Goal: Task Accomplishment & Management: Manage account settings

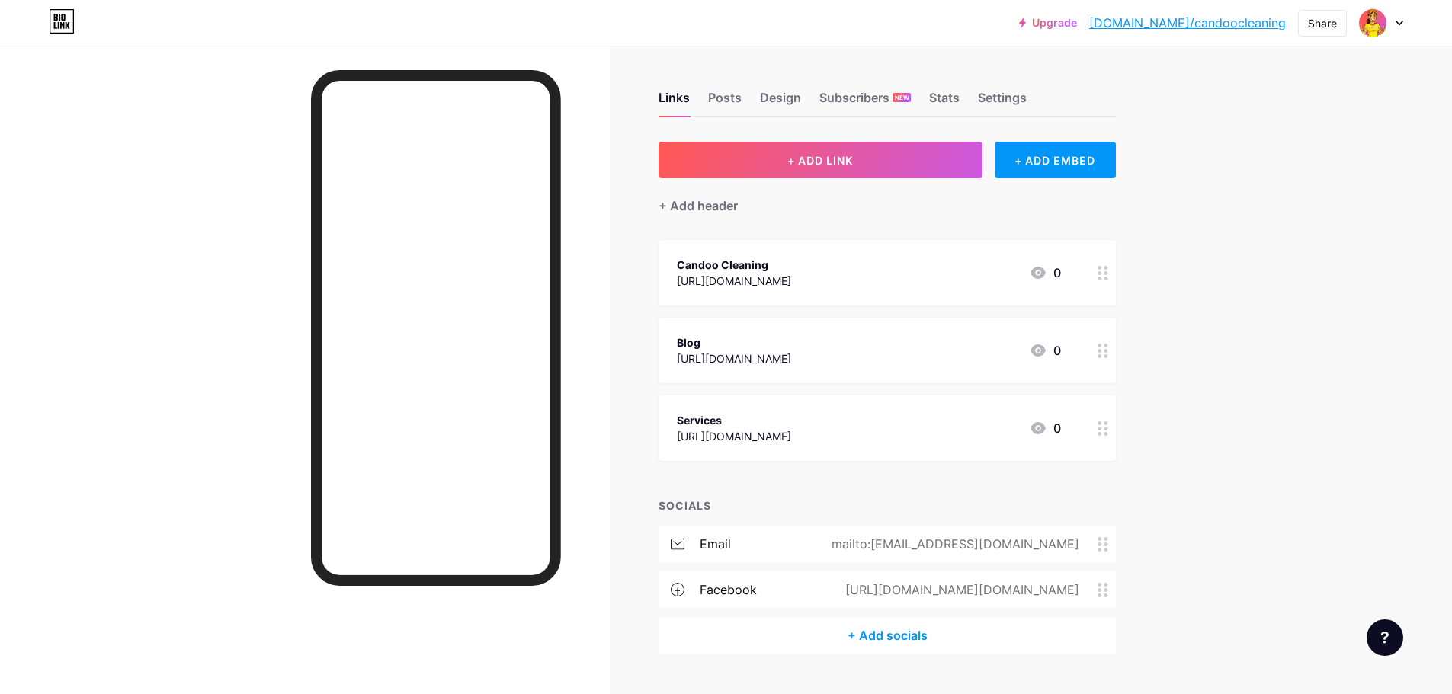
click at [1389, 23] on div at bounding box center [1381, 22] width 44 height 27
click at [1247, 205] on li "Logout" at bounding box center [1307, 214] width 189 height 41
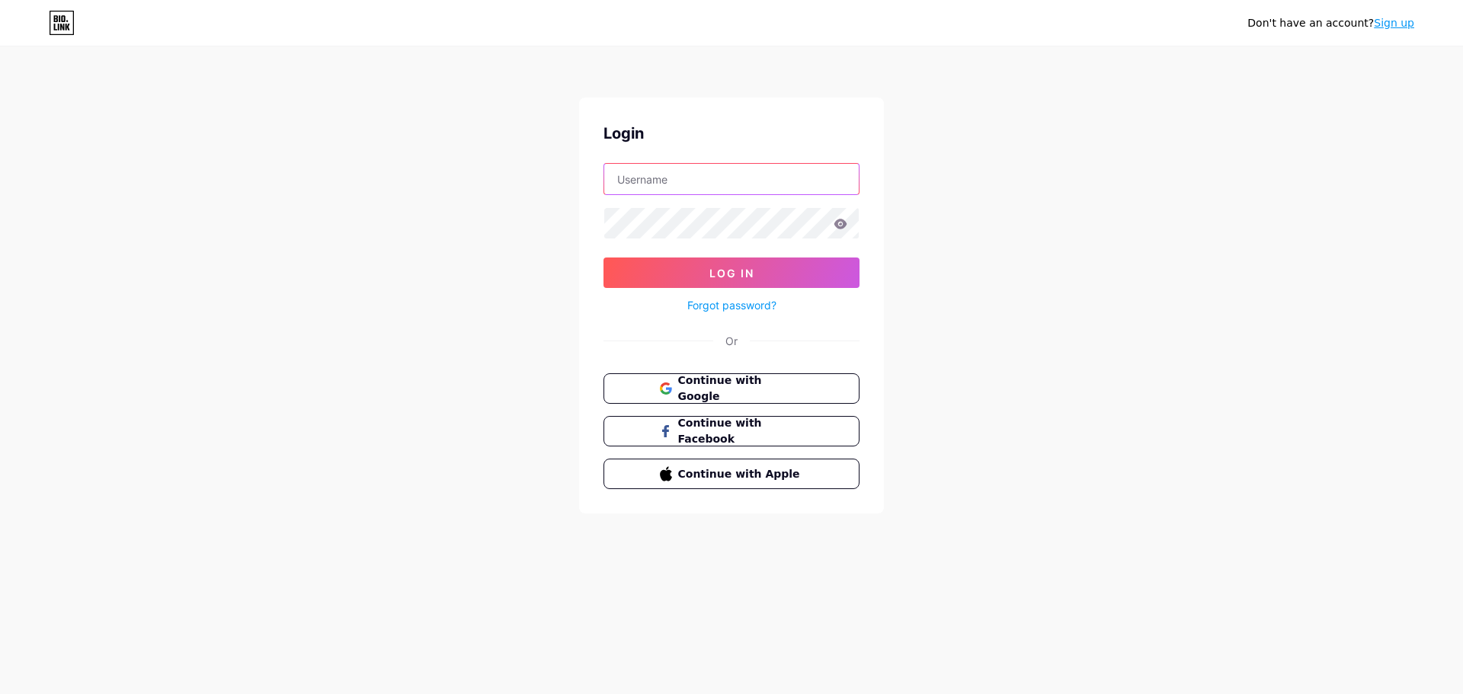
type input "candoocleaningnewzealand@gmail.com"
click at [1404, 24] on link "Sign up" at bounding box center [1394, 23] width 40 height 12
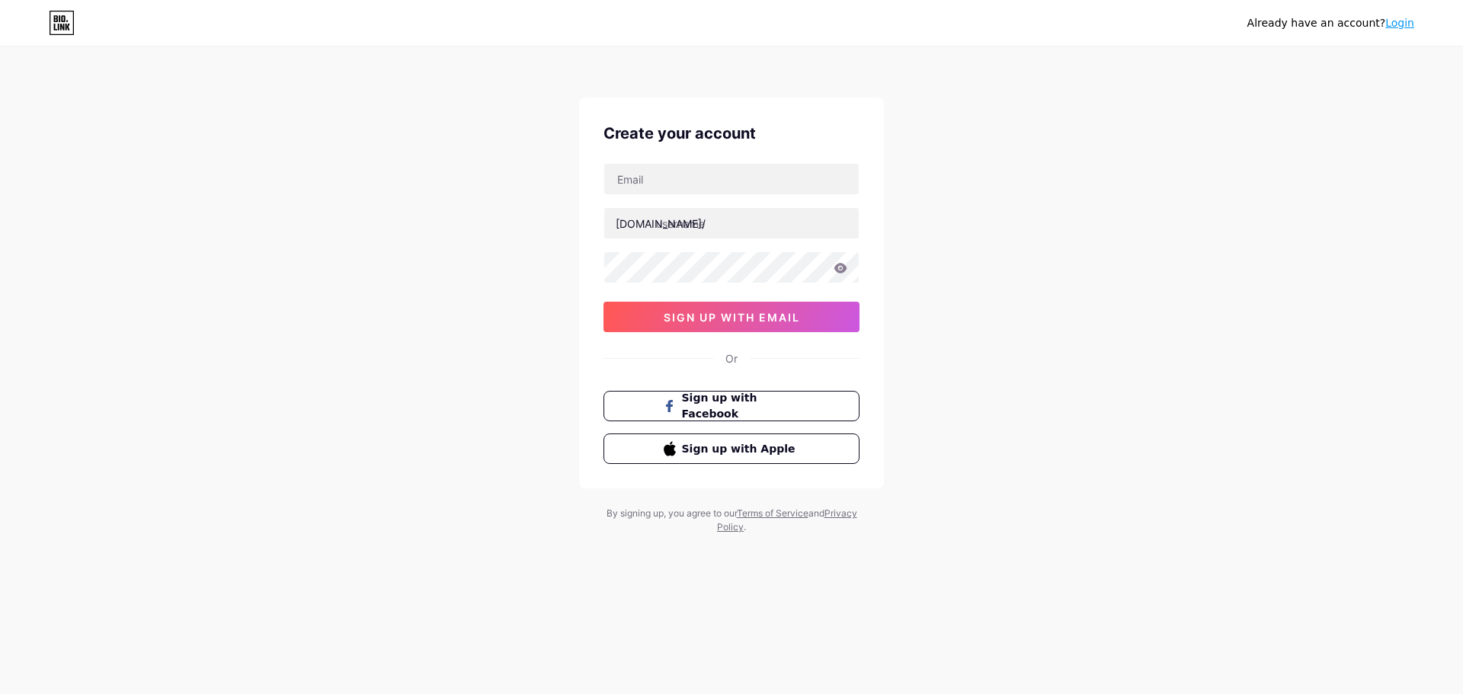
click at [750, 197] on div "bio.link/ 03AFcWeA5Sg5-cOYYjsJ2nV0jsJslWLx9KJAS5Jsc8R-bGjc_Q4qCnrCfj07Vt8jJsiWe…" at bounding box center [732, 247] width 256 height 169
click at [746, 187] on input "text" at bounding box center [731, 179] width 255 height 30
type input "candoolawnsnewzealand@gmail.com"
click at [688, 220] on input "text" at bounding box center [731, 223] width 255 height 30
type input "candoolawns"
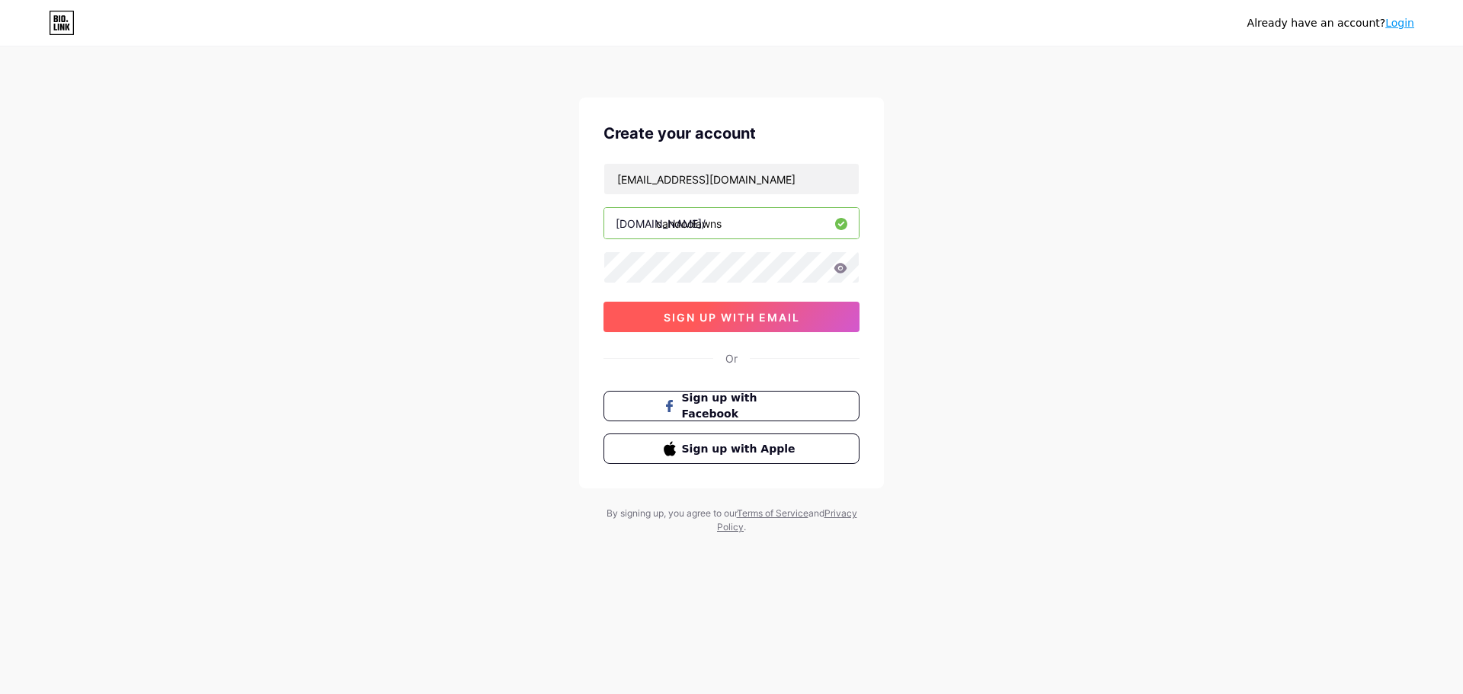
click at [722, 312] on span "sign up with email" at bounding box center [732, 317] width 136 height 13
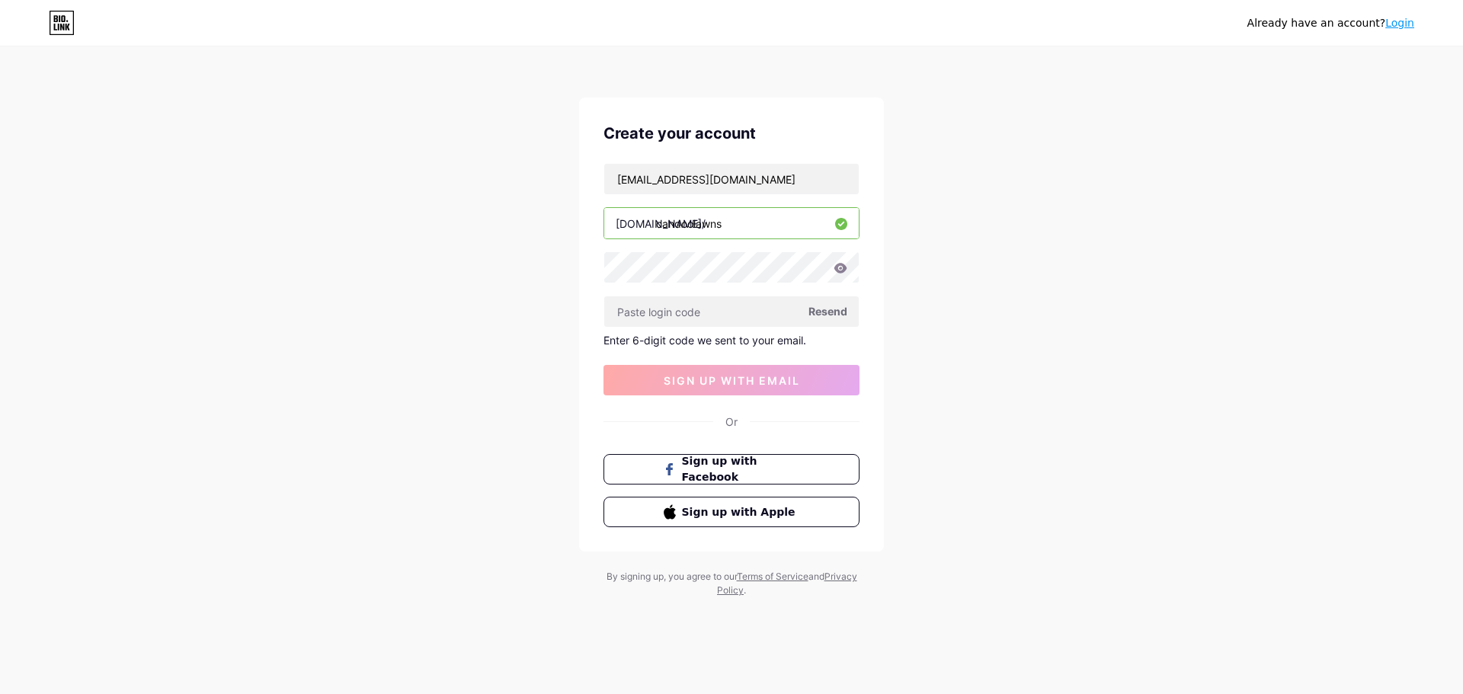
click at [846, 264] on icon at bounding box center [841, 268] width 14 height 11
click at [842, 270] on icon at bounding box center [841, 268] width 14 height 11
click at [716, 306] on input "text" at bounding box center [731, 311] width 255 height 30
paste input "519781"
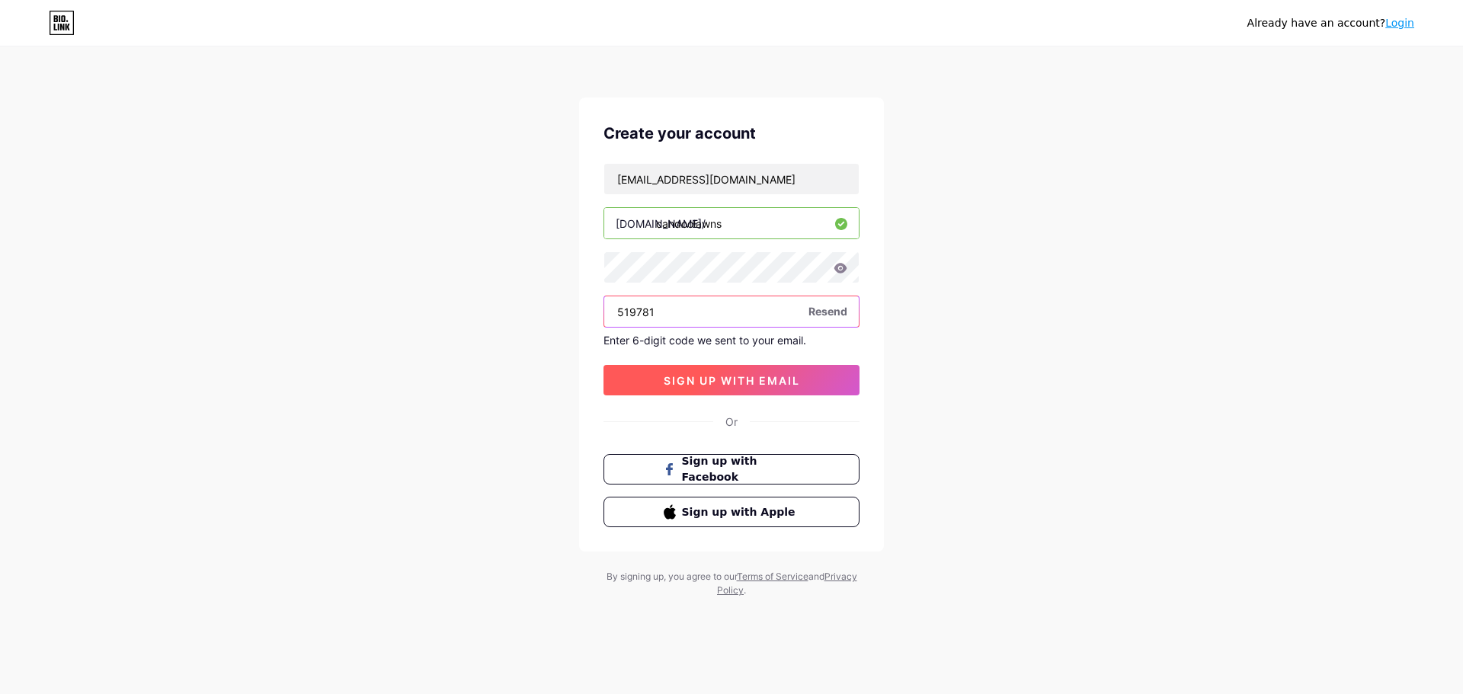
type input "519781"
click at [803, 381] on button "sign up with email" at bounding box center [732, 380] width 256 height 30
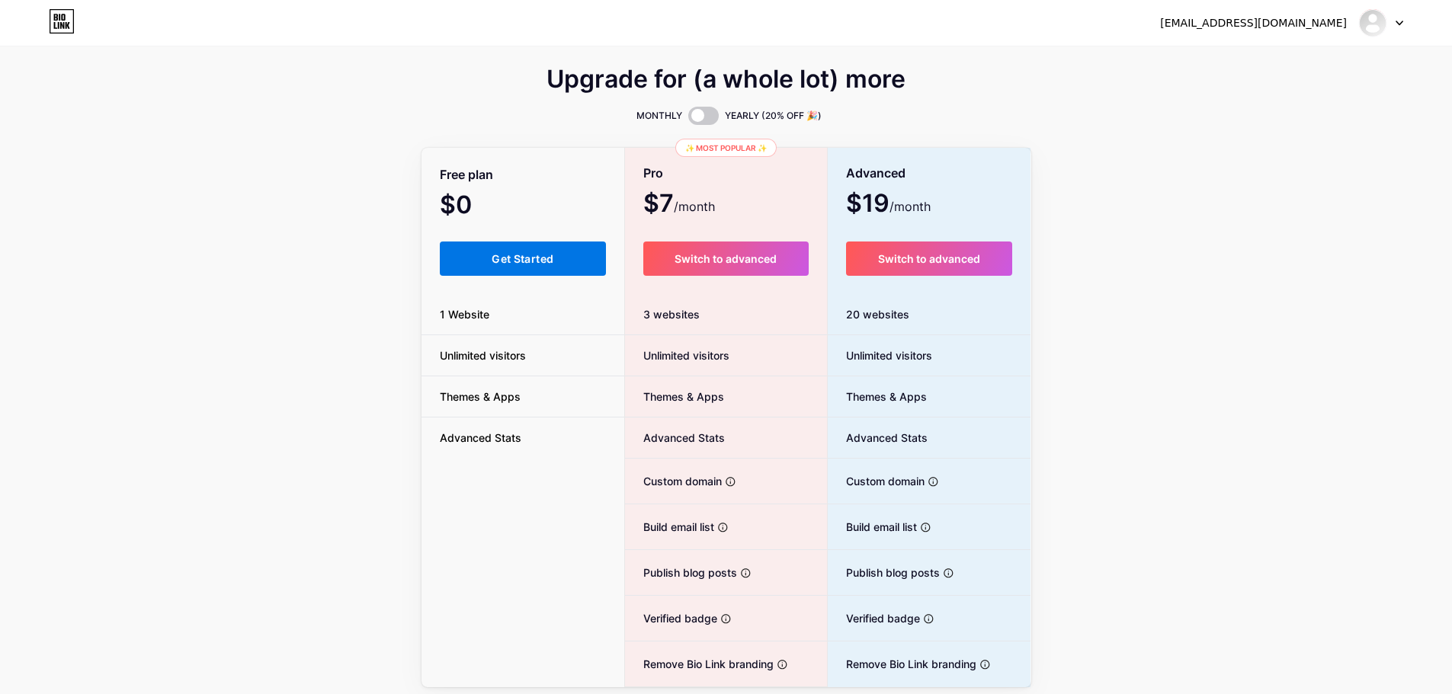
click at [514, 249] on button "Get Started" at bounding box center [523, 259] width 167 height 34
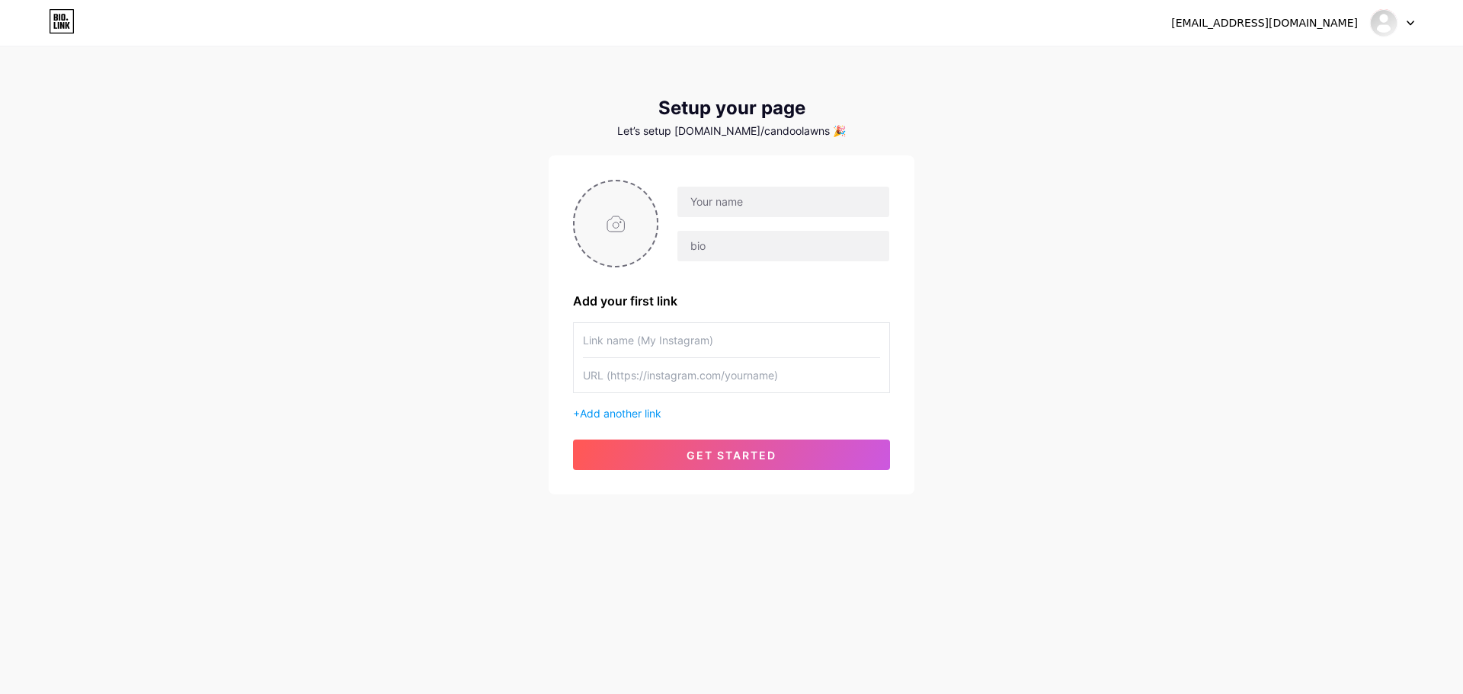
click at [602, 232] on input "file" at bounding box center [616, 223] width 82 height 85
type input "C:\fakepath\CANDOO LAWNS LOGO.jpg"
click at [737, 204] on input "text" at bounding box center [784, 202] width 212 height 30
type input "c"
type input "Candoo Lawns"
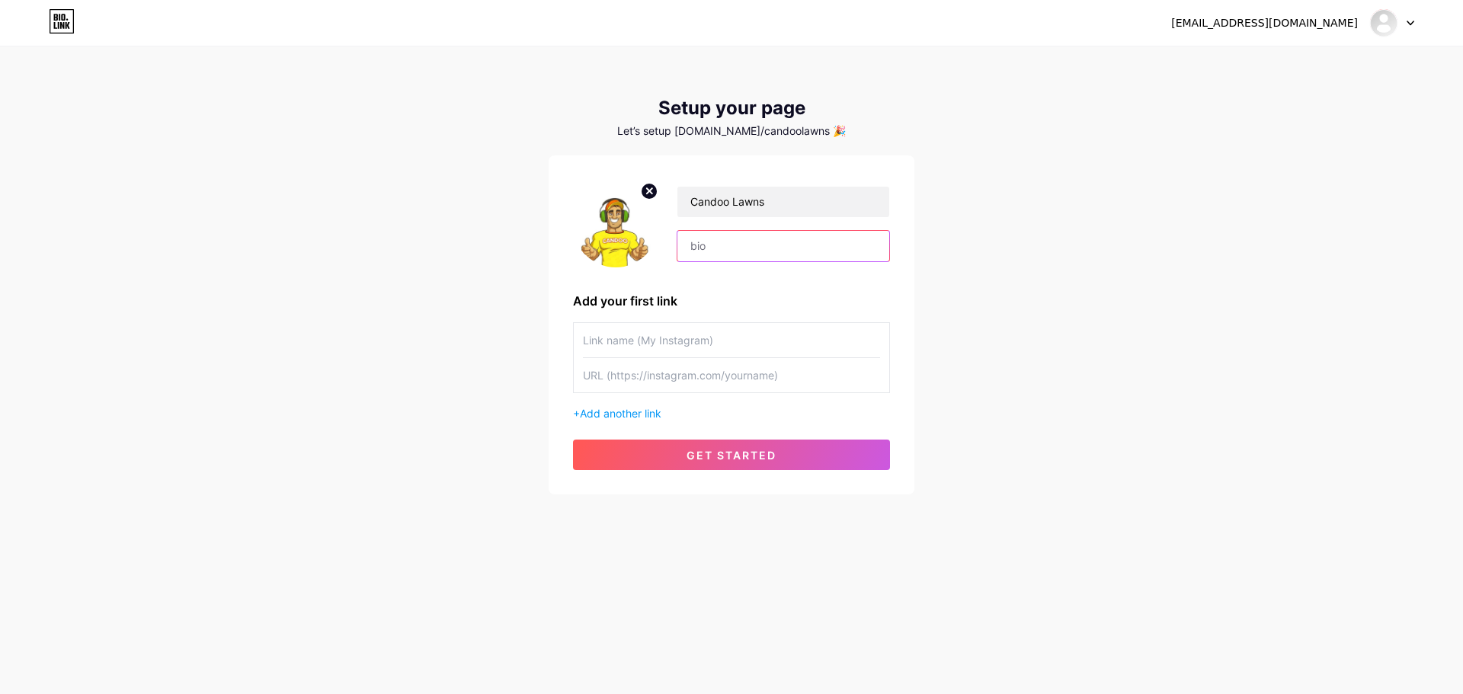
click at [776, 261] on div at bounding box center [783, 246] width 213 height 32
paste input "Lawn Care So Good, the Neighbours Notice"
type input "Lawn Care So Good, the Neighbours Notice"
click at [675, 343] on input "text" at bounding box center [731, 340] width 297 height 34
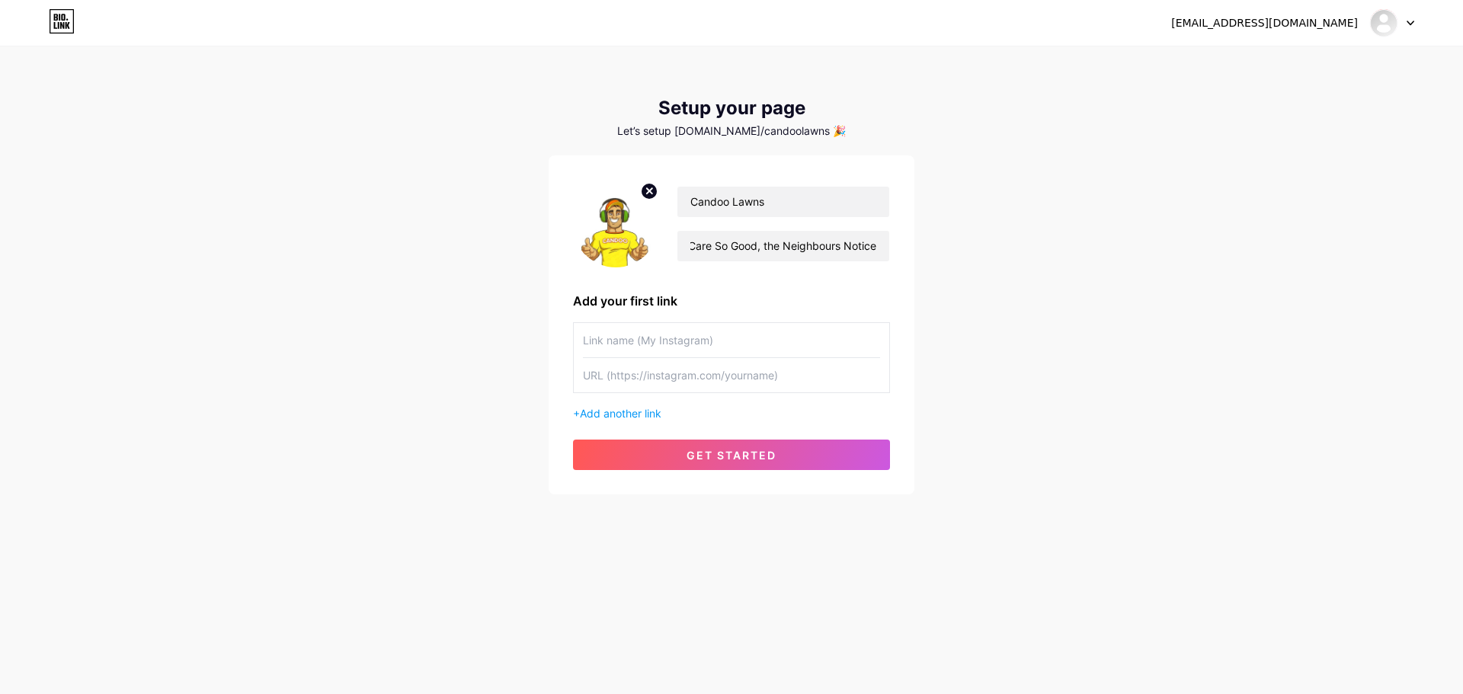
scroll to position [0, 0]
click at [725, 194] on input "Candoo Lawns" at bounding box center [784, 202] width 212 height 30
click at [639, 341] on input "text" at bounding box center [731, 340] width 297 height 34
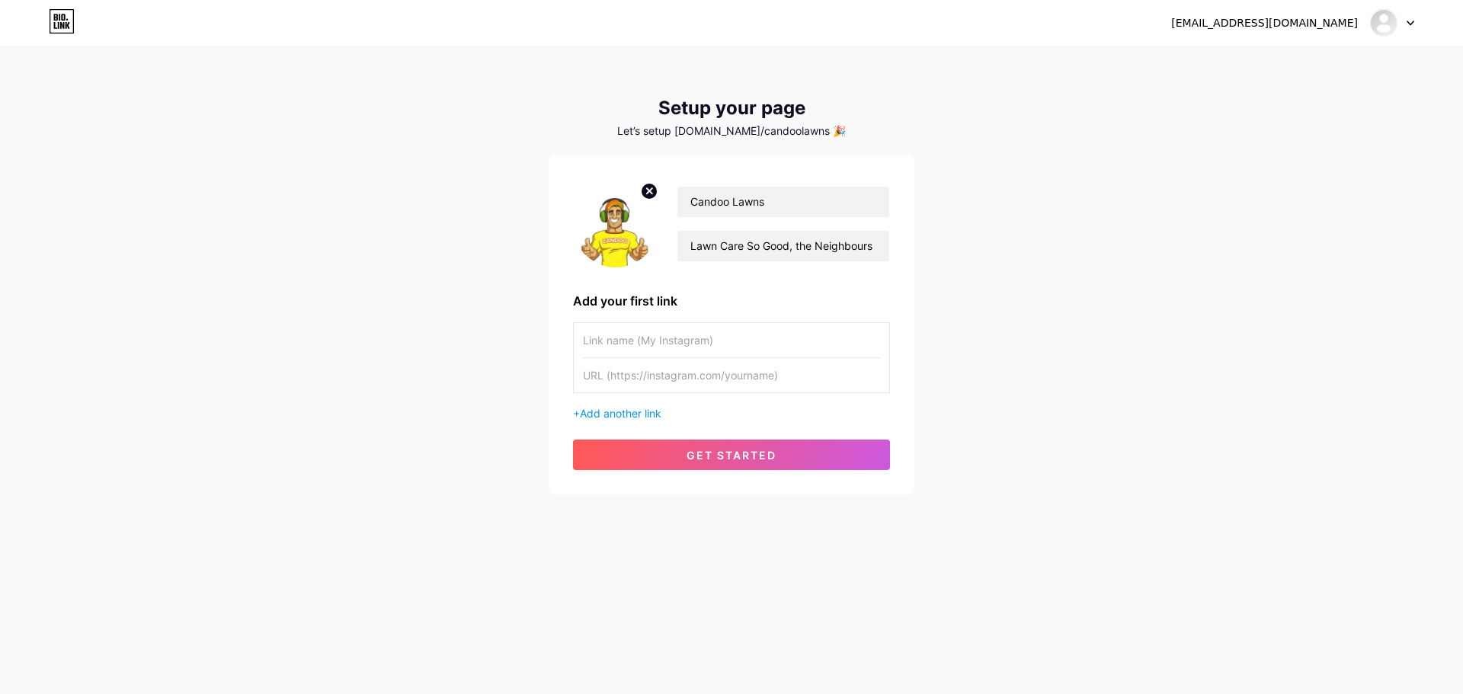
paste input "Candoo Lawns"
type input "Candoo Lawns"
click at [718, 386] on input "text" at bounding box center [731, 375] width 297 height 34
paste input "[URL][DOMAIN_NAME]"
type input "[URL][DOMAIN_NAME]"
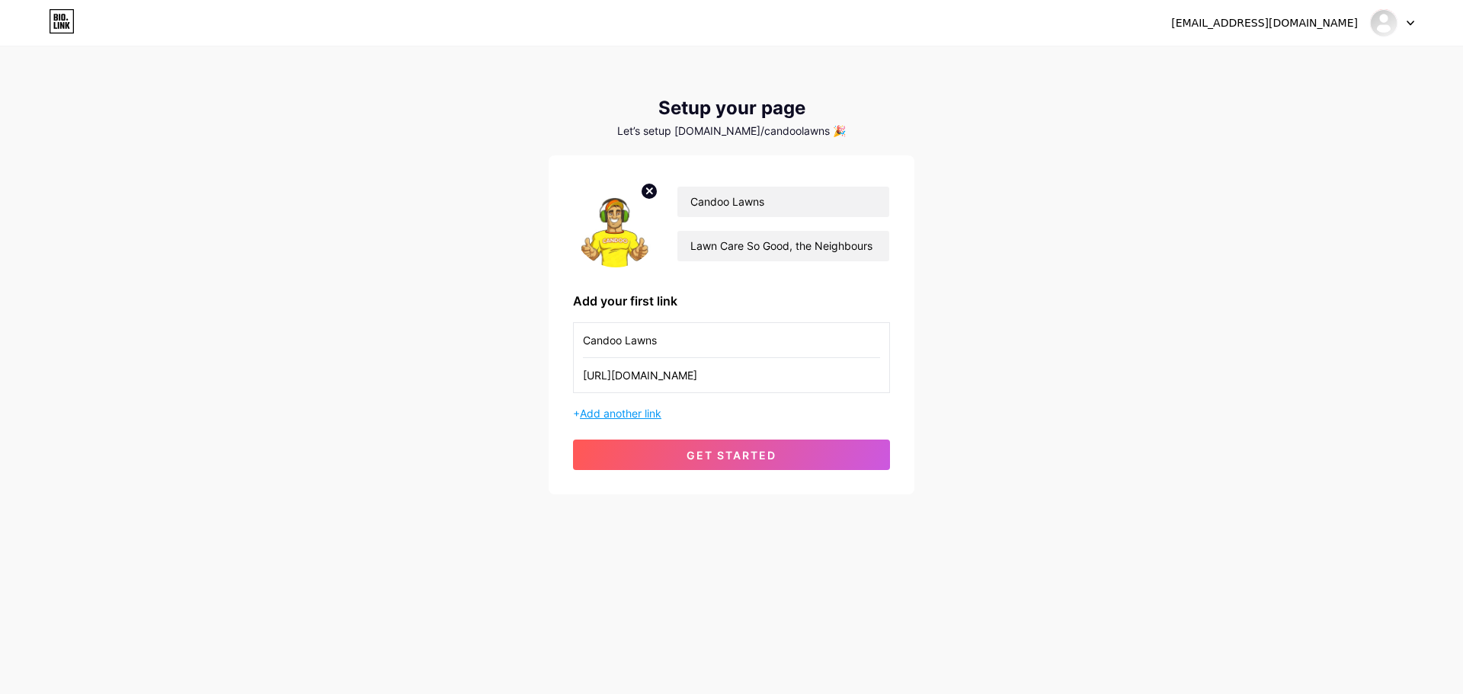
click at [655, 413] on span "Add another link" at bounding box center [621, 413] width 82 height 13
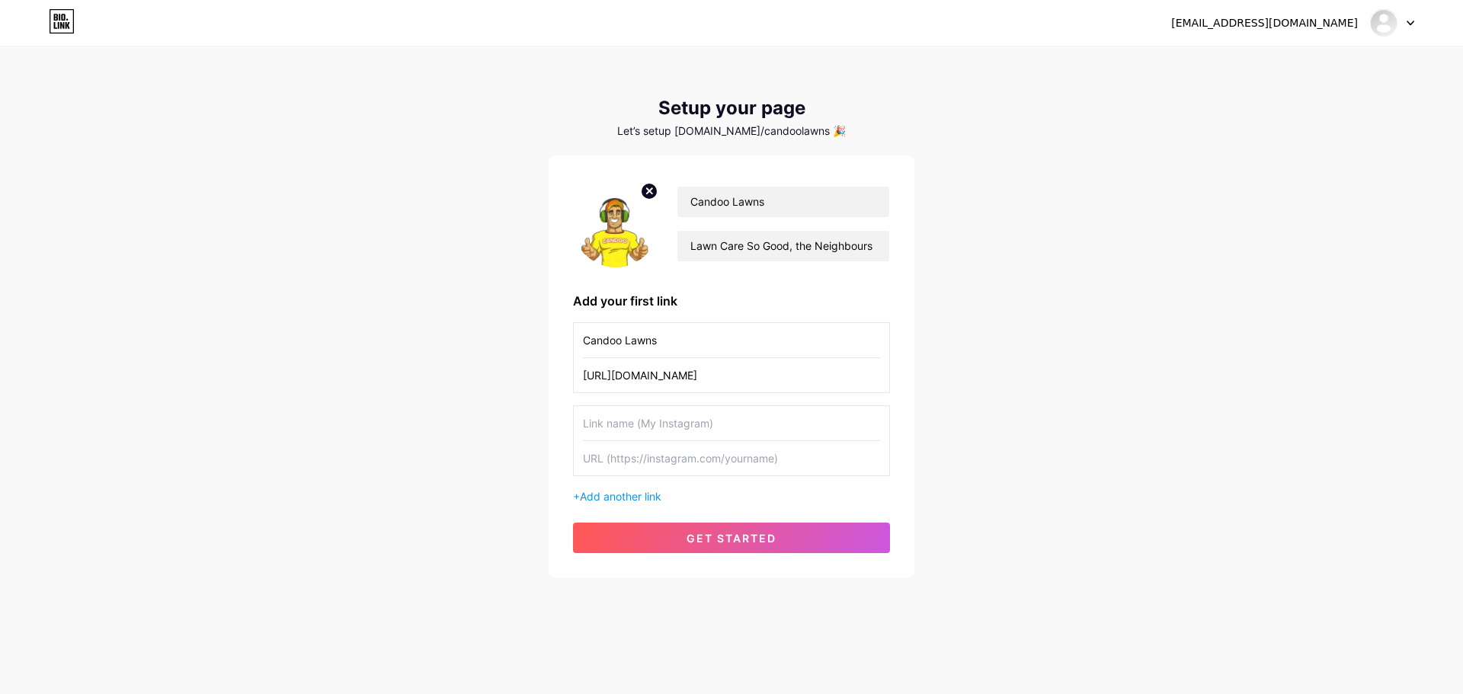
click at [640, 432] on input "text" at bounding box center [731, 423] width 297 height 34
click at [671, 469] on input "text" at bounding box center [731, 458] width 297 height 34
paste input "[URL][DOMAIN_NAME]"
type input "[URL][DOMAIN_NAME]"
click at [650, 414] on input "text" at bounding box center [731, 423] width 297 height 34
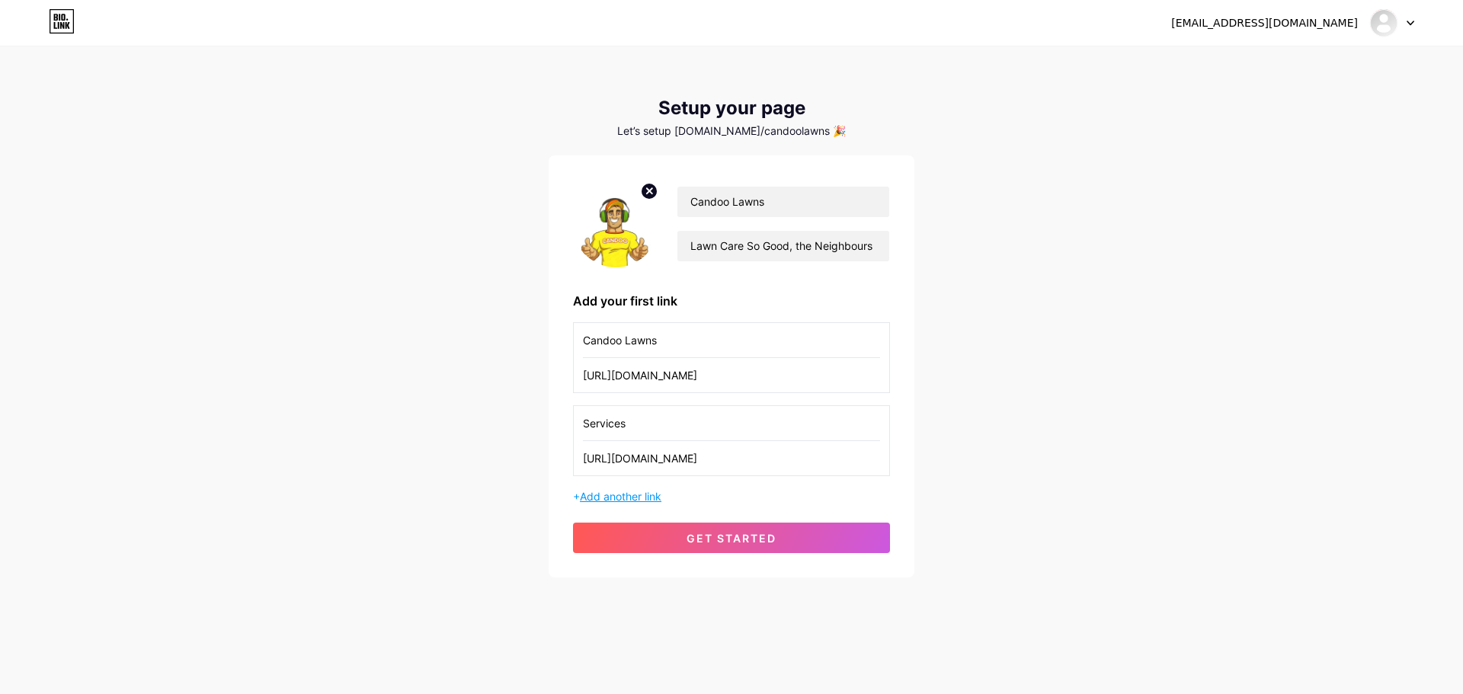
type input "Services"
click at [626, 496] on span "Add another link" at bounding box center [621, 496] width 82 height 13
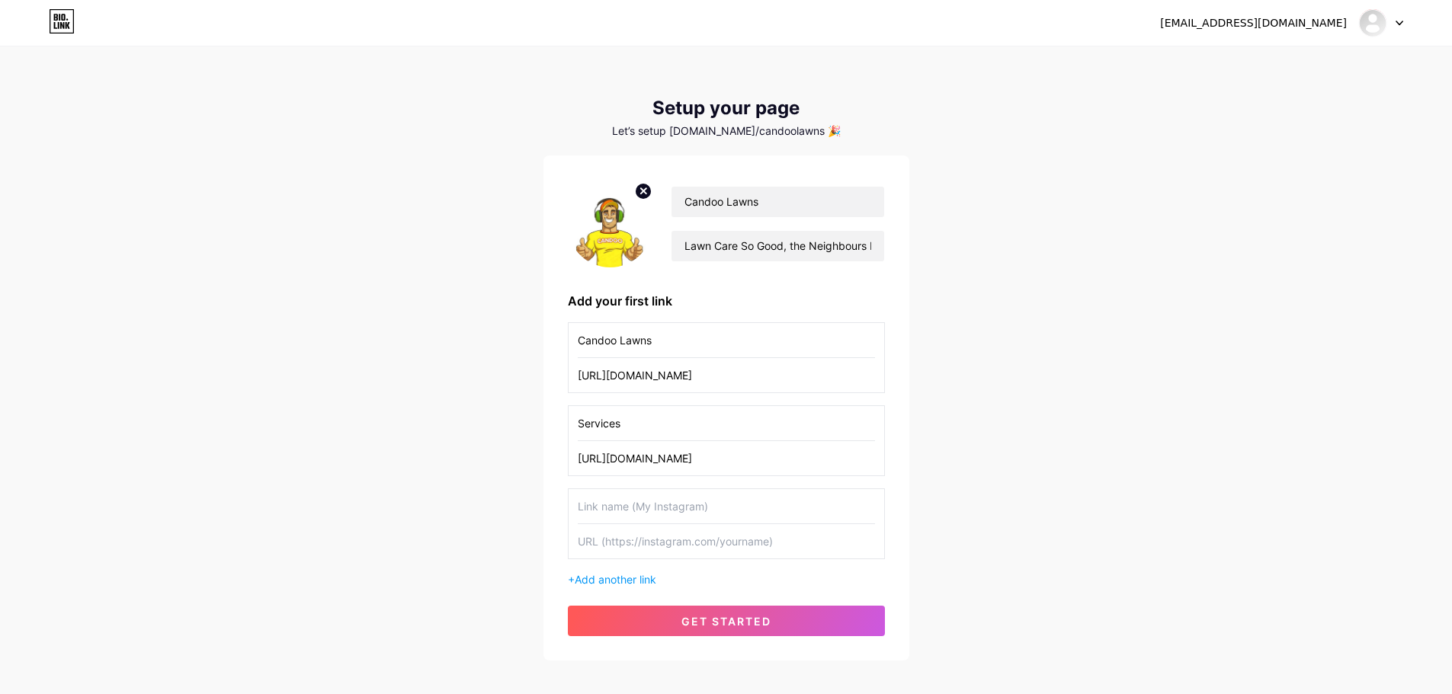
click at [654, 552] on input "text" at bounding box center [726, 541] width 297 height 34
paste input "[URL][DOMAIN_NAME]"
type input "[URL][DOMAIN_NAME]"
click at [634, 489] on div "[URL][DOMAIN_NAME]" at bounding box center [726, 524] width 317 height 71
click at [637, 510] on input "text" at bounding box center [726, 506] width 297 height 34
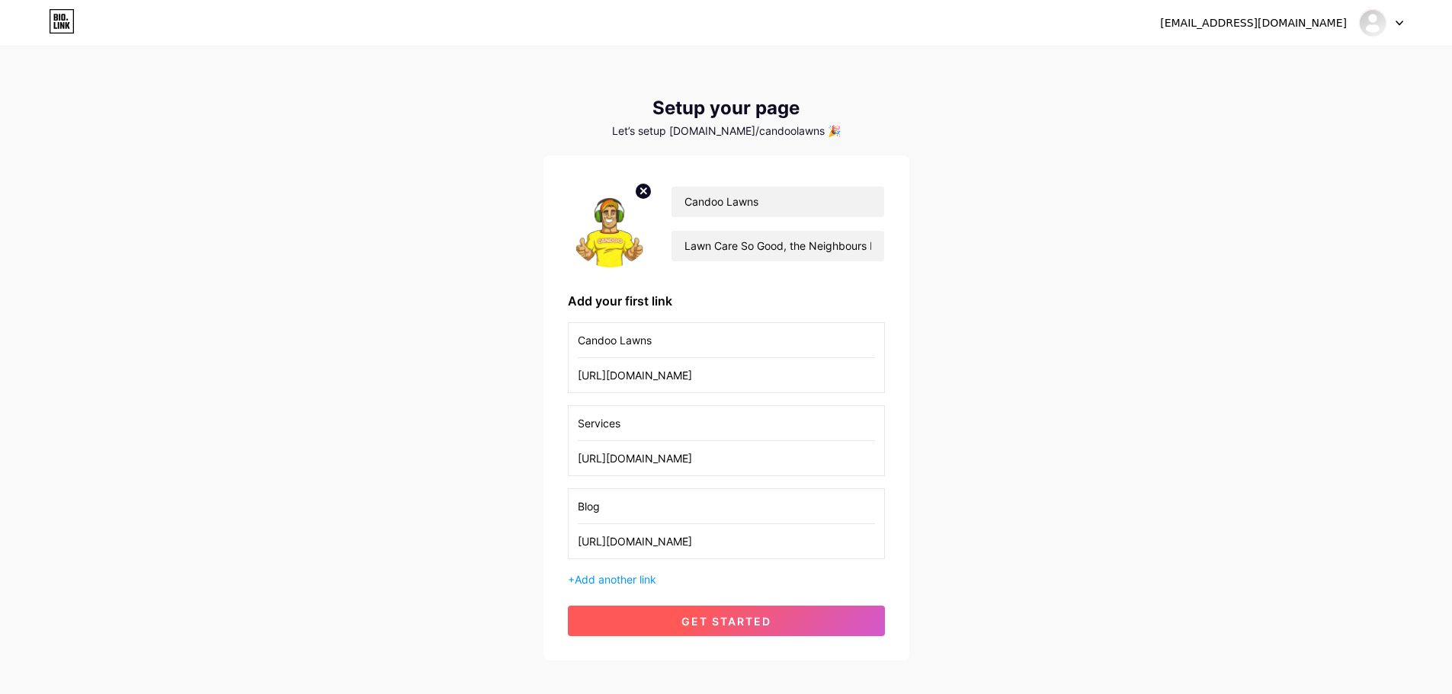
type input "Blog"
click at [636, 618] on button "get started" at bounding box center [726, 621] width 317 height 30
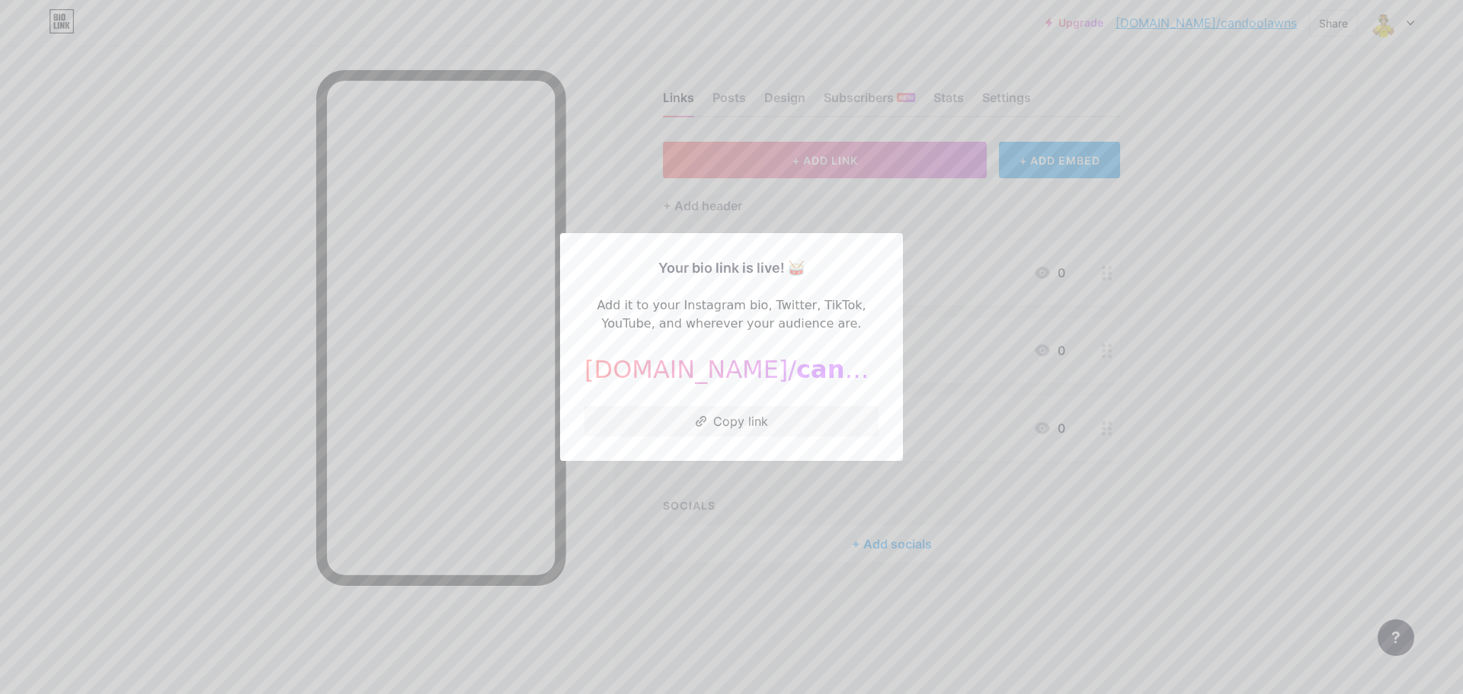
click at [796, 371] on span "candoolawns" at bounding box center [885, 369] width 178 height 29
click at [796, 369] on span "candoolawns" at bounding box center [885, 369] width 178 height 29
click at [810, 466] on div at bounding box center [731, 347] width 1463 height 694
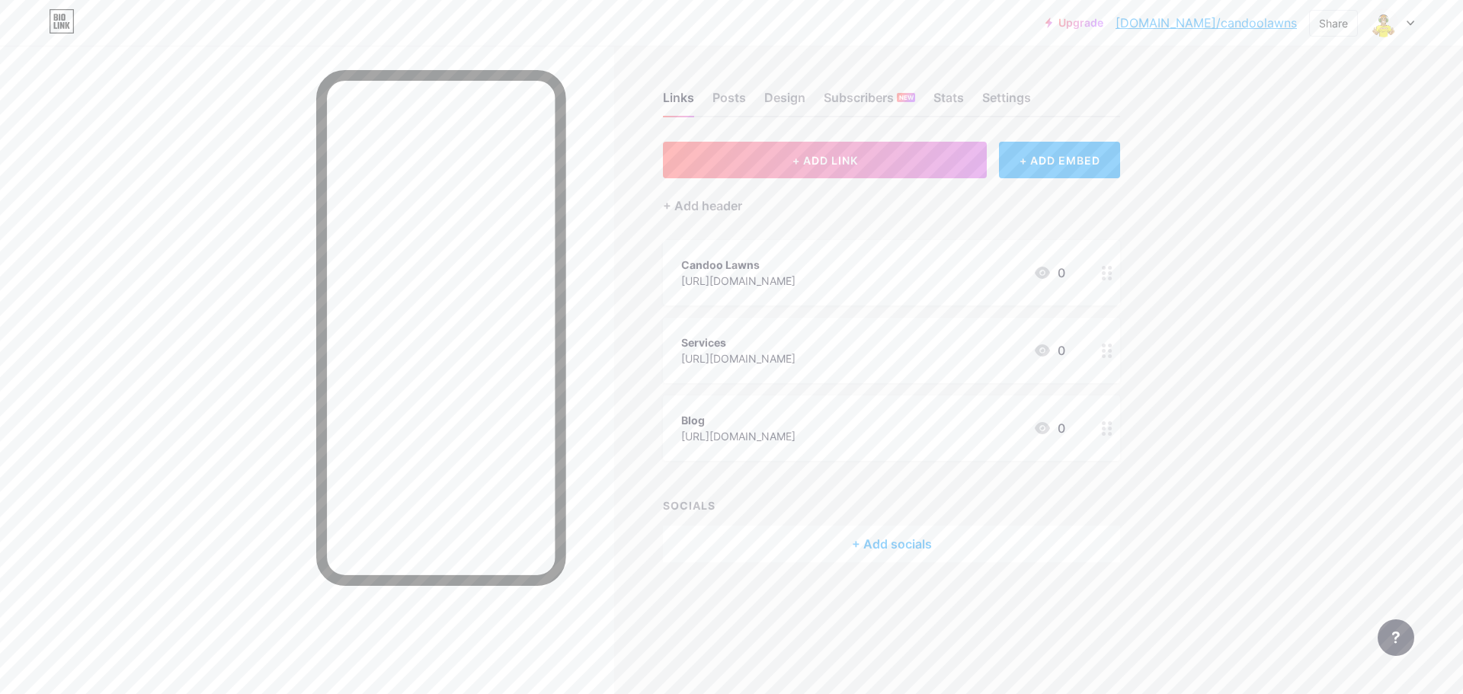
click at [865, 535] on div "+ Add socials" at bounding box center [891, 544] width 457 height 37
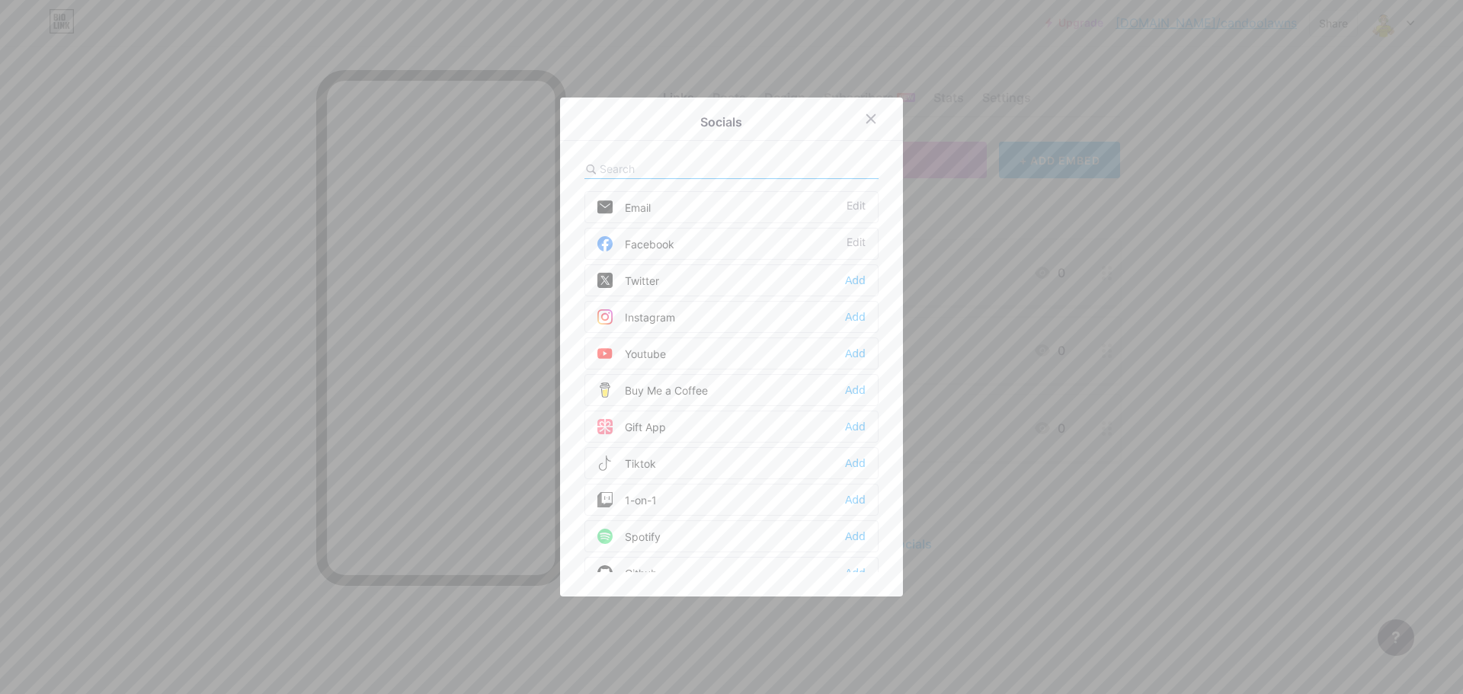
click at [664, 213] on div "Email Edit" at bounding box center [732, 207] width 294 height 32
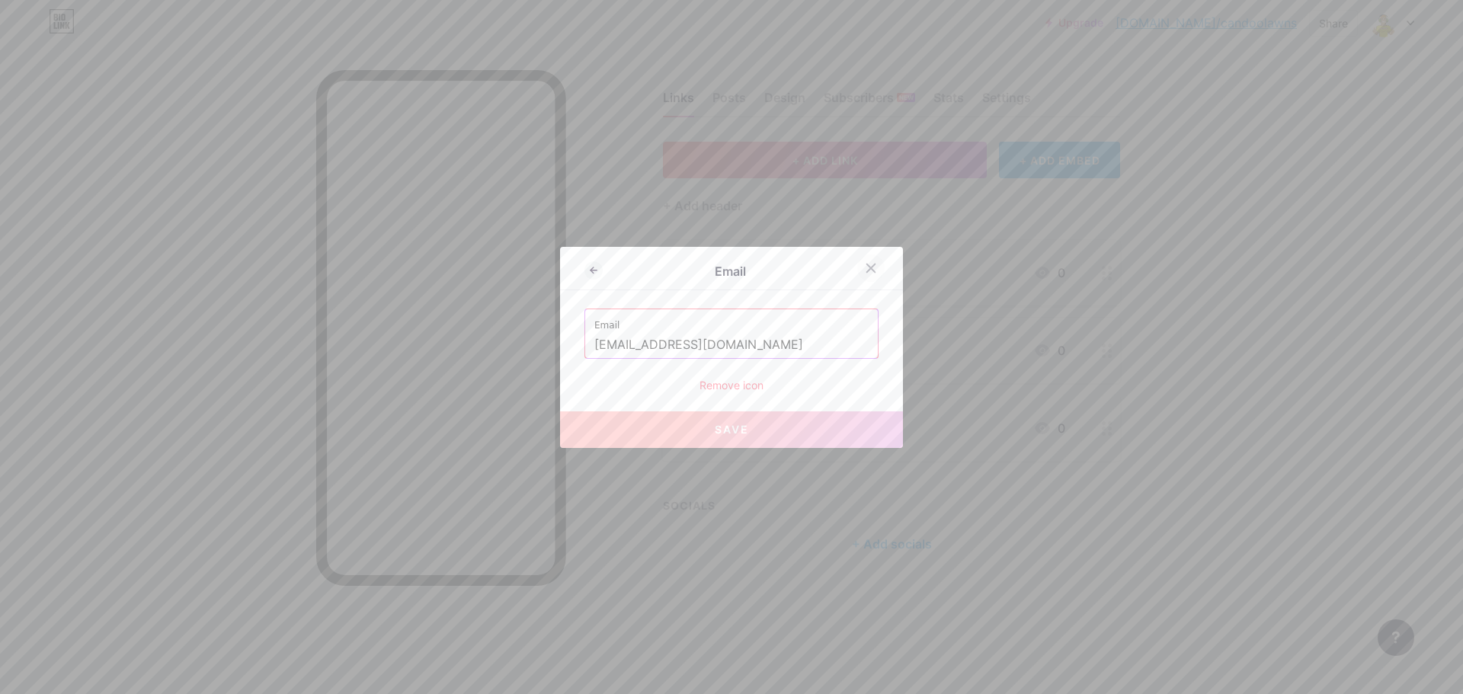
click at [869, 260] on div at bounding box center [870, 268] width 27 height 27
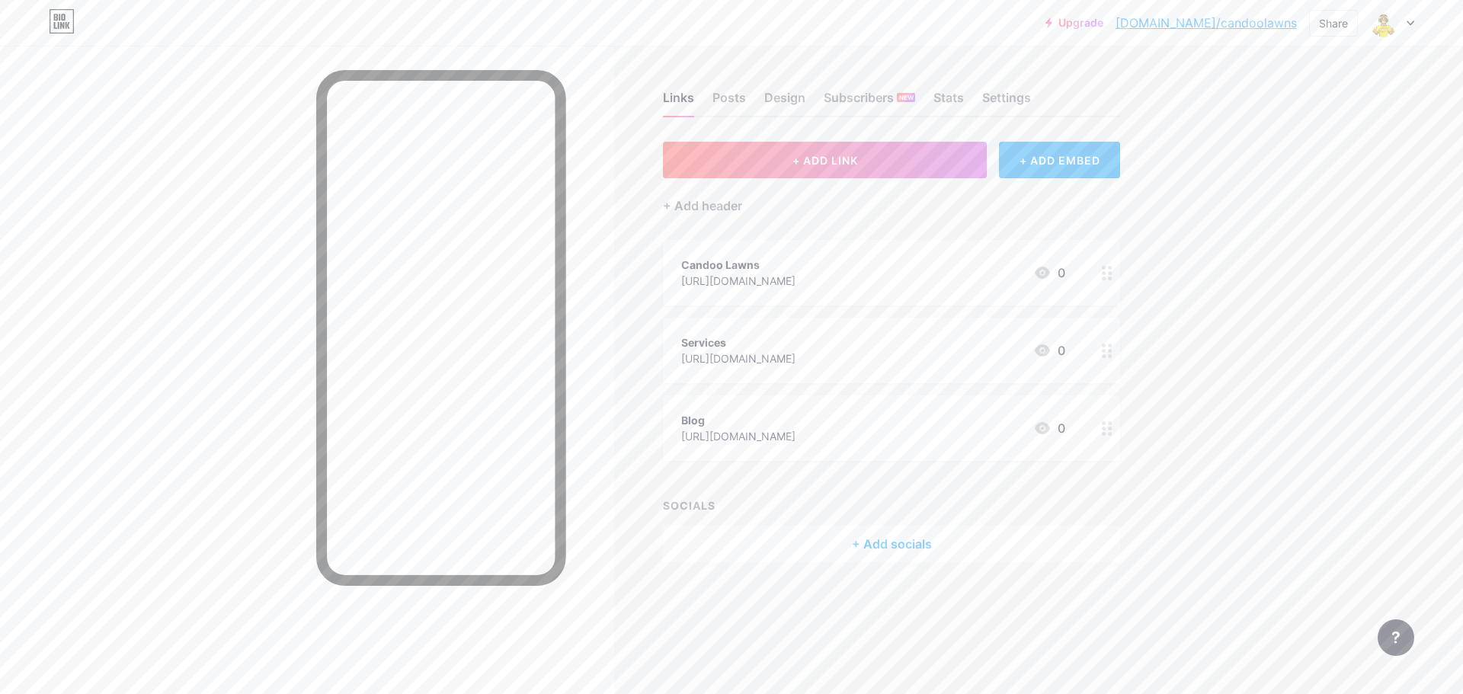
click at [848, 542] on div "+ Add socials" at bounding box center [891, 544] width 457 height 37
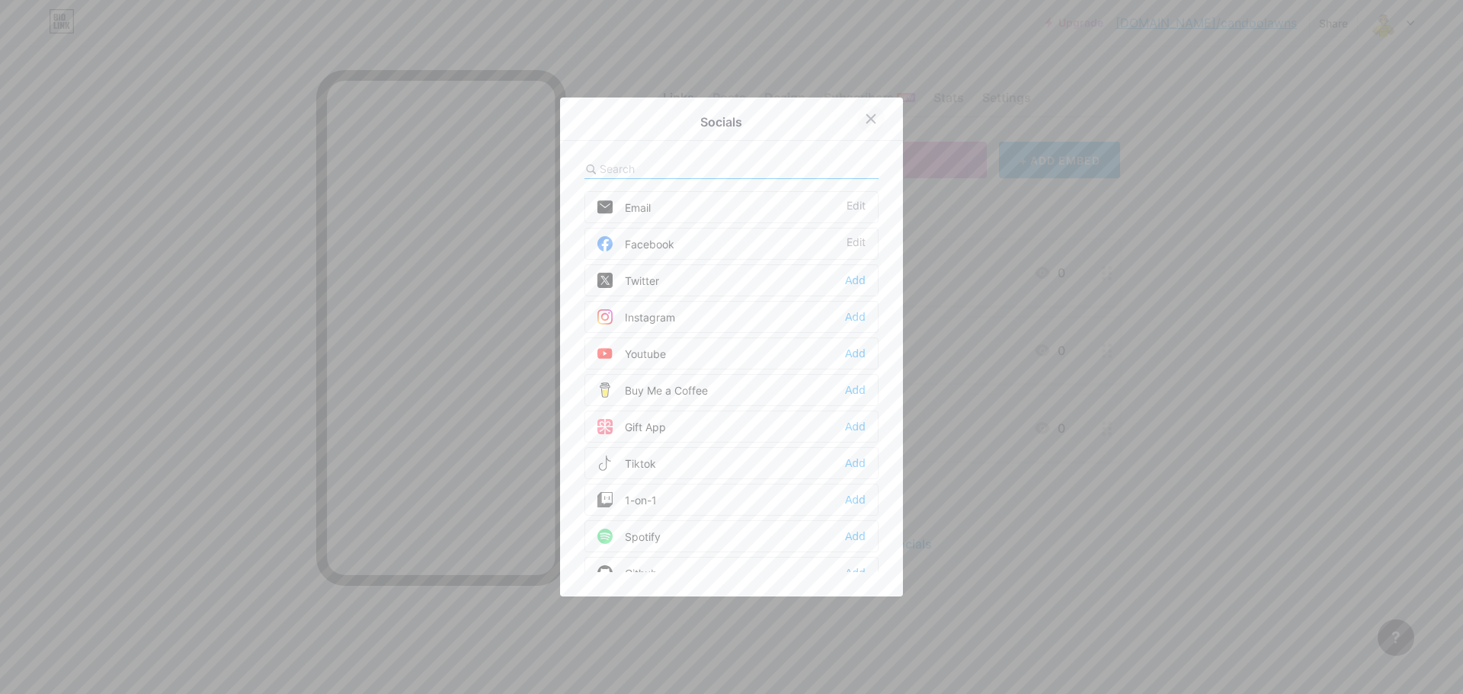
click at [857, 113] on div at bounding box center [870, 118] width 27 height 27
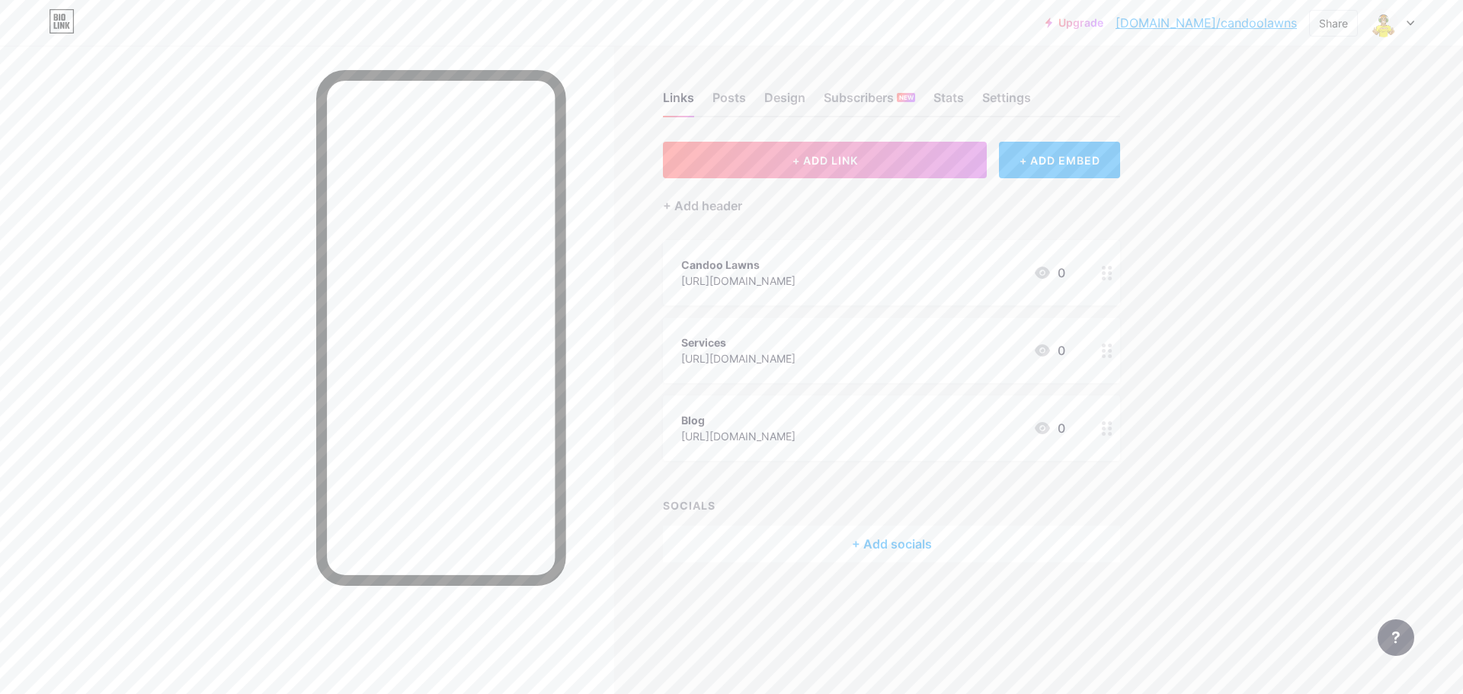
click at [865, 563] on div "Links Posts Design Subscribers NEW Stats Settings + ADD LINK + ADD EMBED + Add …" at bounding box center [592, 342] width 1184 height 593
click at [858, 550] on div "+ Add socials" at bounding box center [891, 544] width 457 height 37
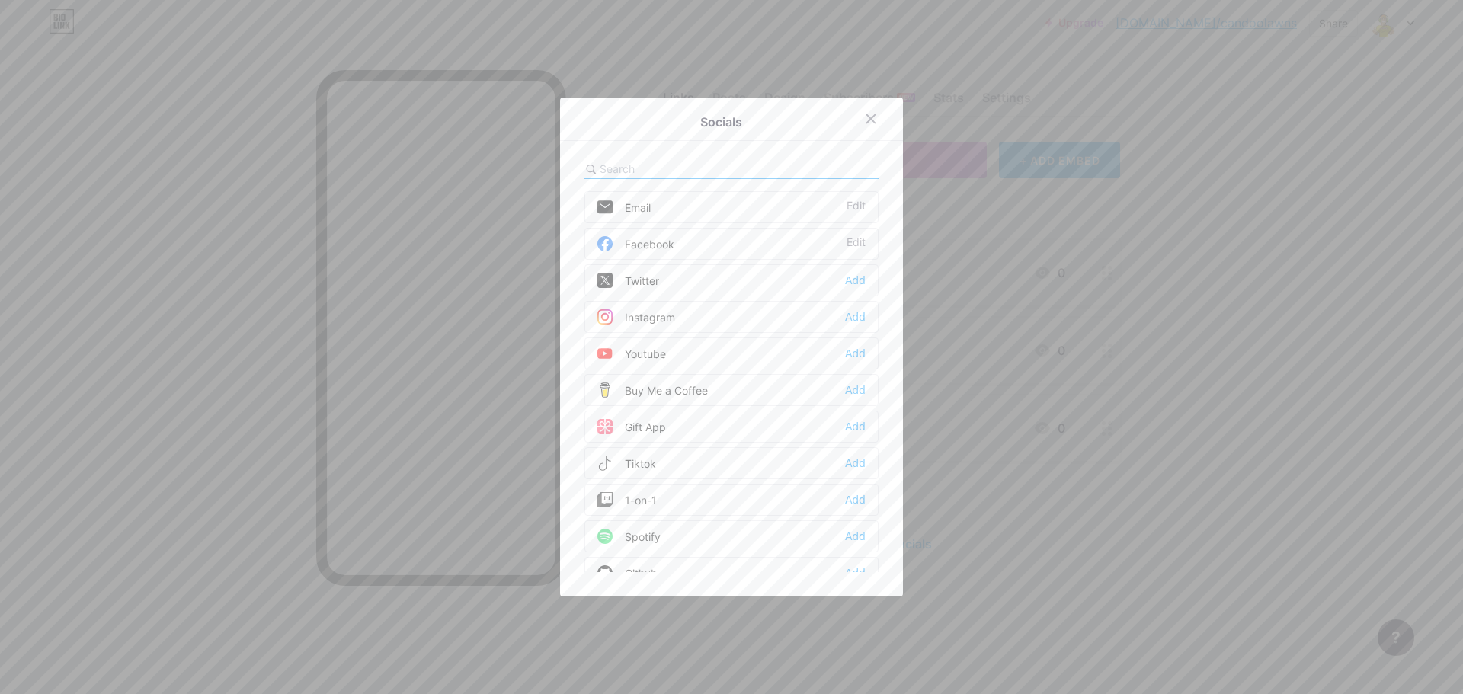
click at [703, 213] on div "Email Edit" at bounding box center [732, 207] width 294 height 32
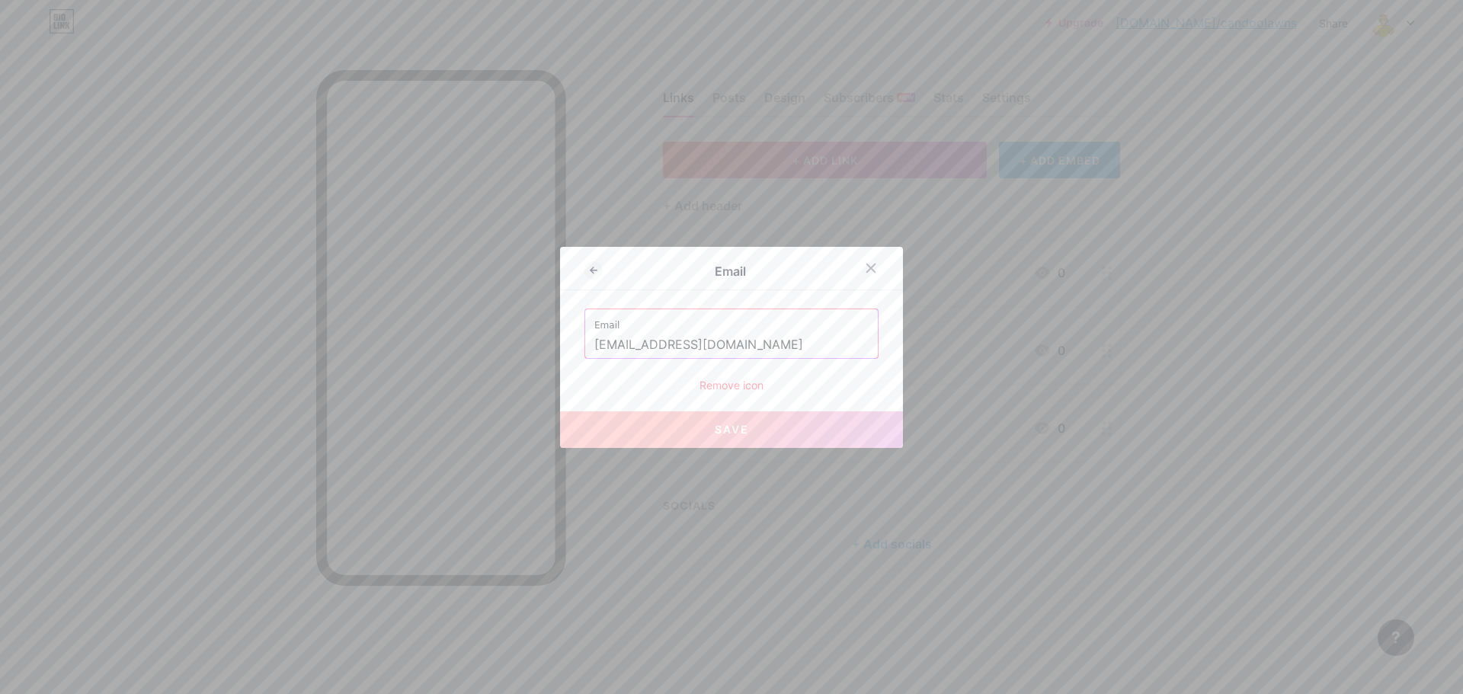
click at [713, 437] on button "Save" at bounding box center [731, 430] width 343 height 37
click at [757, 362] on div "Email candoo@candoocrew.com Remove icon" at bounding box center [732, 351] width 294 height 85
click at [758, 357] on input "candoo@candoocrew.com" at bounding box center [731, 345] width 274 height 26
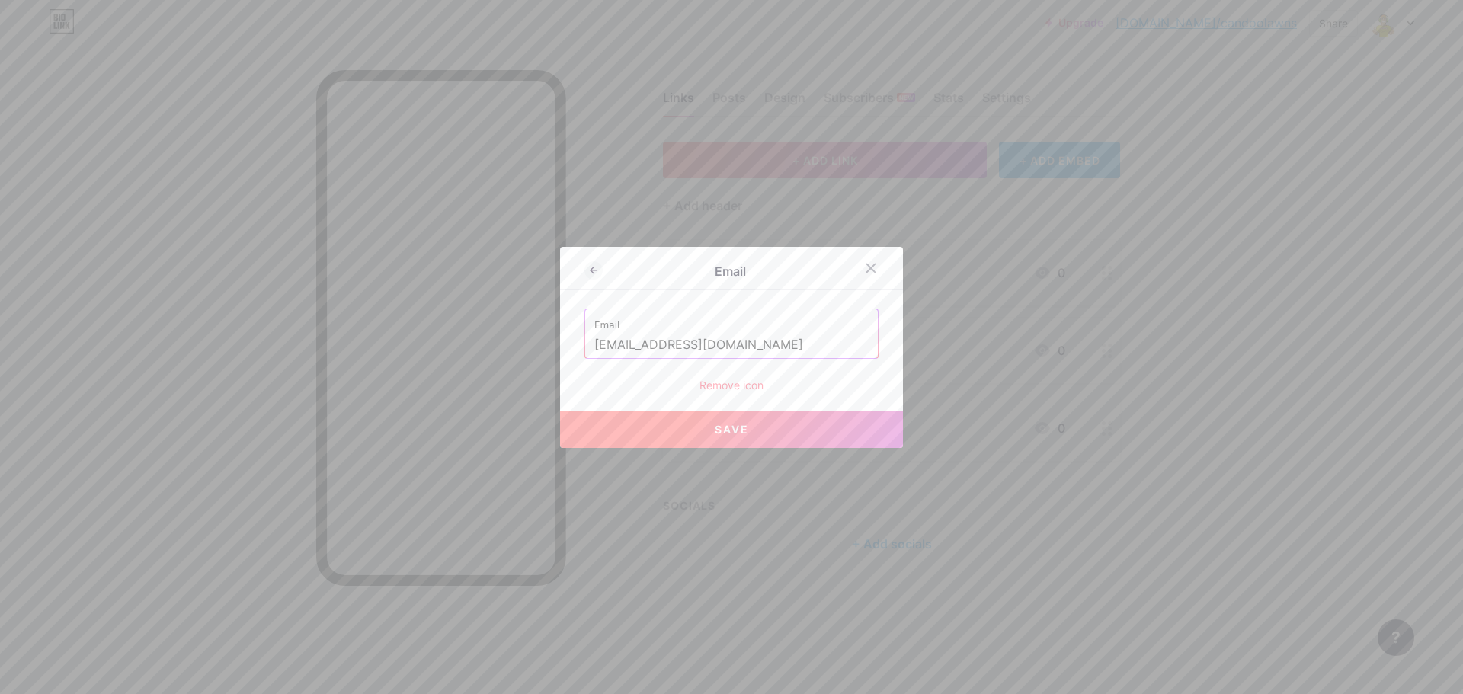
type input "candoo@candoocrew.com"
click at [755, 426] on button "Save" at bounding box center [731, 430] width 343 height 37
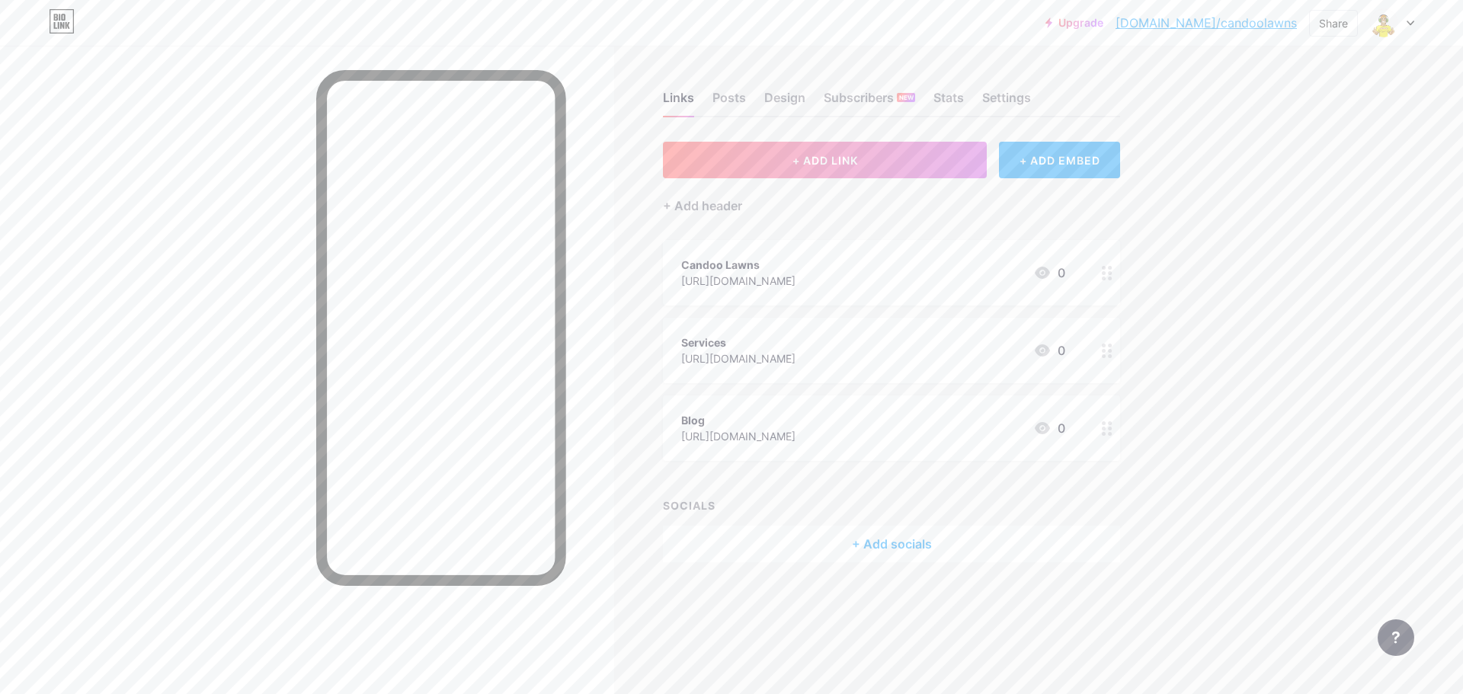
click at [1277, 21] on link "[DOMAIN_NAME]/candoolawns" at bounding box center [1206, 23] width 181 height 18
click at [841, 555] on div "+ Add socials" at bounding box center [891, 544] width 457 height 37
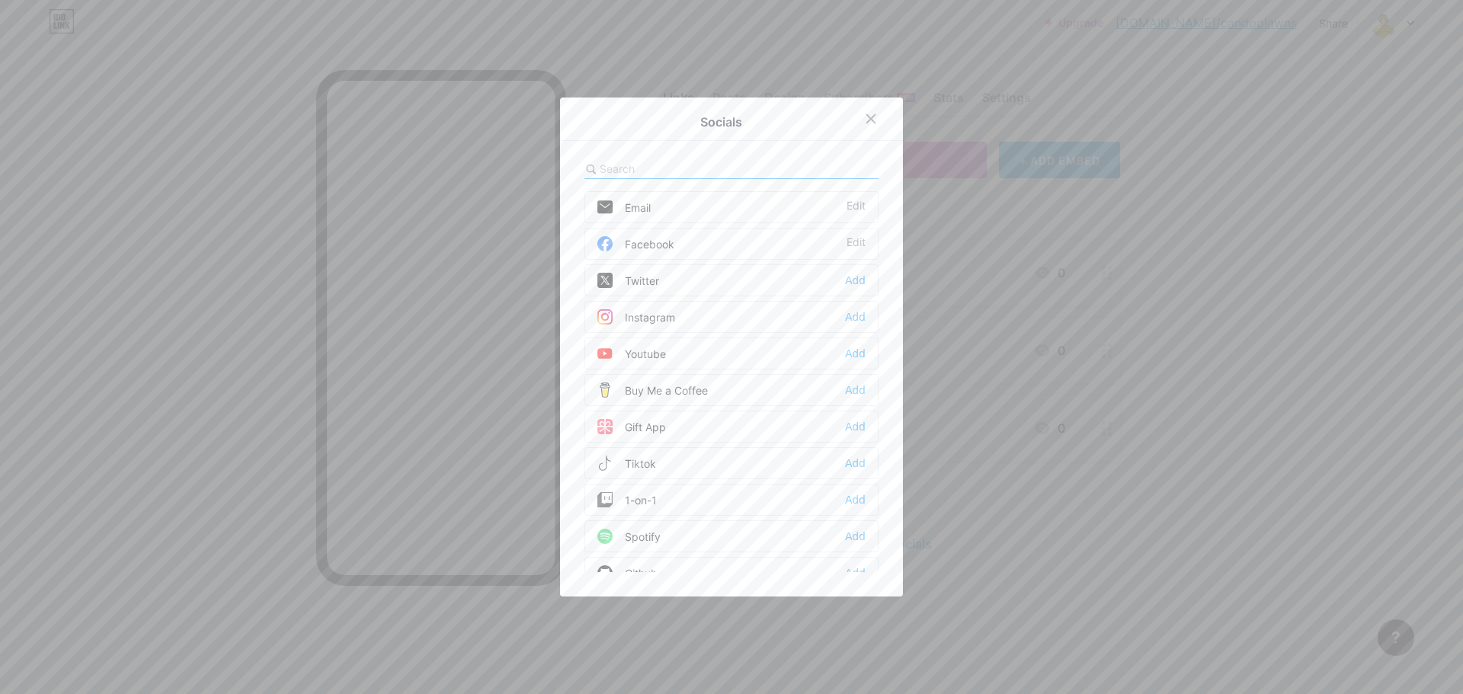
click at [645, 205] on div "Email" at bounding box center [624, 207] width 53 height 15
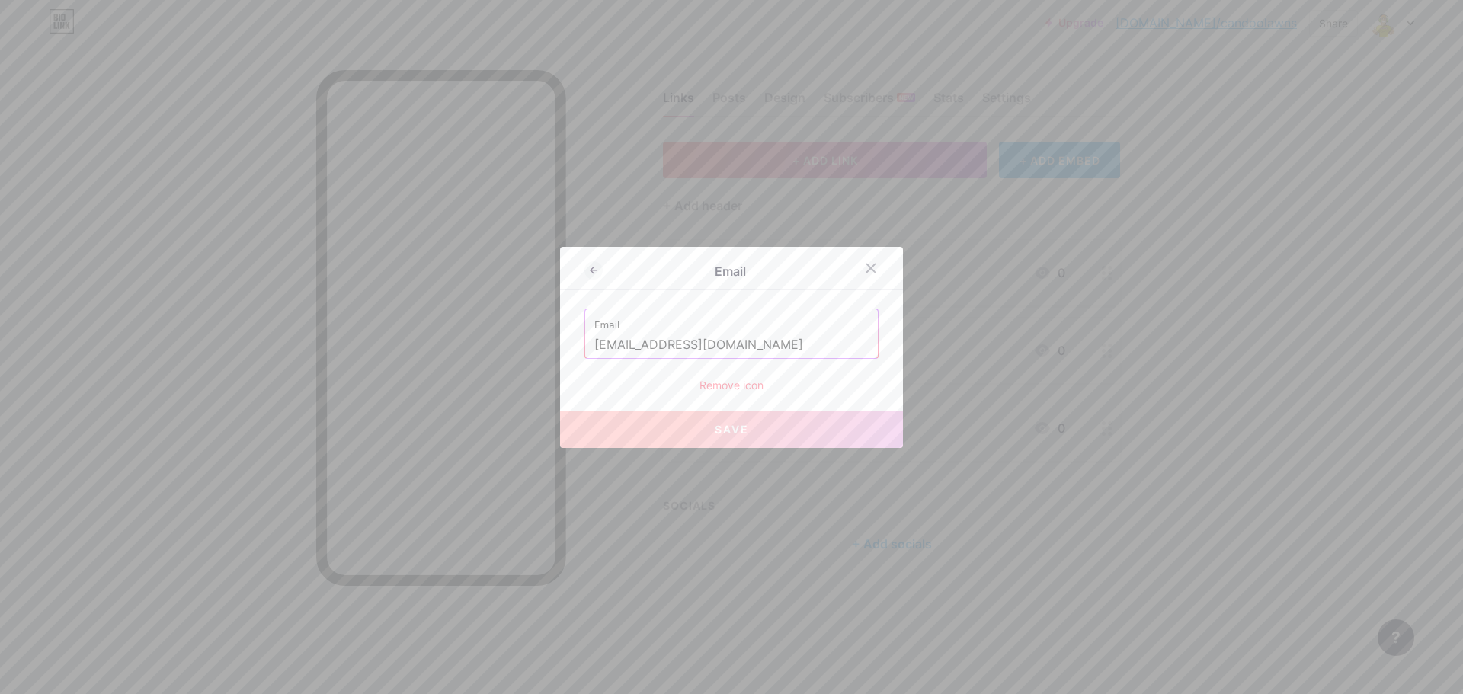
click at [694, 338] on input "candoo@candoocrew.com" at bounding box center [731, 345] width 274 height 26
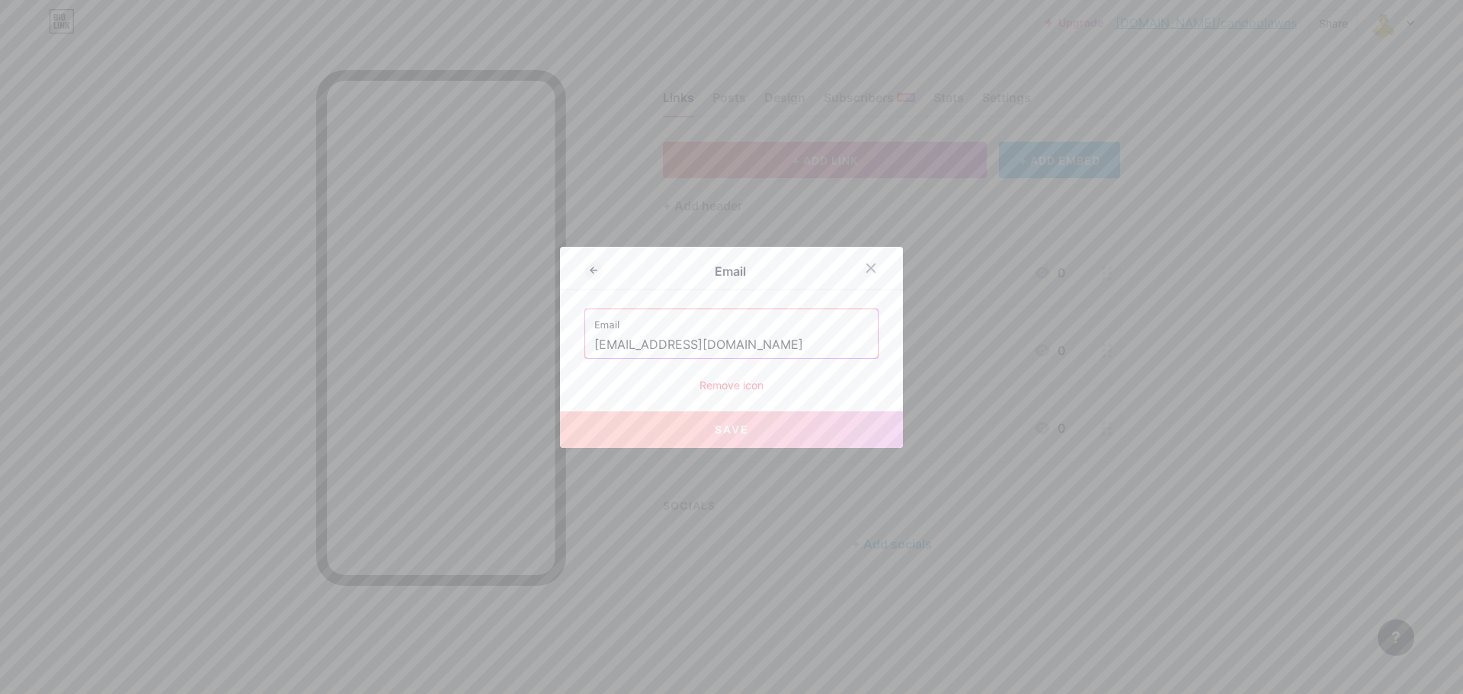
click at [694, 338] on input "candoo@candoocrew.com" at bounding box center [731, 345] width 274 height 26
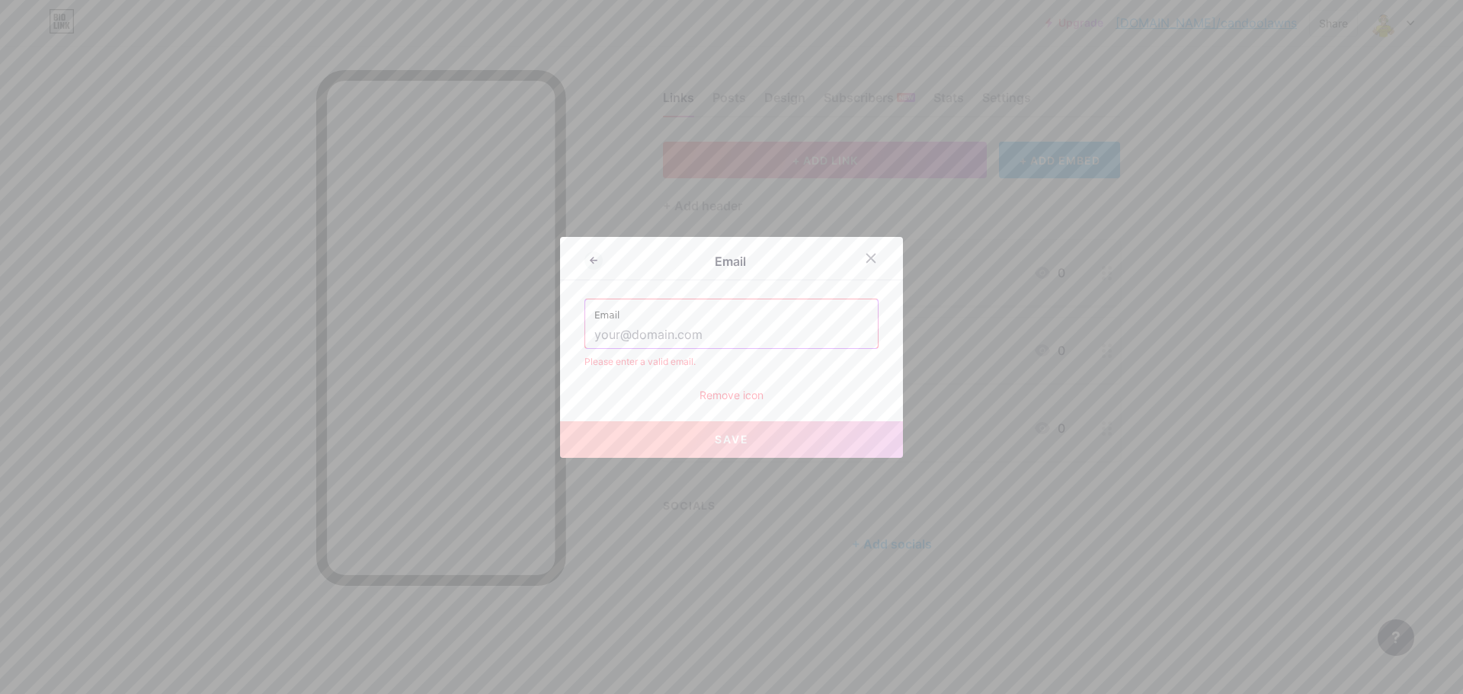
click at [729, 433] on span "Save" at bounding box center [732, 439] width 34 height 13
click at [859, 249] on div at bounding box center [870, 258] width 27 height 27
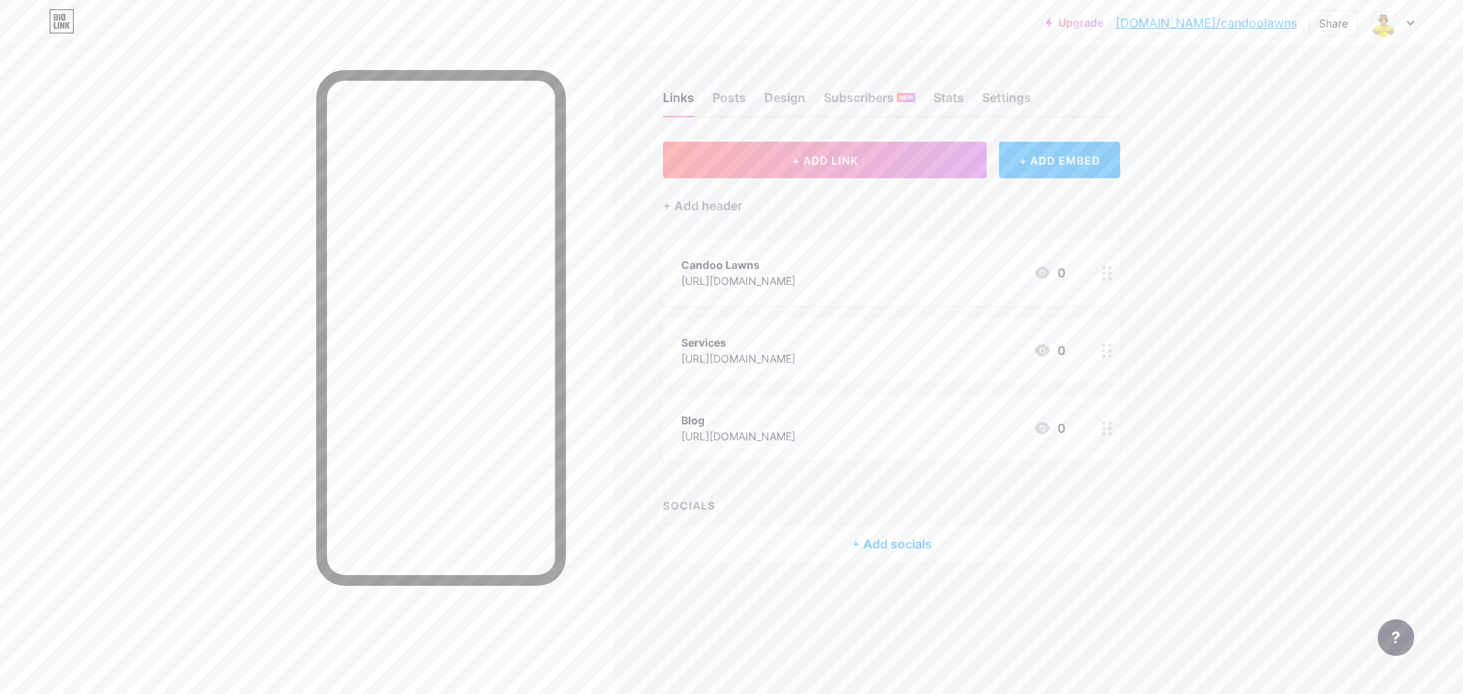
click at [837, 537] on div "+ Add socials" at bounding box center [891, 544] width 457 height 37
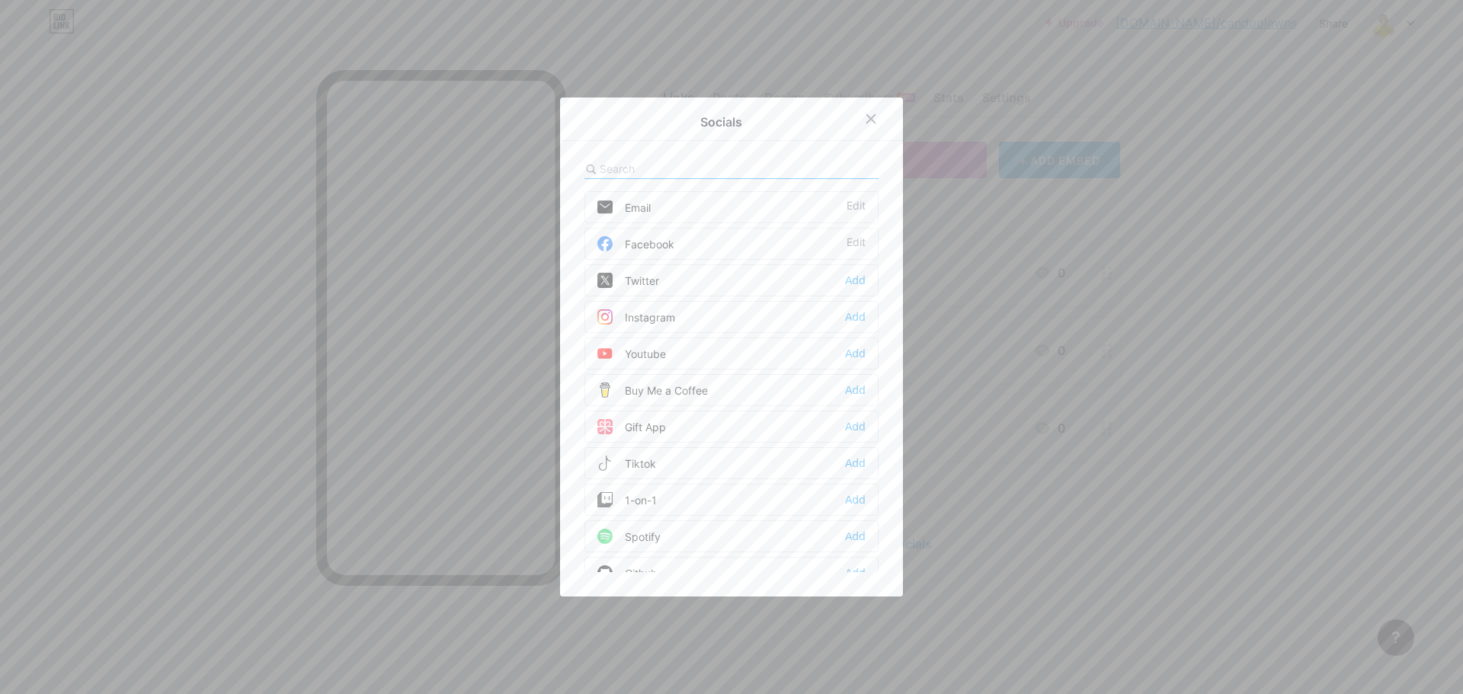
click at [653, 220] on div "Email Edit" at bounding box center [732, 207] width 294 height 32
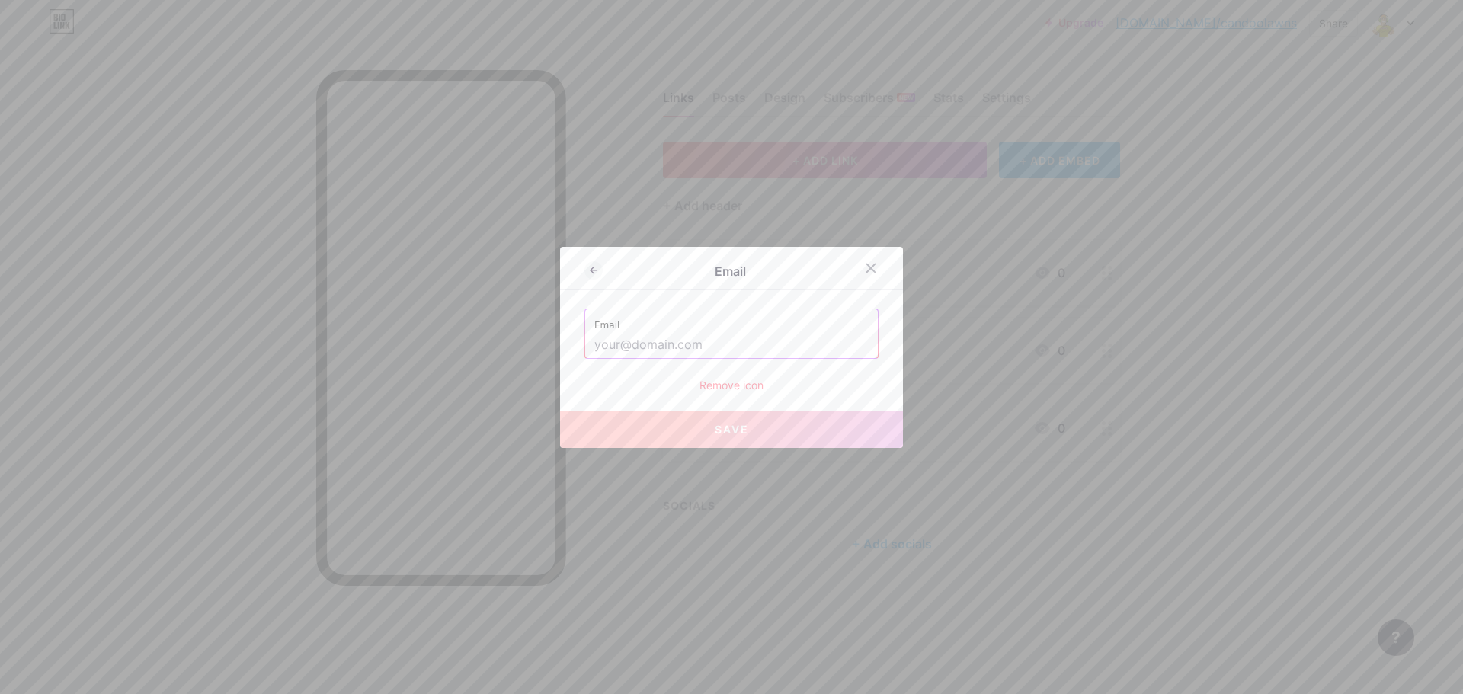
click at [649, 337] on input "text" at bounding box center [731, 345] width 274 height 26
paste input "candoo@candoocrew.com"
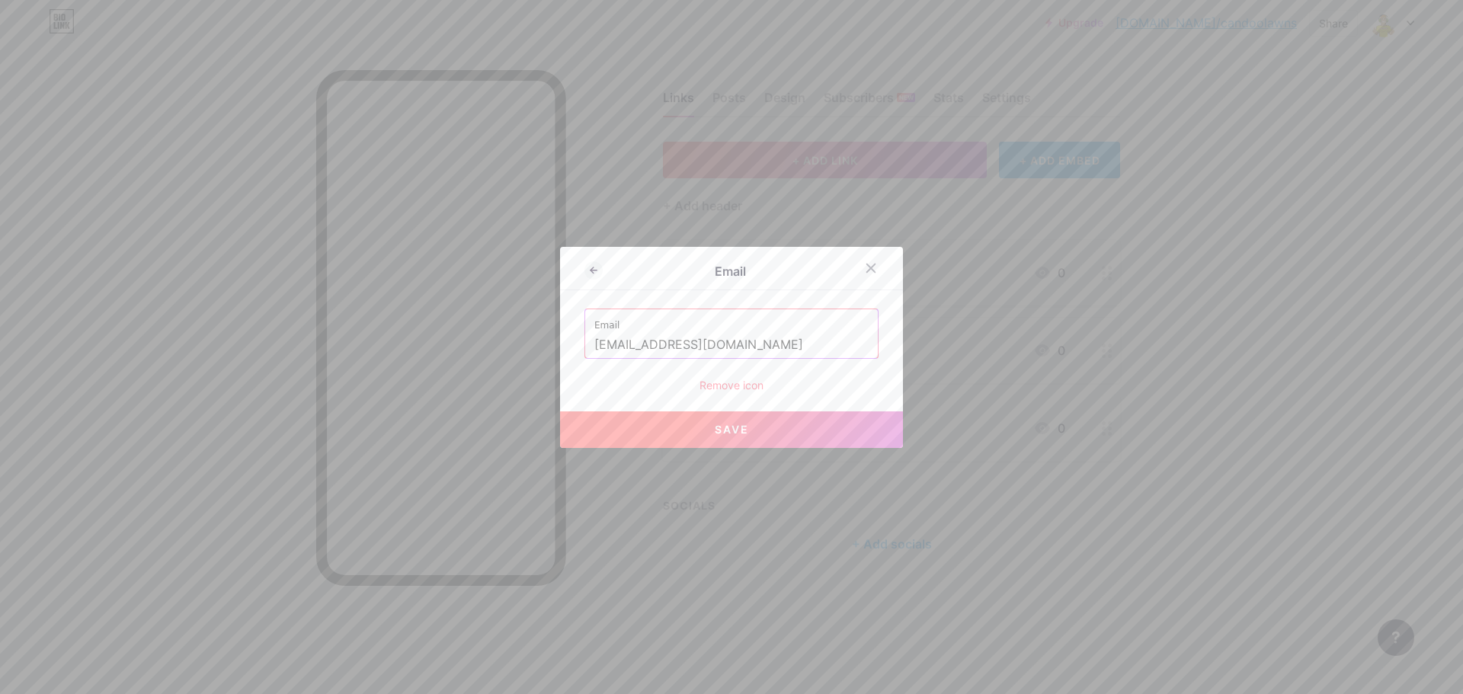
type input "candoo@candoocrew.com"
click at [659, 447] on button "Save" at bounding box center [731, 430] width 343 height 37
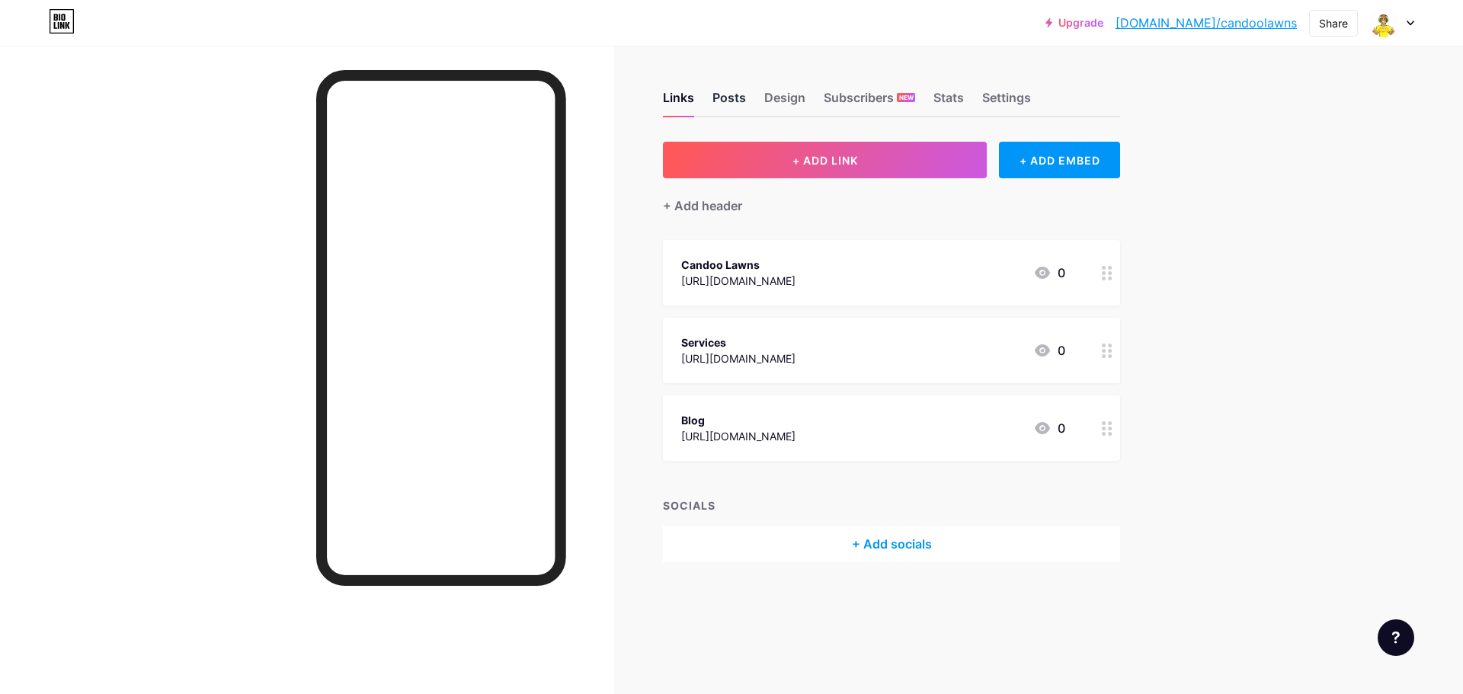
click at [732, 94] on div "Posts" at bounding box center [730, 101] width 34 height 27
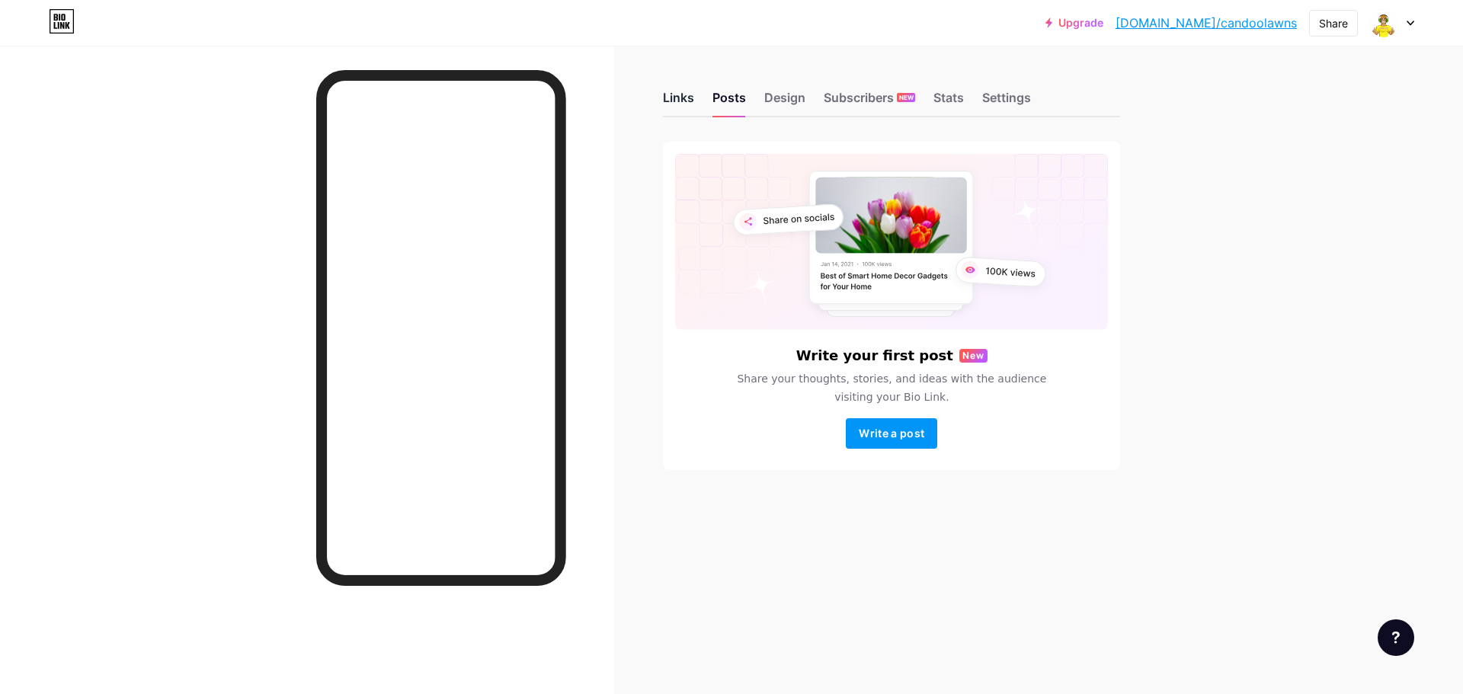
click at [675, 94] on div "Links" at bounding box center [678, 101] width 31 height 27
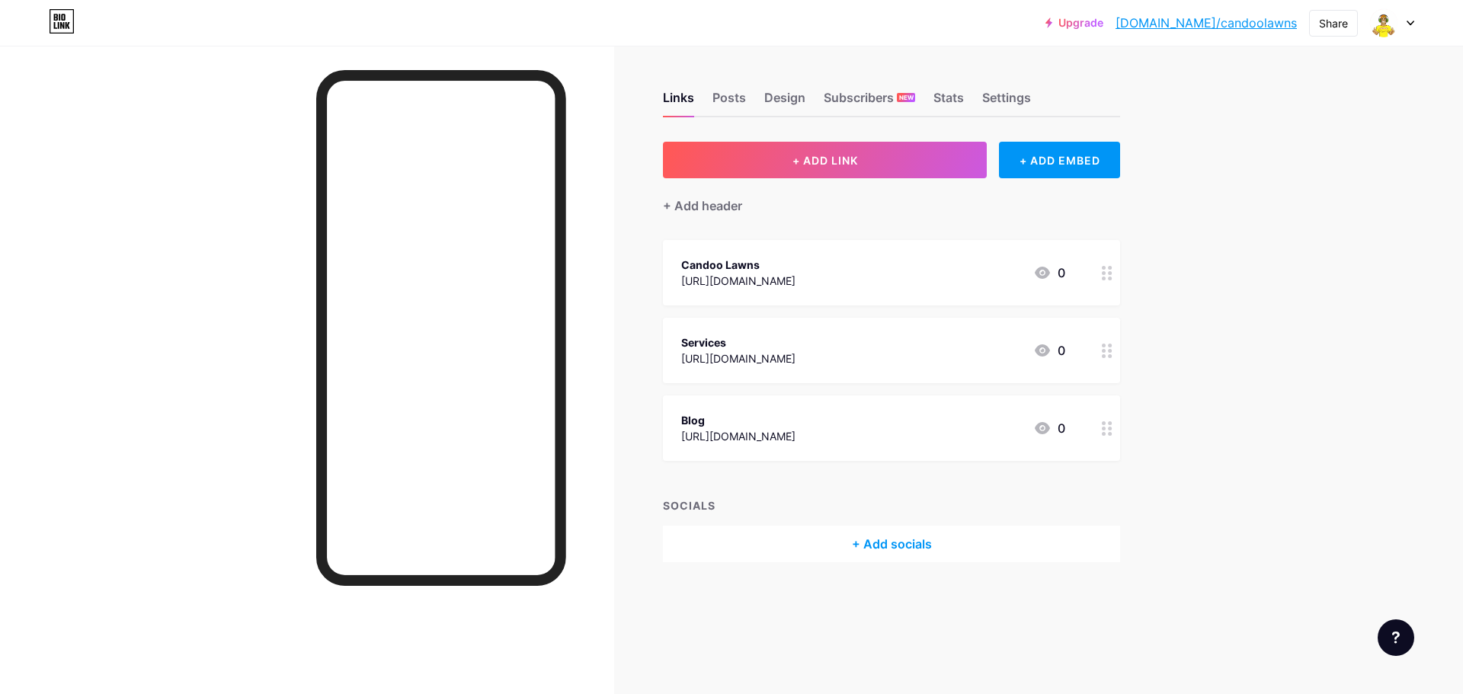
click at [1235, 21] on link "[DOMAIN_NAME]/candoolawns" at bounding box center [1206, 23] width 181 height 18
click at [833, 155] on span "+ ADD LINK" at bounding box center [826, 160] width 66 height 13
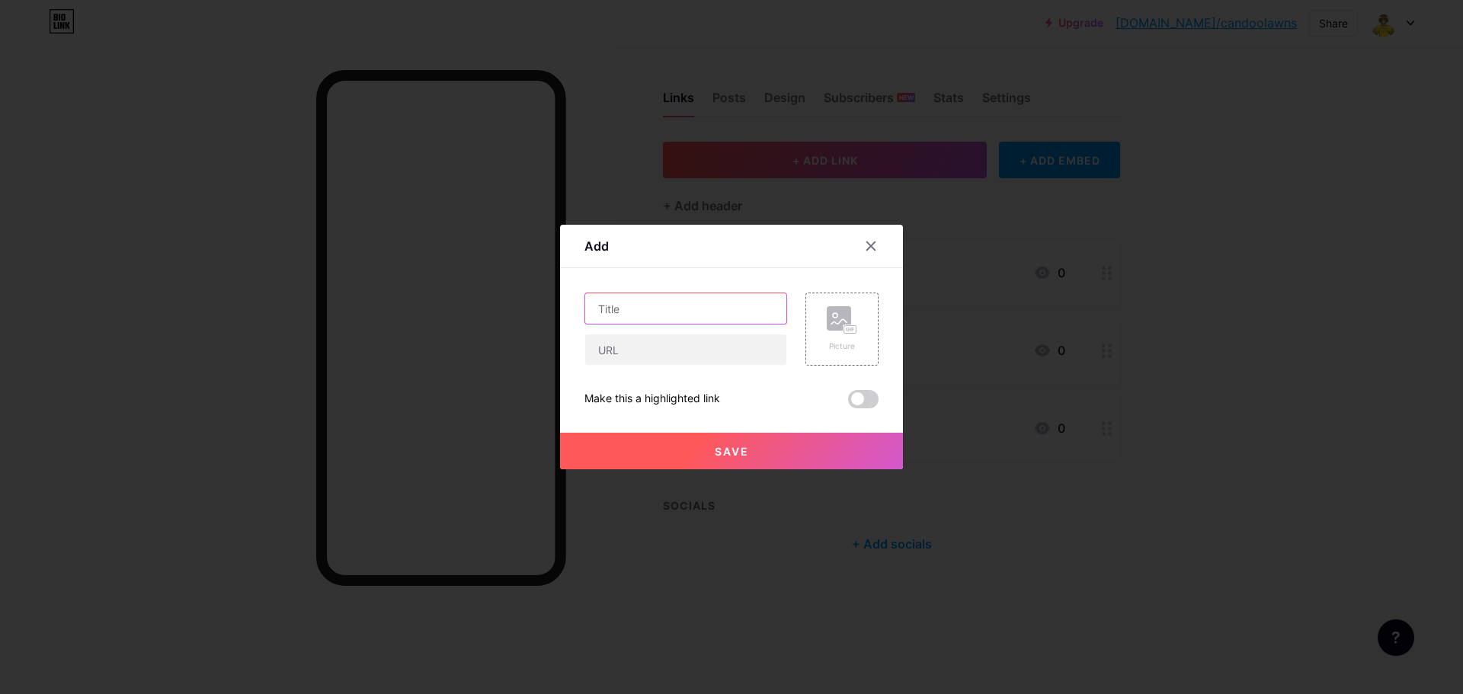
click at [658, 311] on input "text" at bounding box center [685, 308] width 201 height 30
click at [596, 311] on input "facebook" at bounding box center [685, 308] width 201 height 30
type input "Facebook"
click at [637, 341] on input "text" at bounding box center [685, 350] width 201 height 30
paste input "[URL][DOMAIN_NAME]"
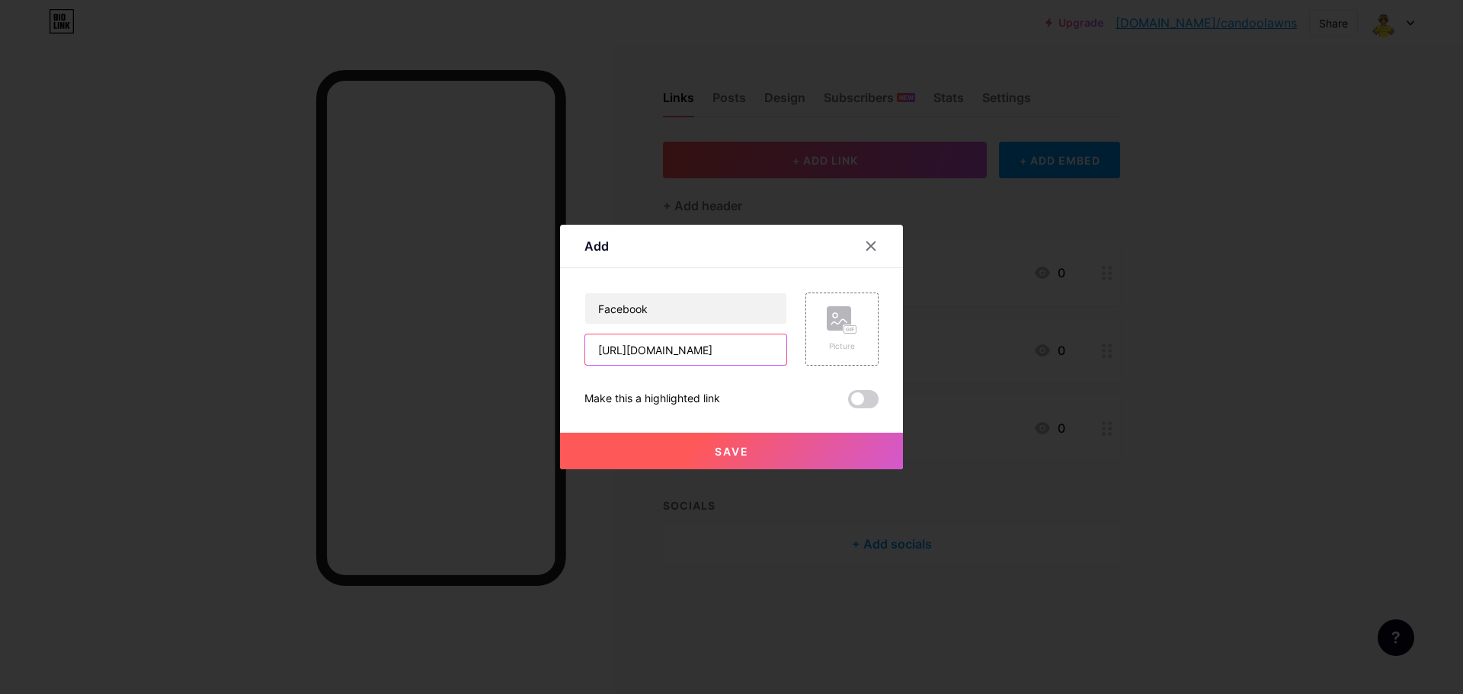
scroll to position [0, 31]
type input "[URL][DOMAIN_NAME]"
click at [768, 447] on button "Save" at bounding box center [731, 451] width 343 height 37
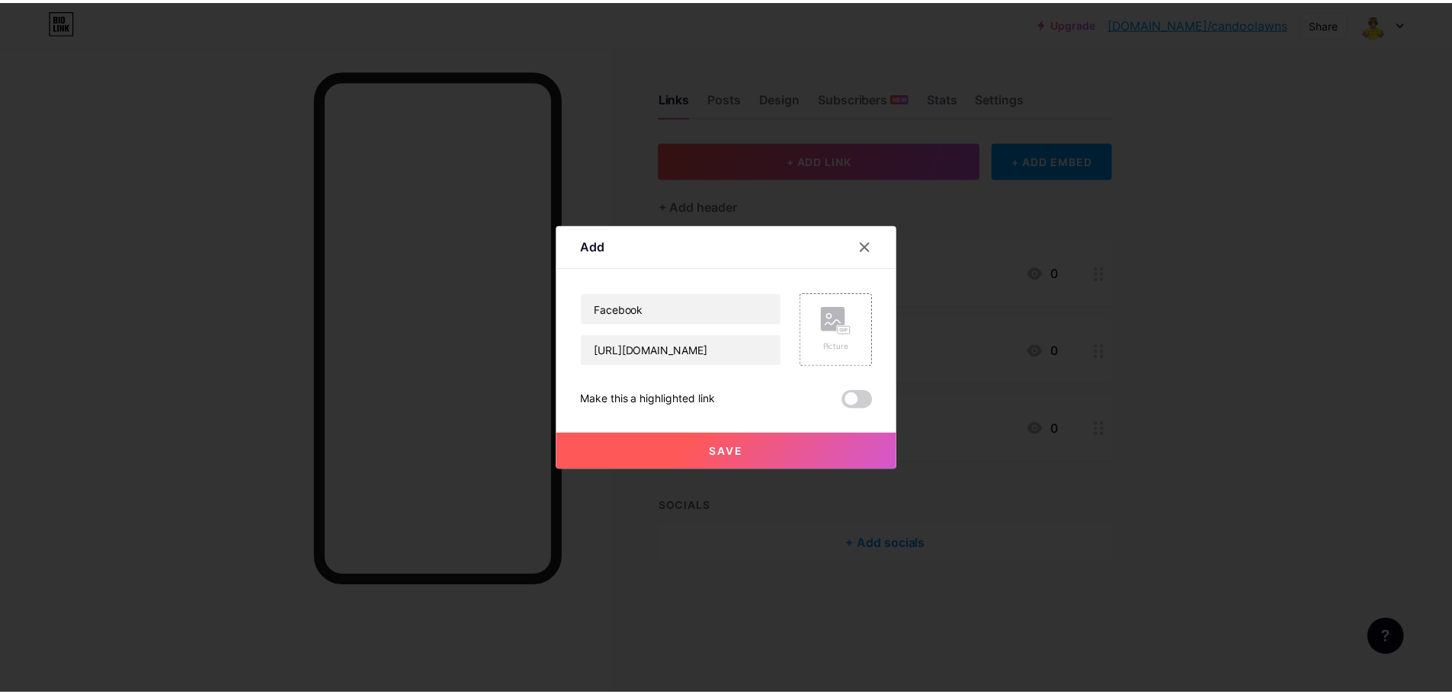
scroll to position [0, 0]
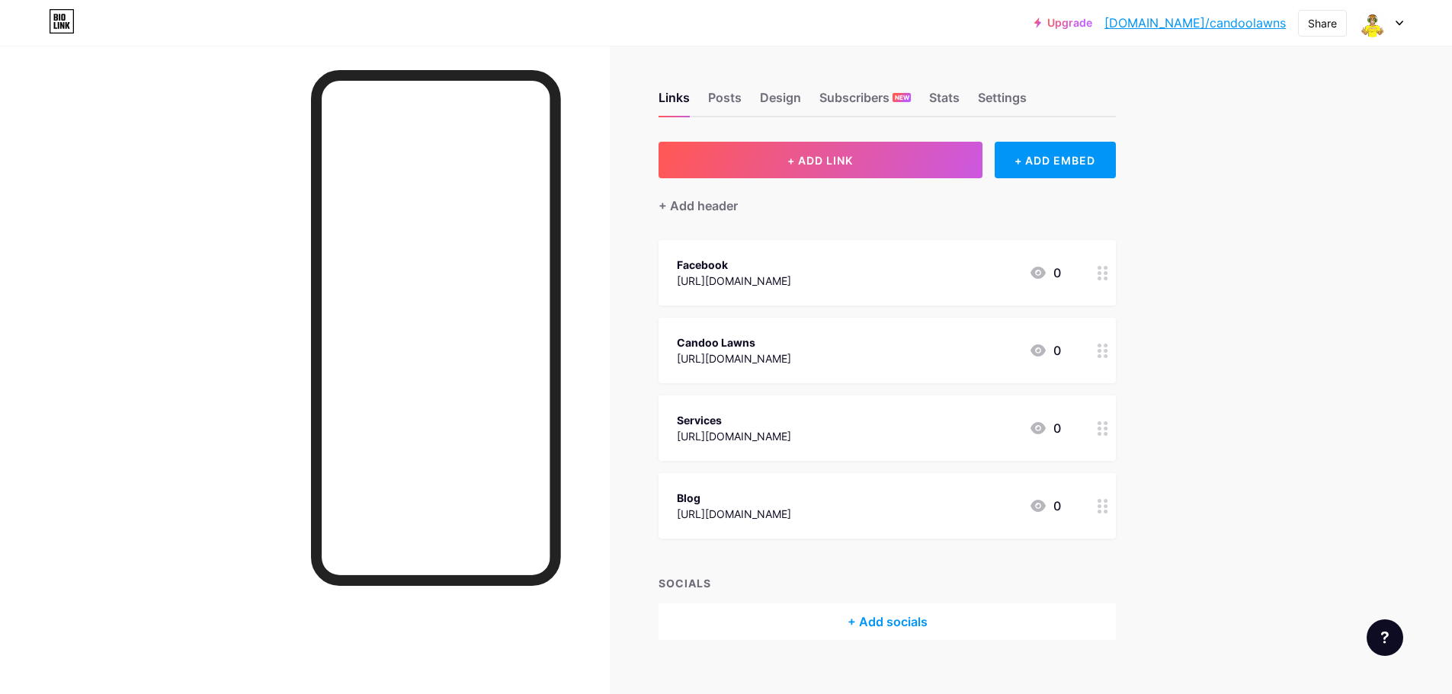
click at [873, 631] on div "+ Add socials" at bounding box center [887, 622] width 457 height 37
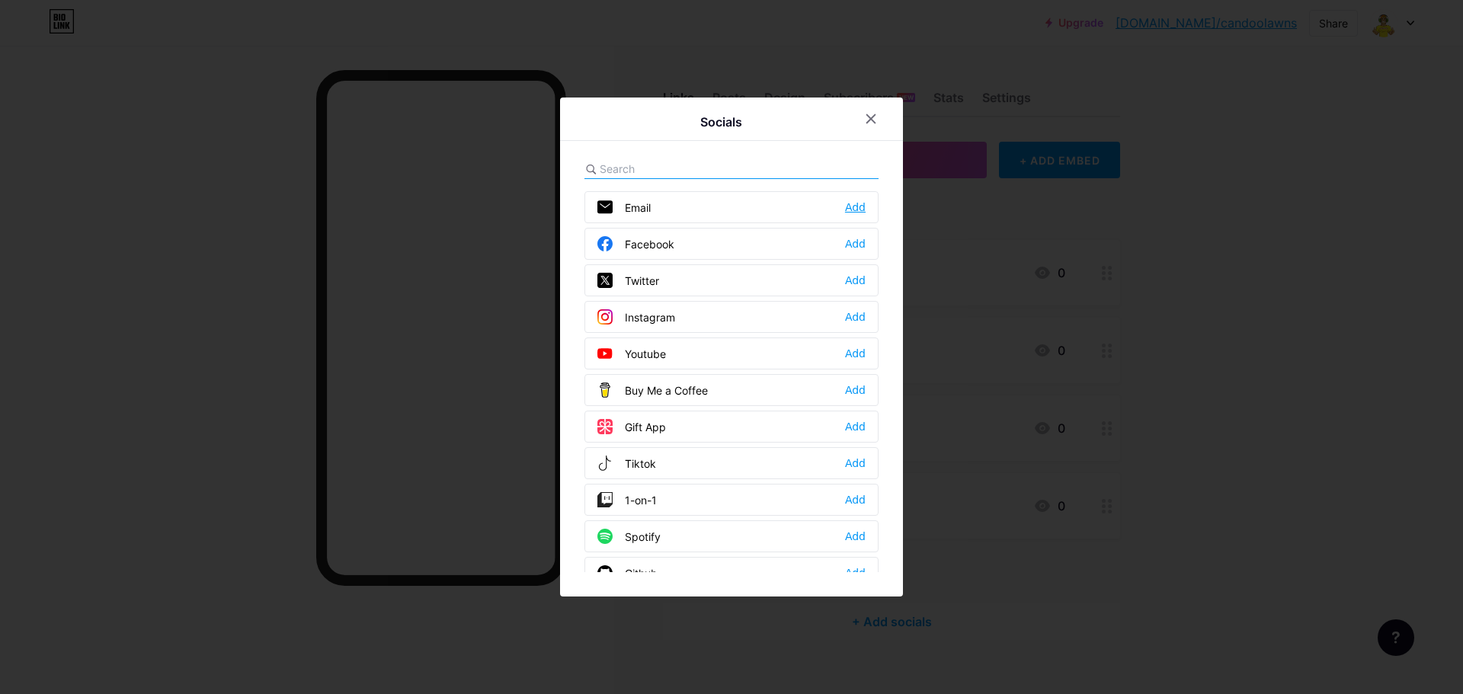
click at [848, 200] on div "Add" at bounding box center [855, 207] width 21 height 15
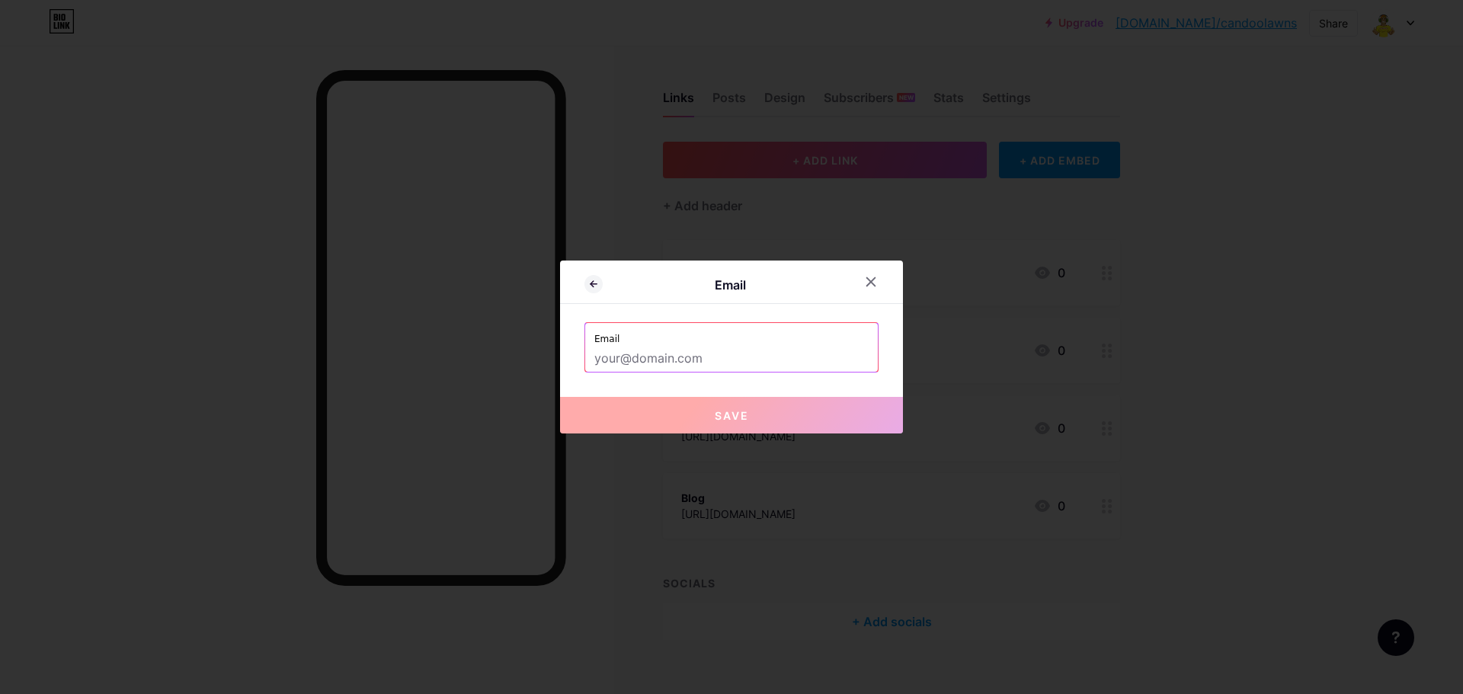
click at [685, 351] on input "text" at bounding box center [731, 359] width 274 height 26
paste input "[URL][DOMAIN_NAME]"
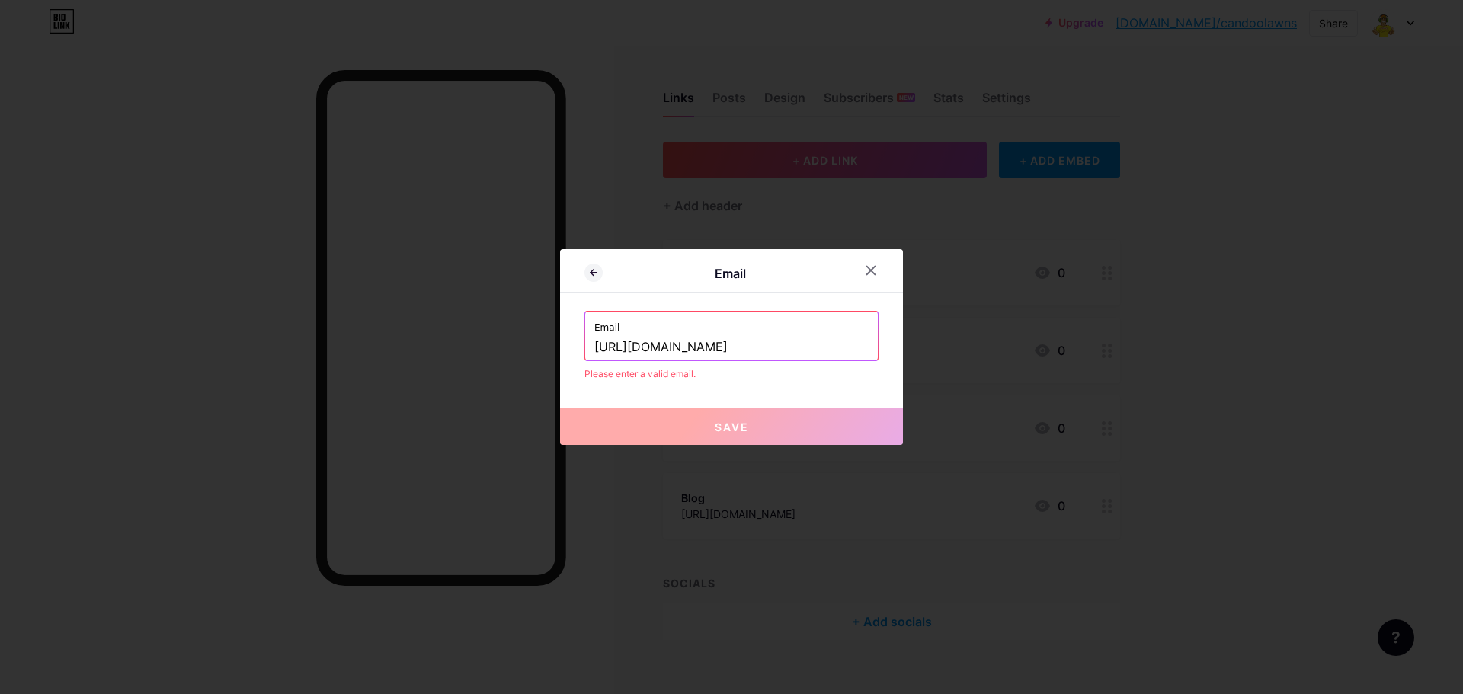
type input "[URL][DOMAIN_NAME]"
click at [715, 427] on span "Save" at bounding box center [732, 427] width 34 height 13
click at [746, 336] on input "[URL][DOMAIN_NAME]" at bounding box center [731, 348] width 274 height 26
click at [864, 264] on div at bounding box center [870, 270] width 27 height 27
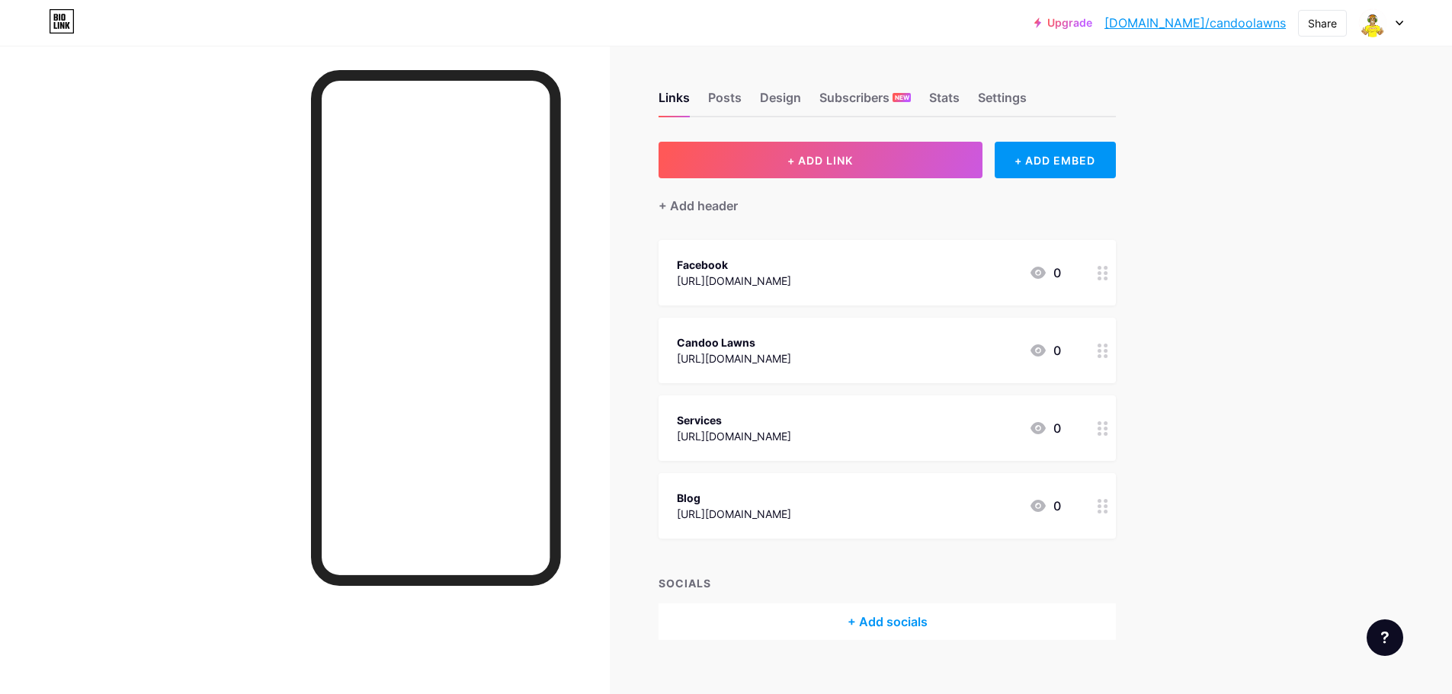
click at [750, 96] on div "Links Posts Design Subscribers NEW Stats Settings" at bounding box center [887, 90] width 457 height 53
click at [722, 98] on div "Posts" at bounding box center [725, 101] width 34 height 27
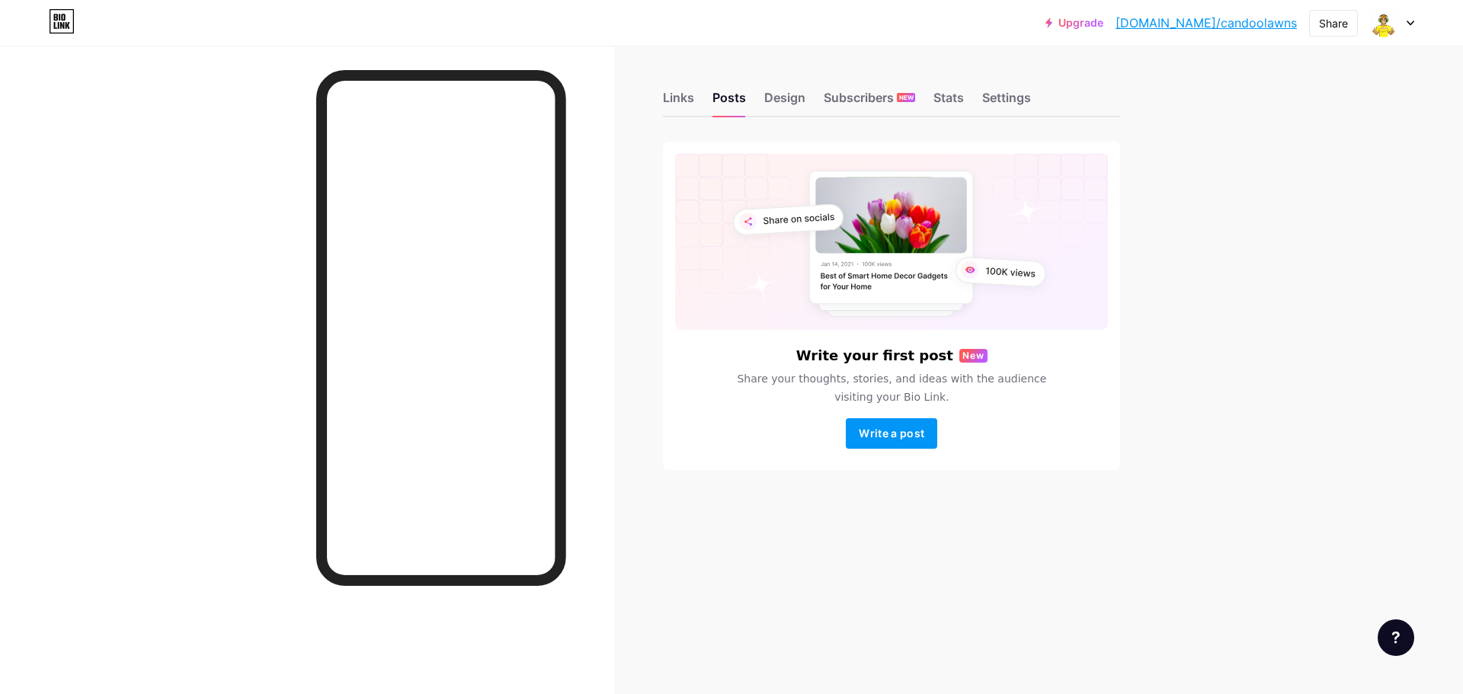
click at [691, 87] on div "Links Posts Design Subscribers NEW Stats Settings" at bounding box center [891, 90] width 457 height 53
click at [681, 98] on div "Links" at bounding box center [678, 101] width 31 height 27
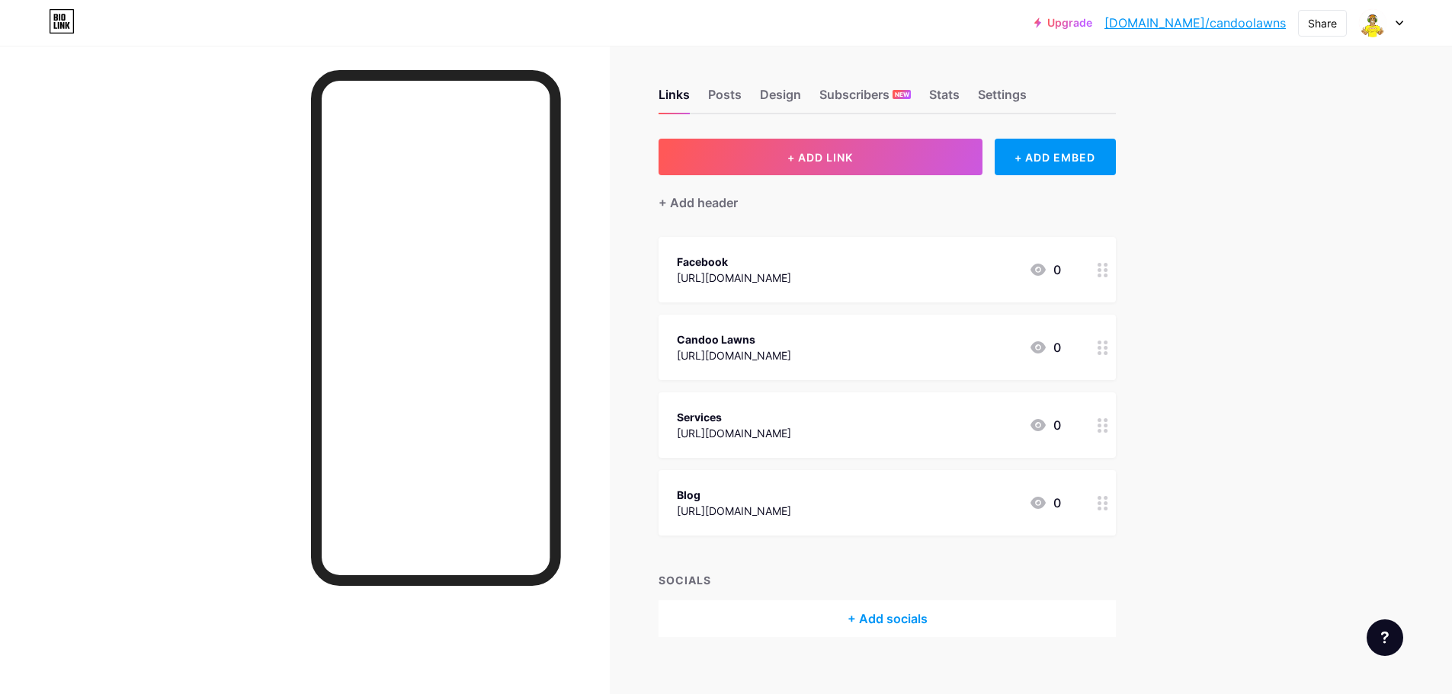
scroll to position [21, 0]
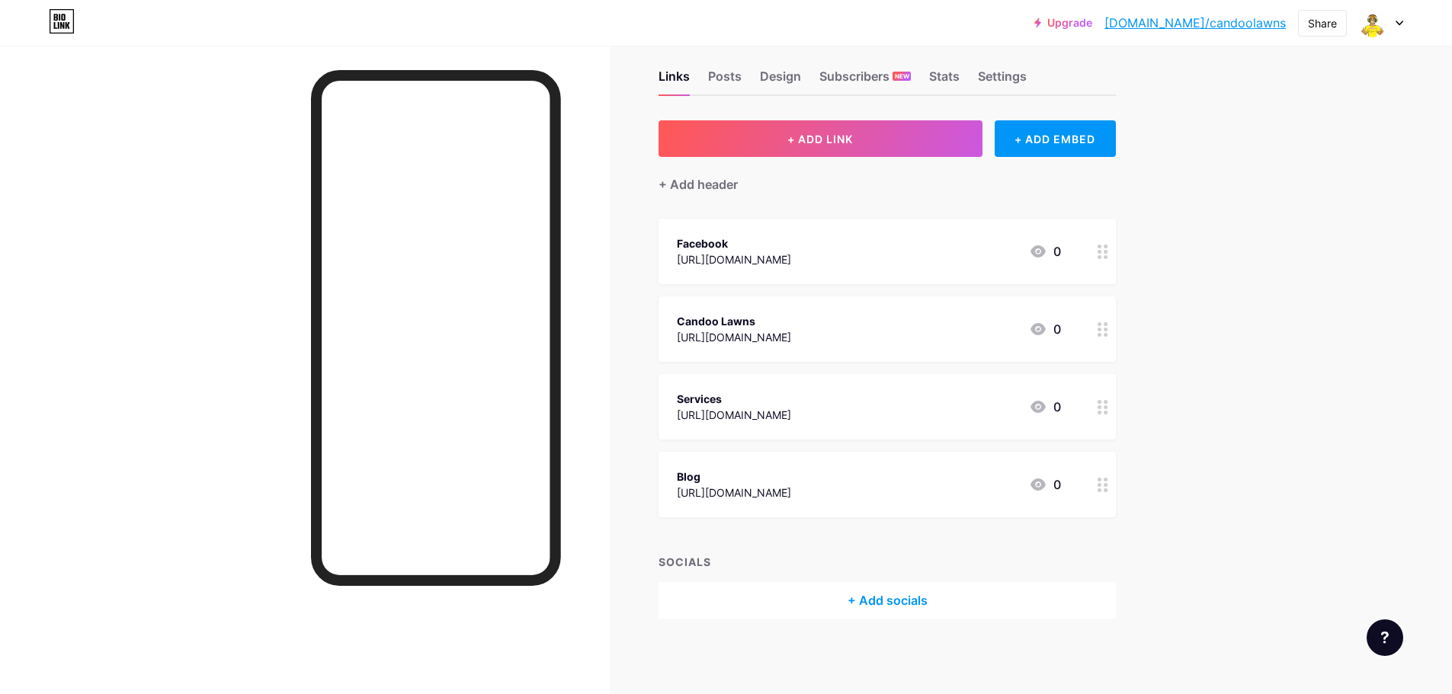
click at [967, 247] on div "Facebook [URL][DOMAIN_NAME] 0" at bounding box center [869, 251] width 384 height 35
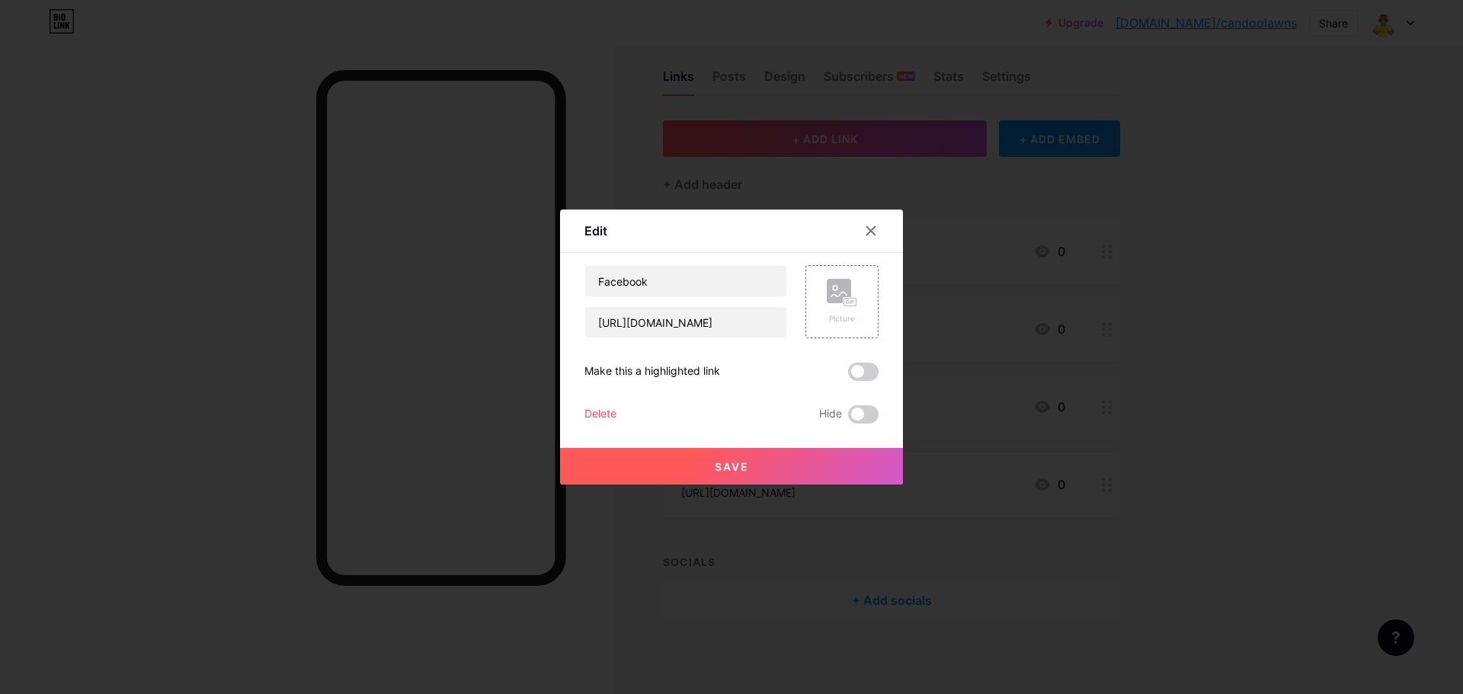
click at [604, 405] on div "Facebook [URL][DOMAIN_NAME] Picture Make this a highlighted link Delete Hide Sa…" at bounding box center [732, 344] width 294 height 159
click at [598, 412] on div "Delete" at bounding box center [601, 414] width 32 height 18
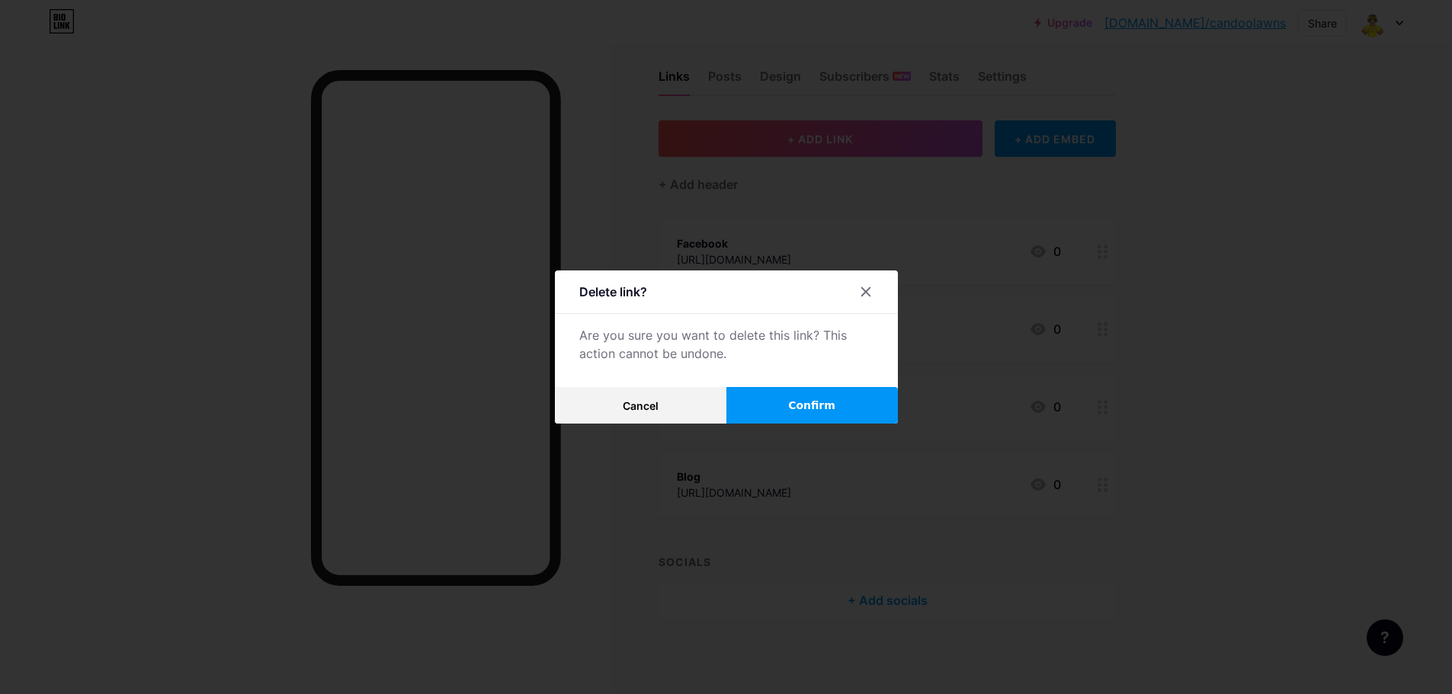
click at [767, 400] on button "Confirm" at bounding box center [811, 405] width 171 height 37
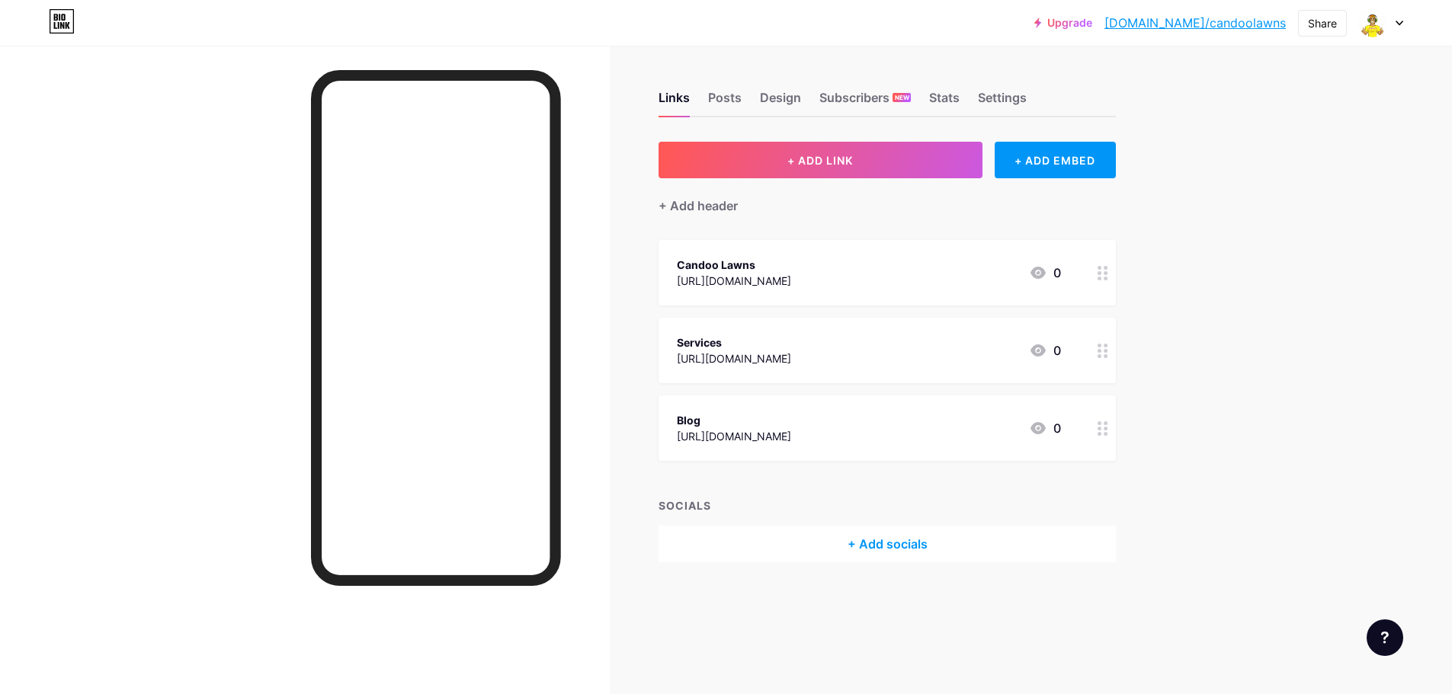
scroll to position [0, 0]
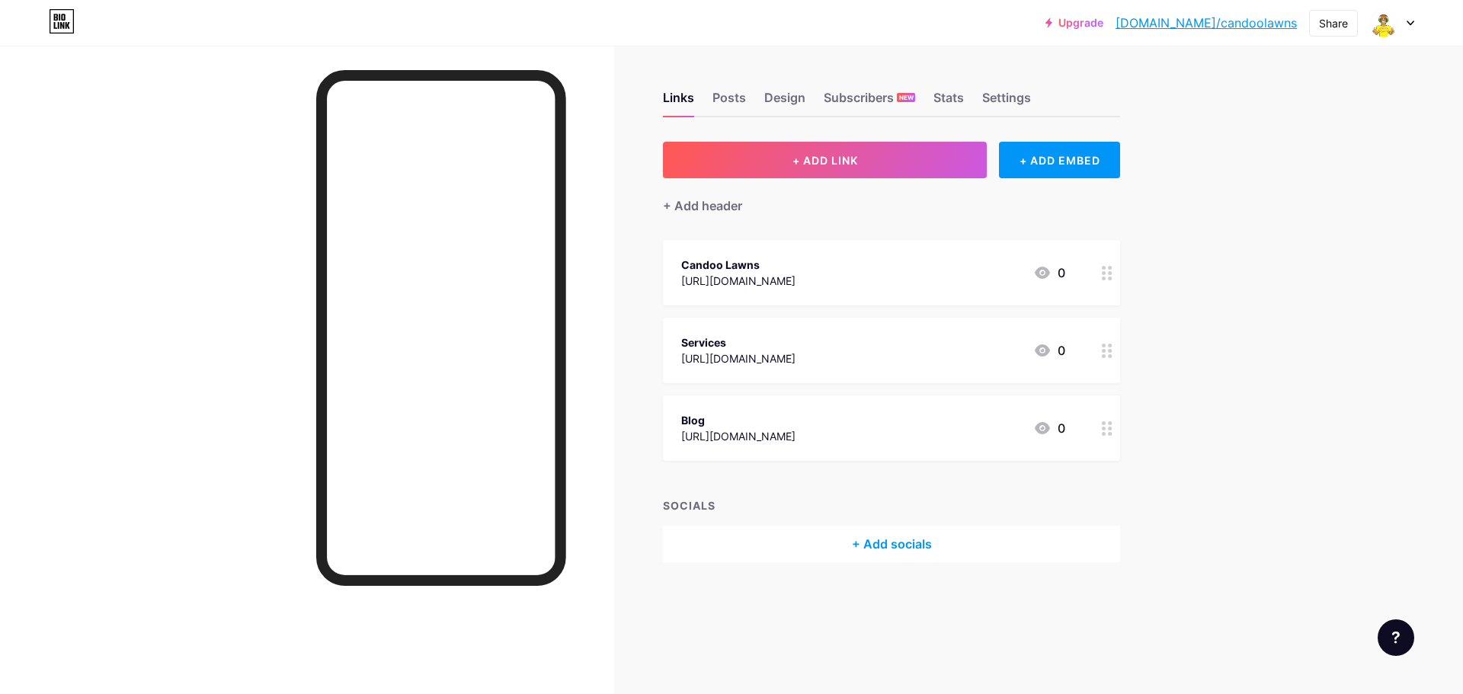
click at [895, 547] on div "+ Add socials" at bounding box center [891, 544] width 457 height 37
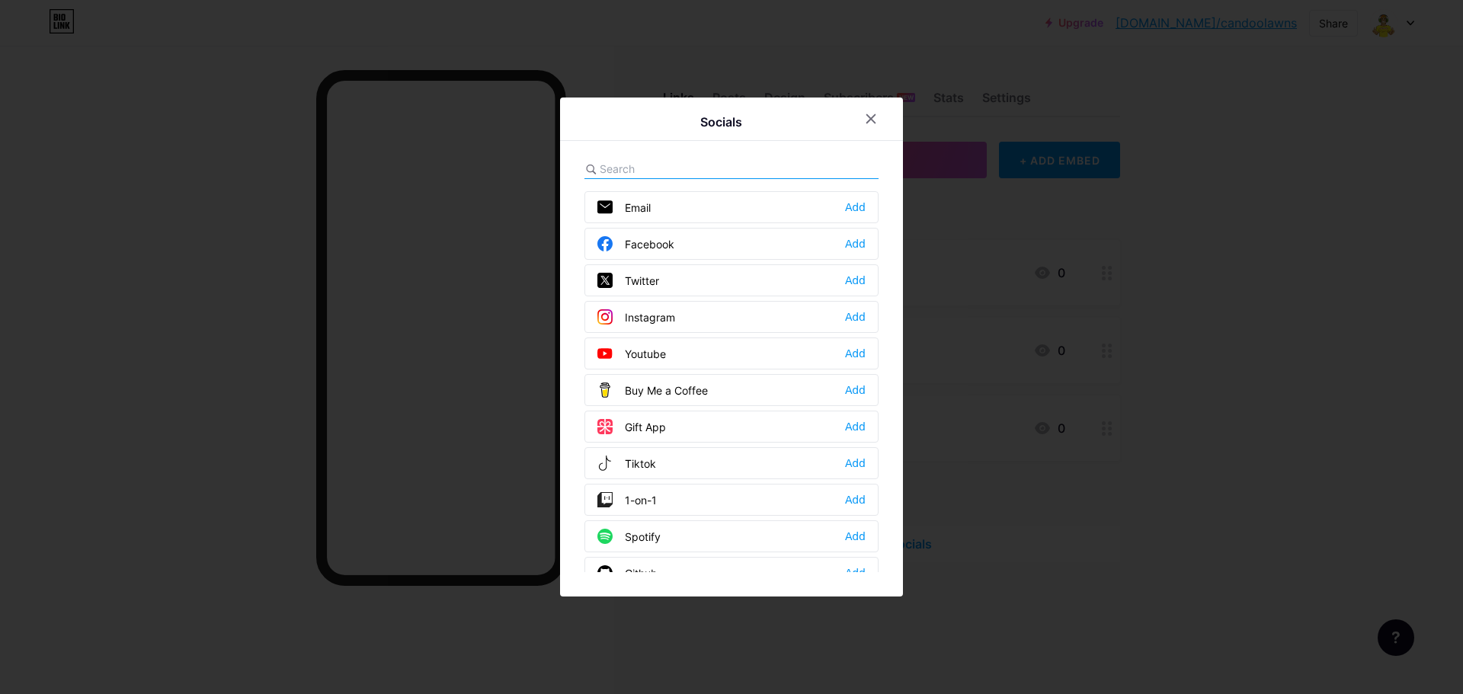
click at [717, 217] on div "Email Add" at bounding box center [732, 207] width 294 height 32
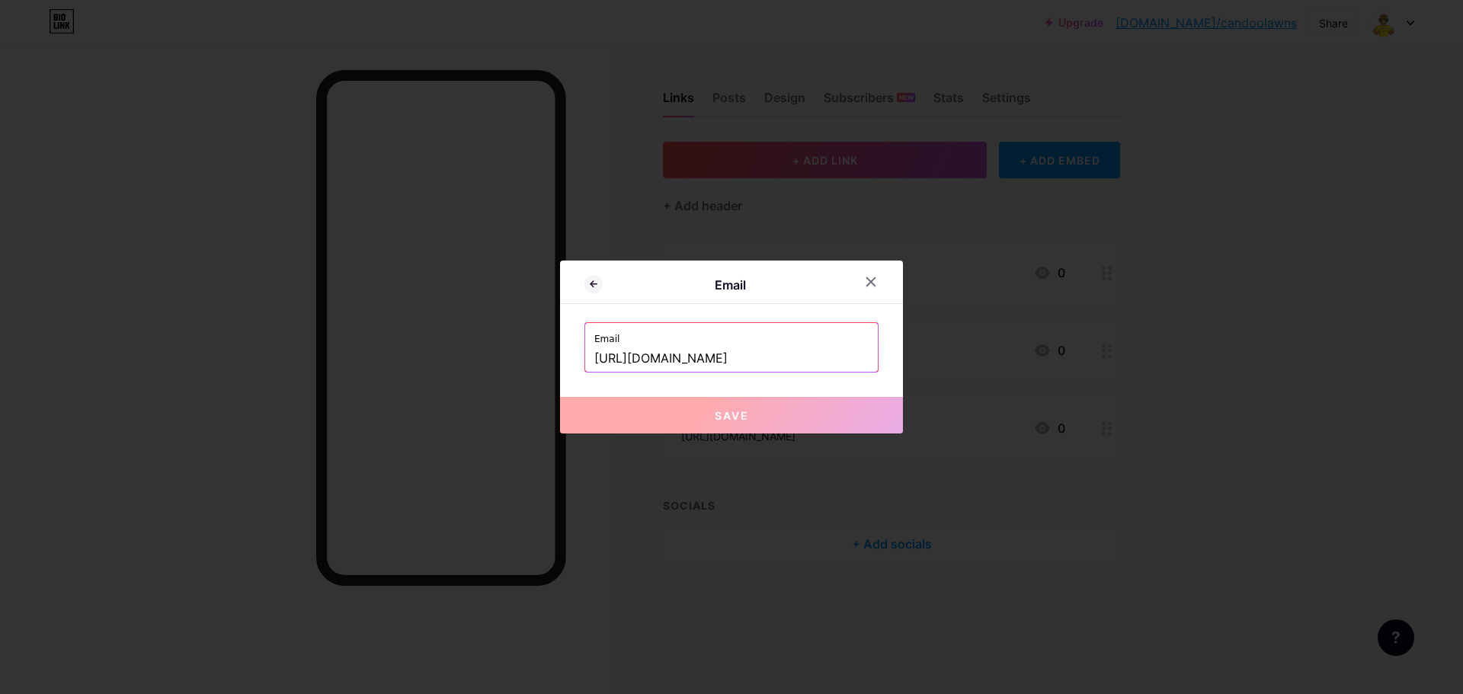
drag, startPoint x: 749, startPoint y: 362, endPoint x: 428, endPoint y: 369, distance: 321.7
click at [428, 369] on div "Email Email [URL][DOMAIN_NAME] Save" at bounding box center [731, 347] width 1463 height 694
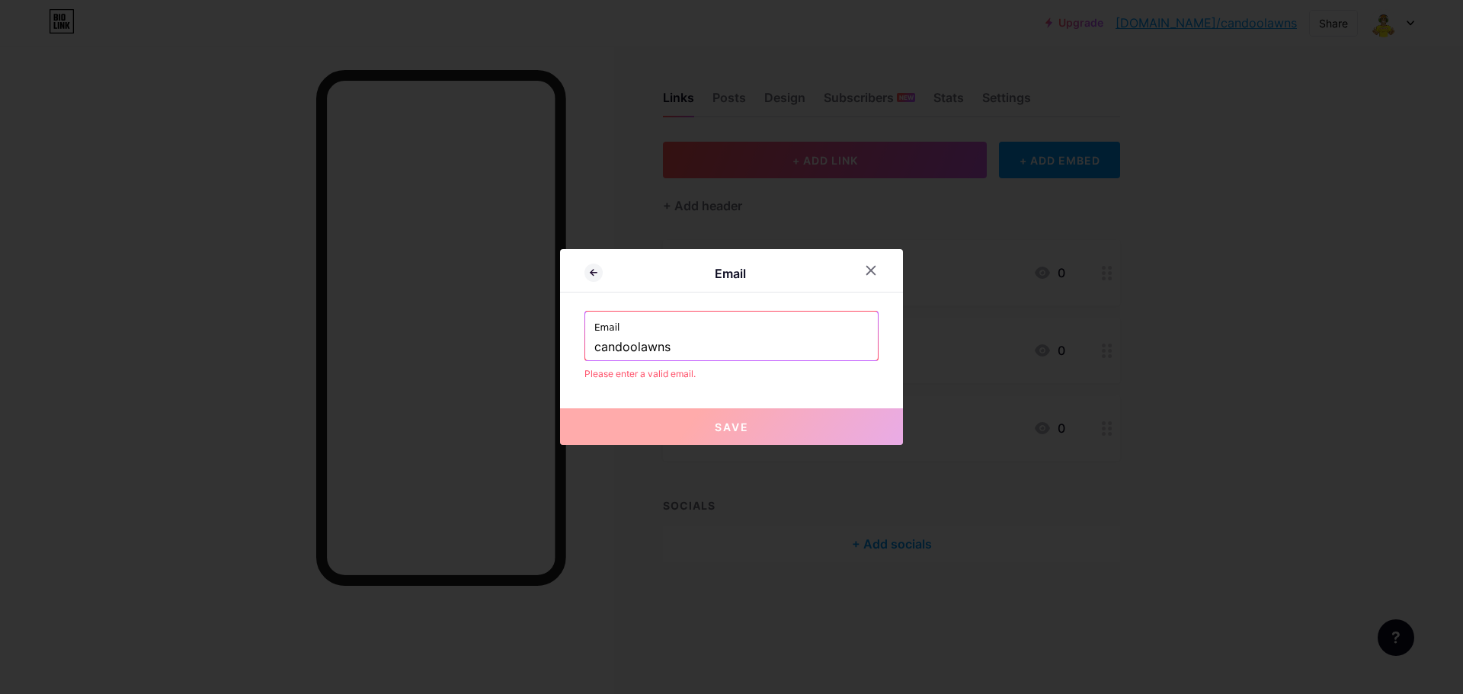
type input "candoolawns"
click at [769, 386] on div "Email Email candoolawns Please enter a valid email. Save" at bounding box center [731, 347] width 343 height 196
click at [729, 432] on span "Save" at bounding box center [732, 427] width 34 height 13
click at [857, 267] on div at bounding box center [880, 270] width 46 height 27
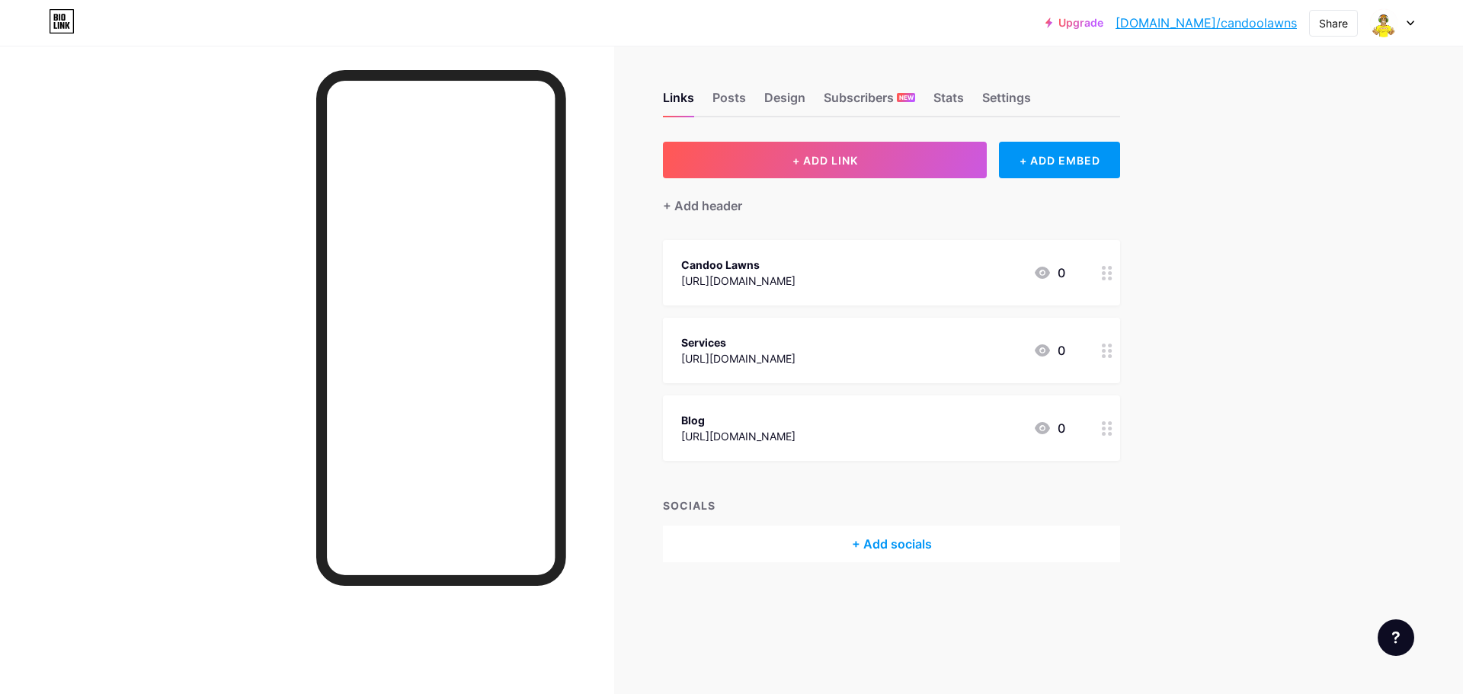
click at [901, 262] on div "Candoo Lawns [URL][DOMAIN_NAME] 0" at bounding box center [873, 272] width 384 height 35
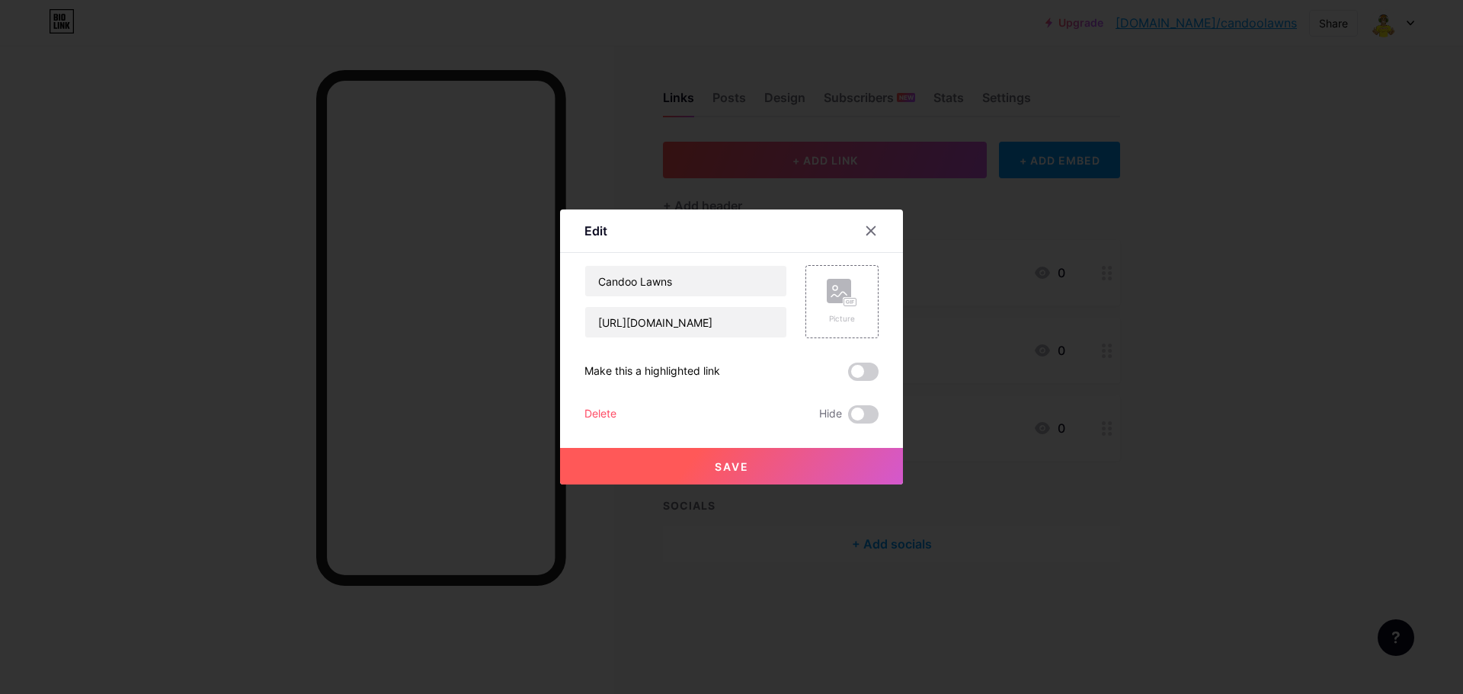
drag, startPoint x: 957, startPoint y: 499, endPoint x: 937, endPoint y: 499, distance: 19.8
click at [959, 499] on div at bounding box center [731, 347] width 1463 height 694
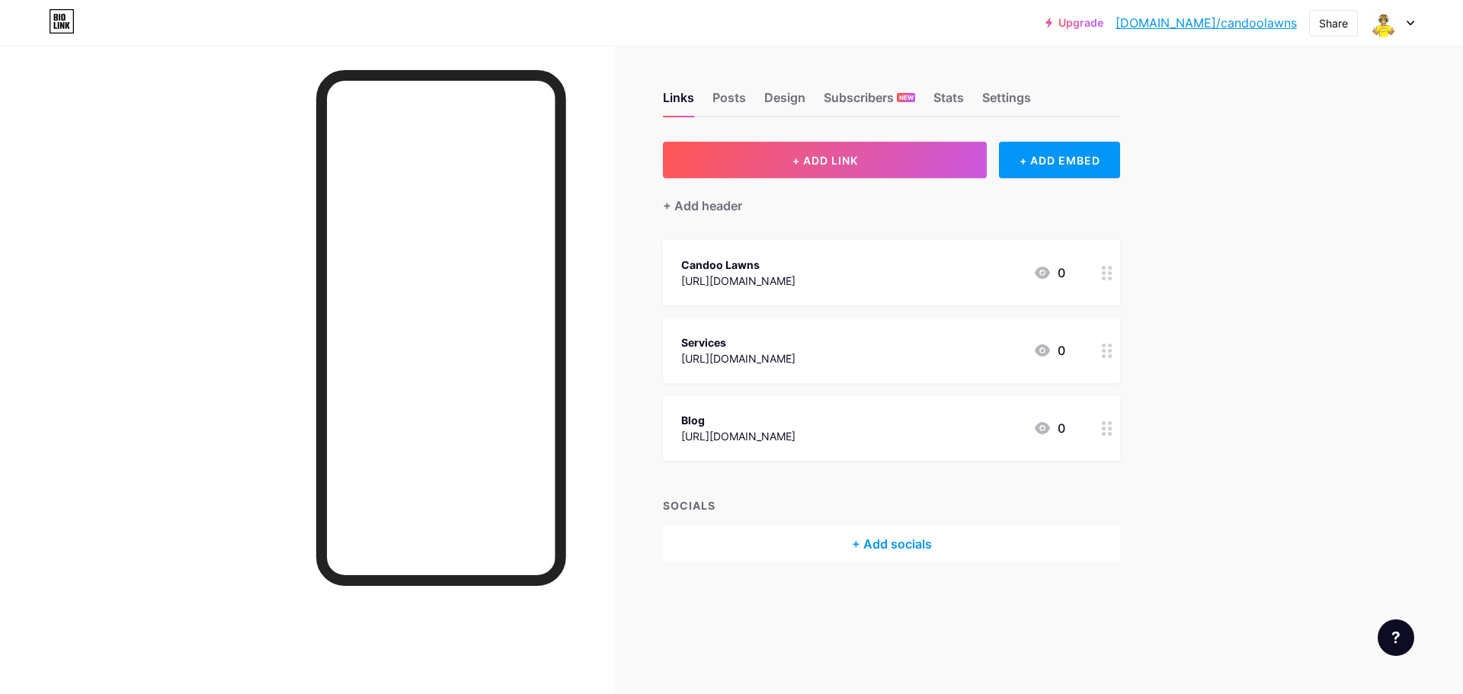
drag, startPoint x: 694, startPoint y: 507, endPoint x: 822, endPoint y: 555, distance: 136.8
click at [696, 508] on div "SOCIALS" at bounding box center [891, 506] width 457 height 16
click at [884, 541] on div "+ Add socials" at bounding box center [891, 544] width 457 height 37
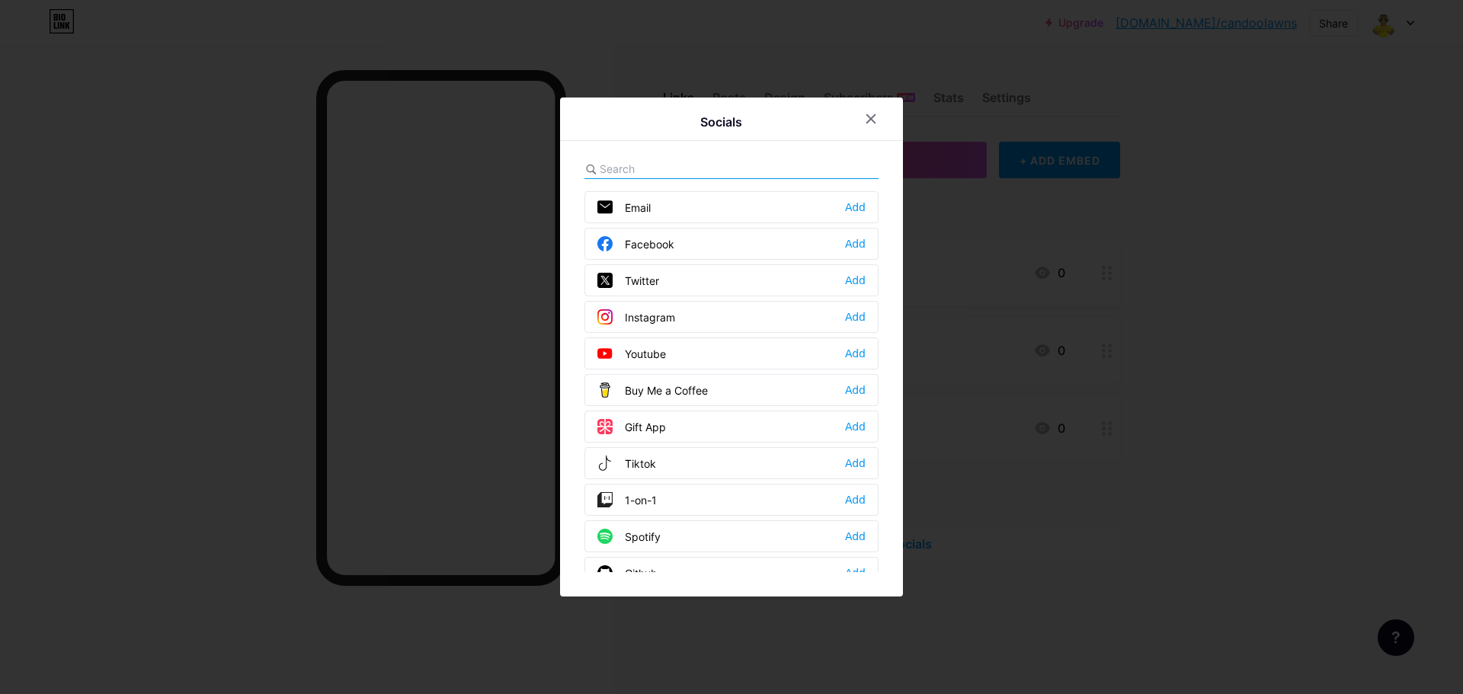
click at [673, 205] on div "Email Add" at bounding box center [732, 207] width 294 height 32
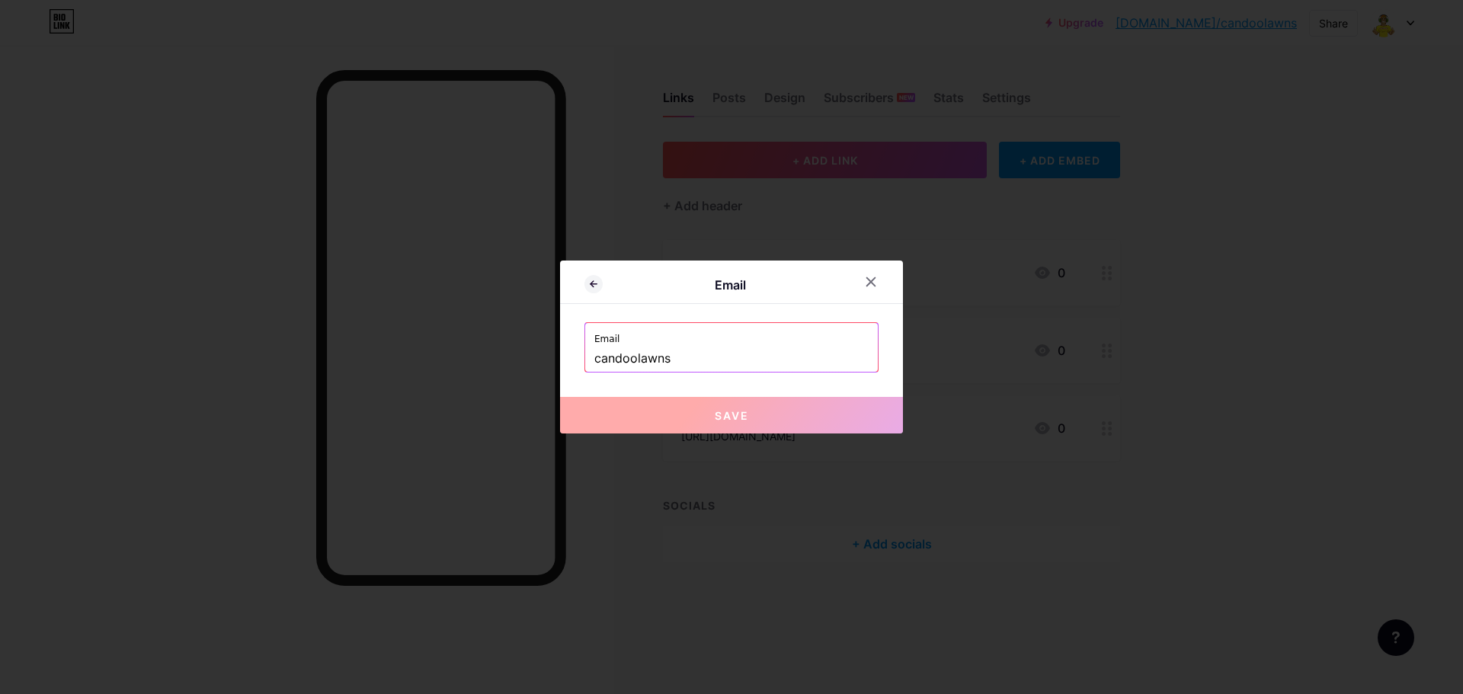
click at [643, 358] on input "candoolawns" at bounding box center [731, 359] width 274 height 26
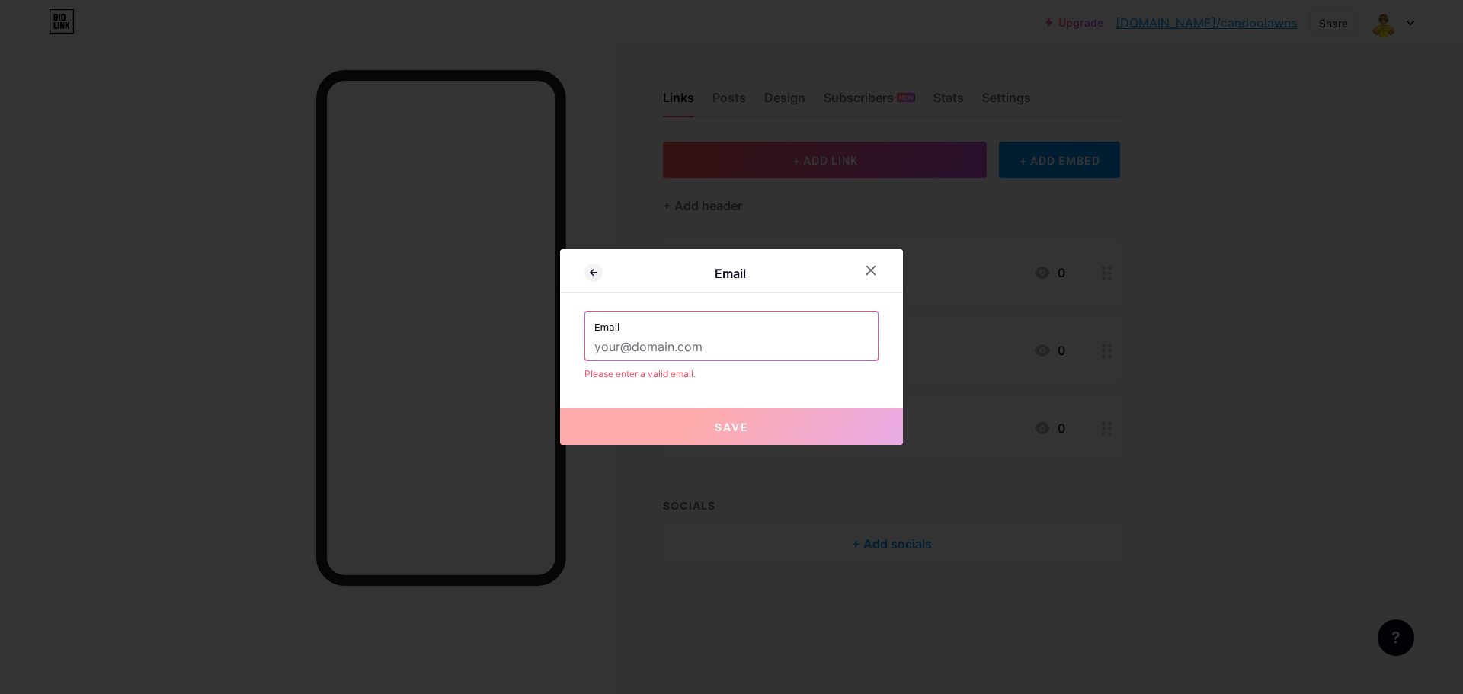
paste input "[EMAIL_ADDRESS][DOMAIN_NAME]"
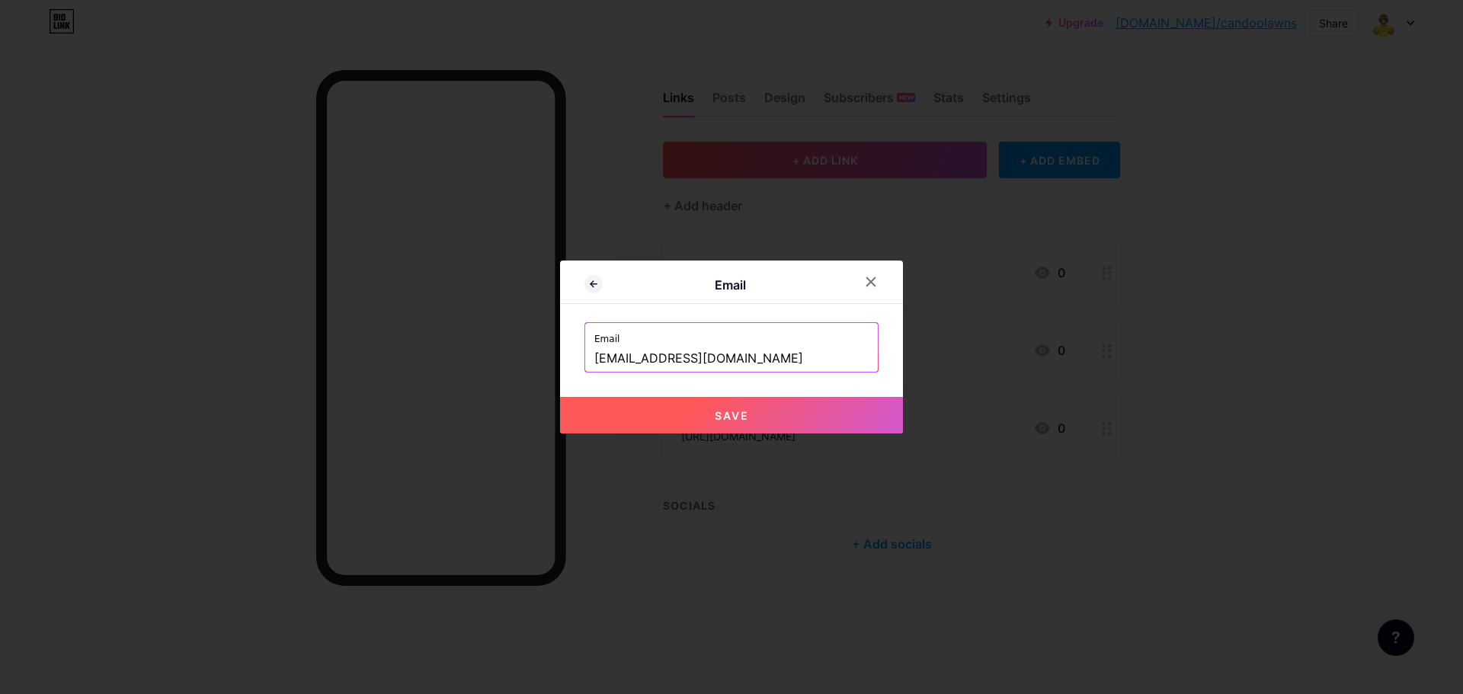
click at [715, 416] on span "Save" at bounding box center [732, 415] width 34 height 13
type input "mailto:[EMAIL_ADDRESS][DOMAIN_NAME]"
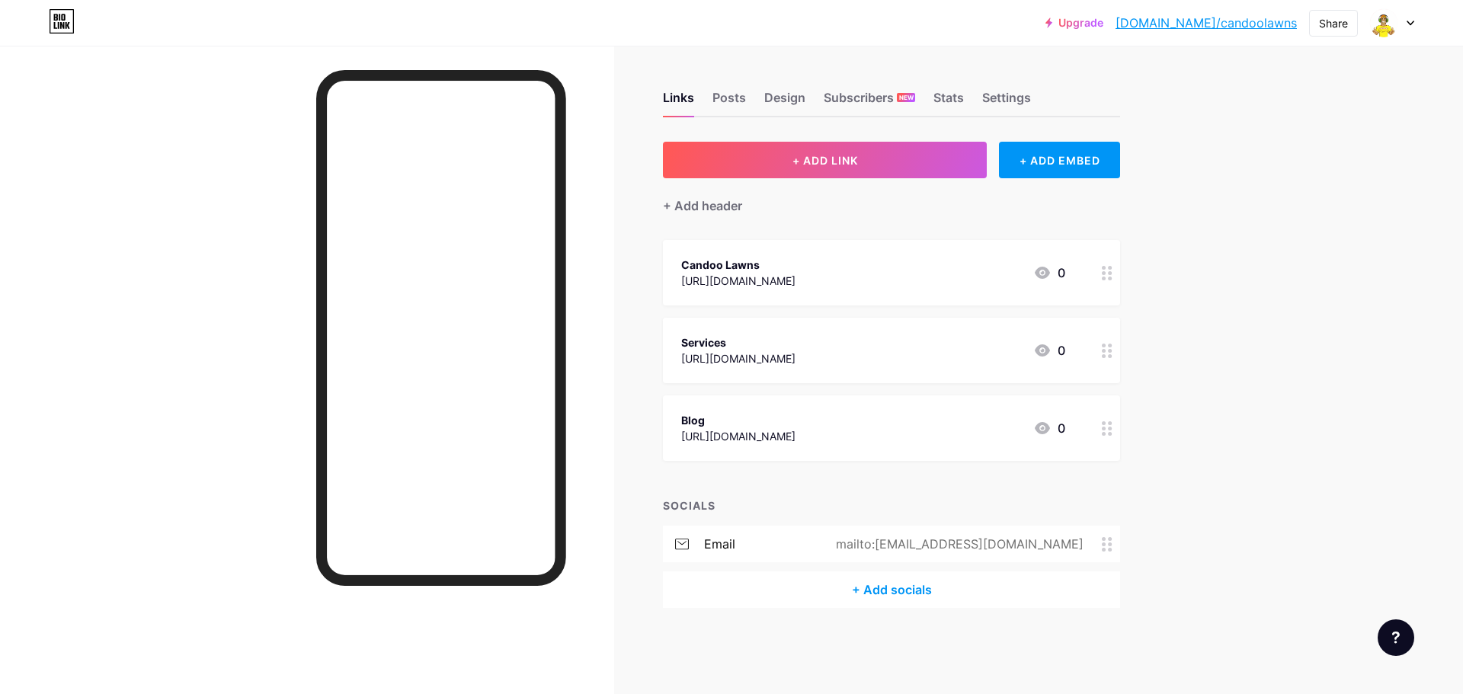
click at [908, 586] on div "+ Add socials" at bounding box center [891, 590] width 457 height 37
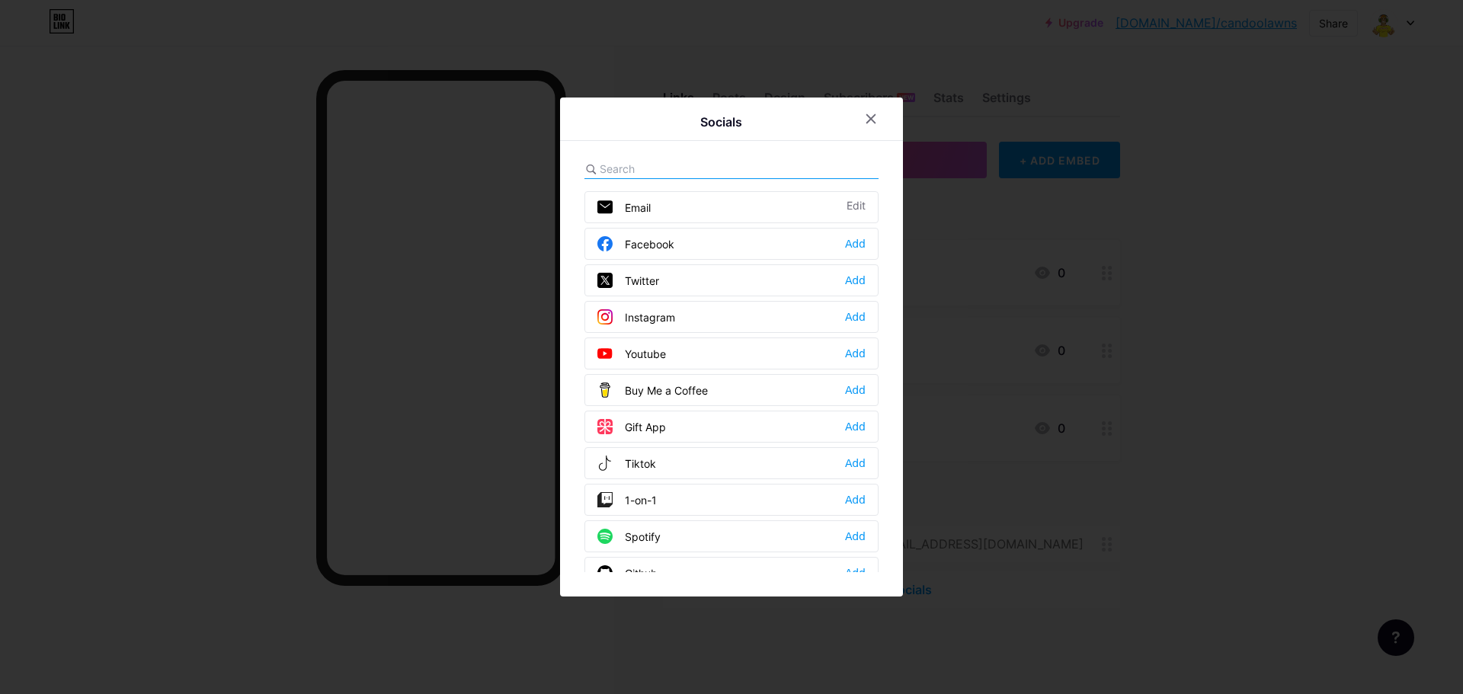
click at [707, 237] on div "Facebook Add" at bounding box center [732, 244] width 294 height 32
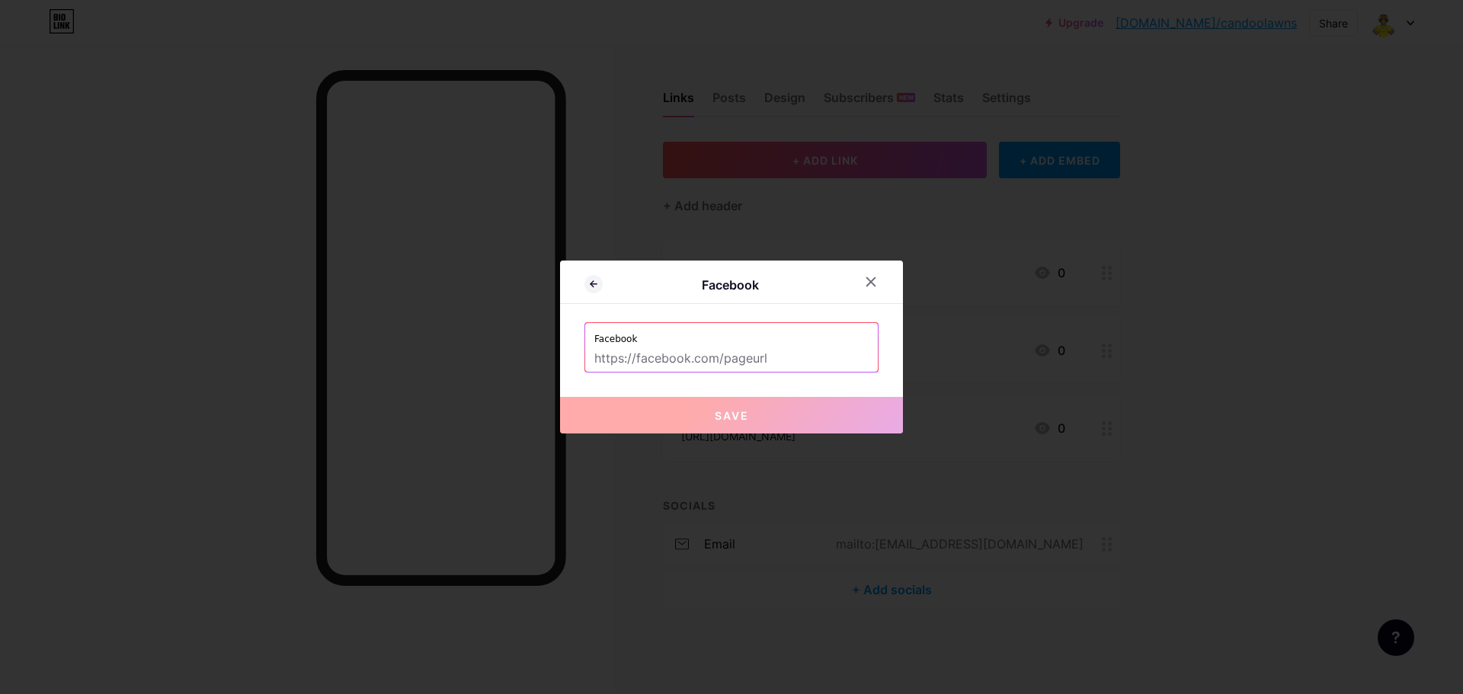
click at [646, 360] on input "text" at bounding box center [731, 359] width 274 height 26
paste input "[URL][DOMAIN_NAME]"
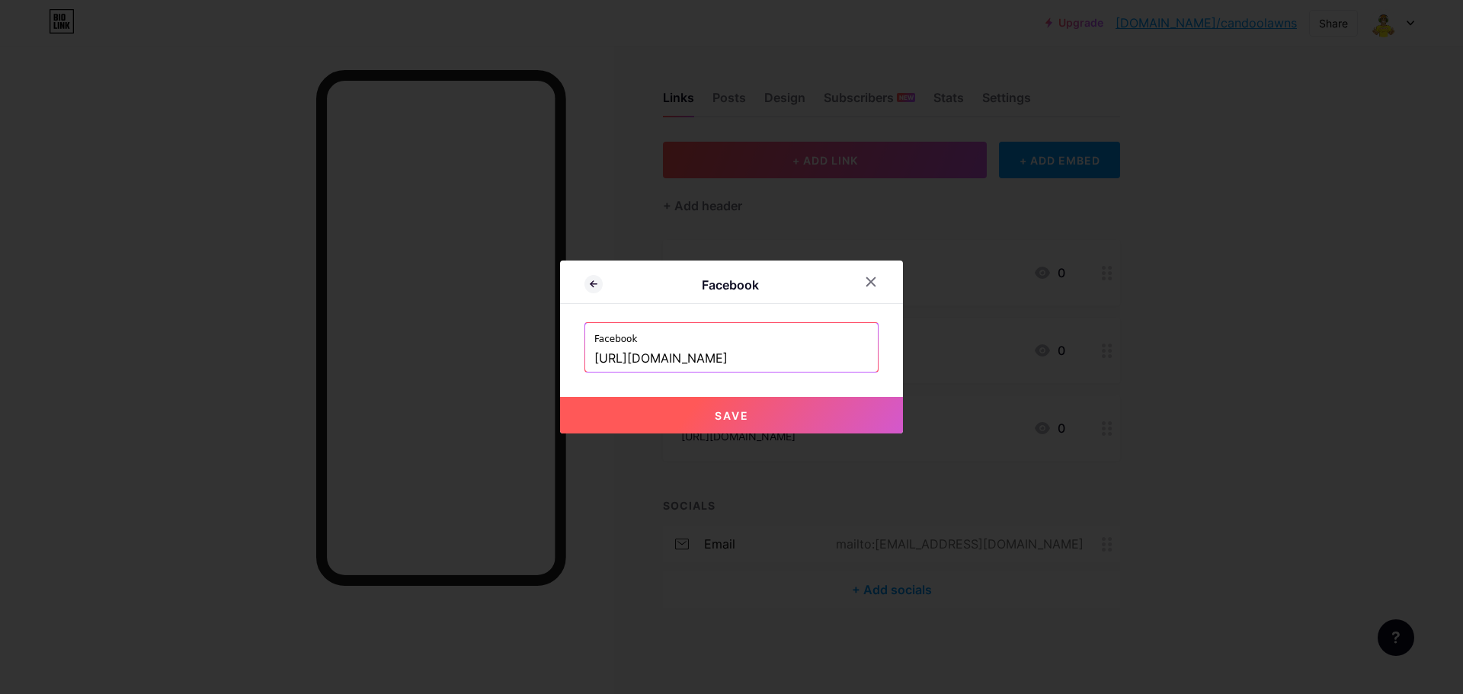
type input "[URL][DOMAIN_NAME]"
click at [671, 421] on button "Save" at bounding box center [731, 415] width 343 height 37
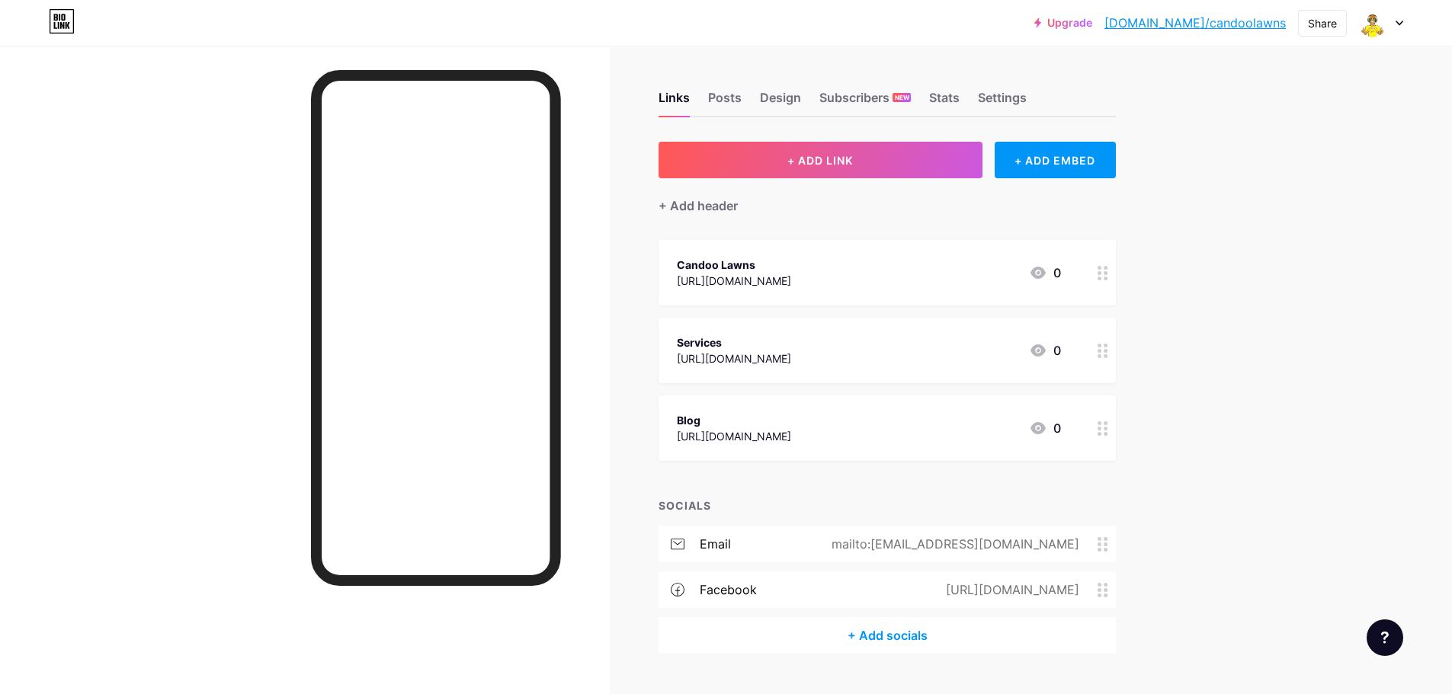
click at [857, 629] on div "+ Add socials" at bounding box center [887, 635] width 457 height 37
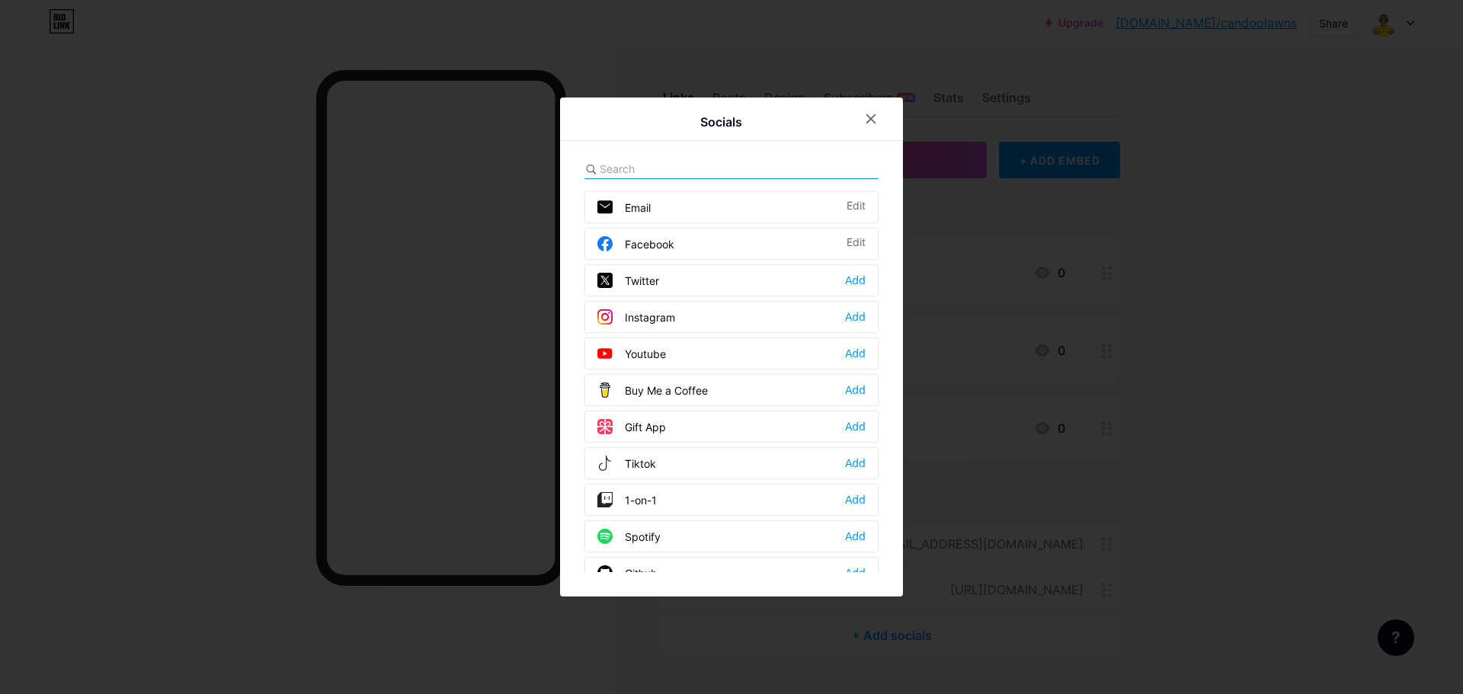
click at [669, 326] on div "Instagram Add" at bounding box center [732, 317] width 294 height 32
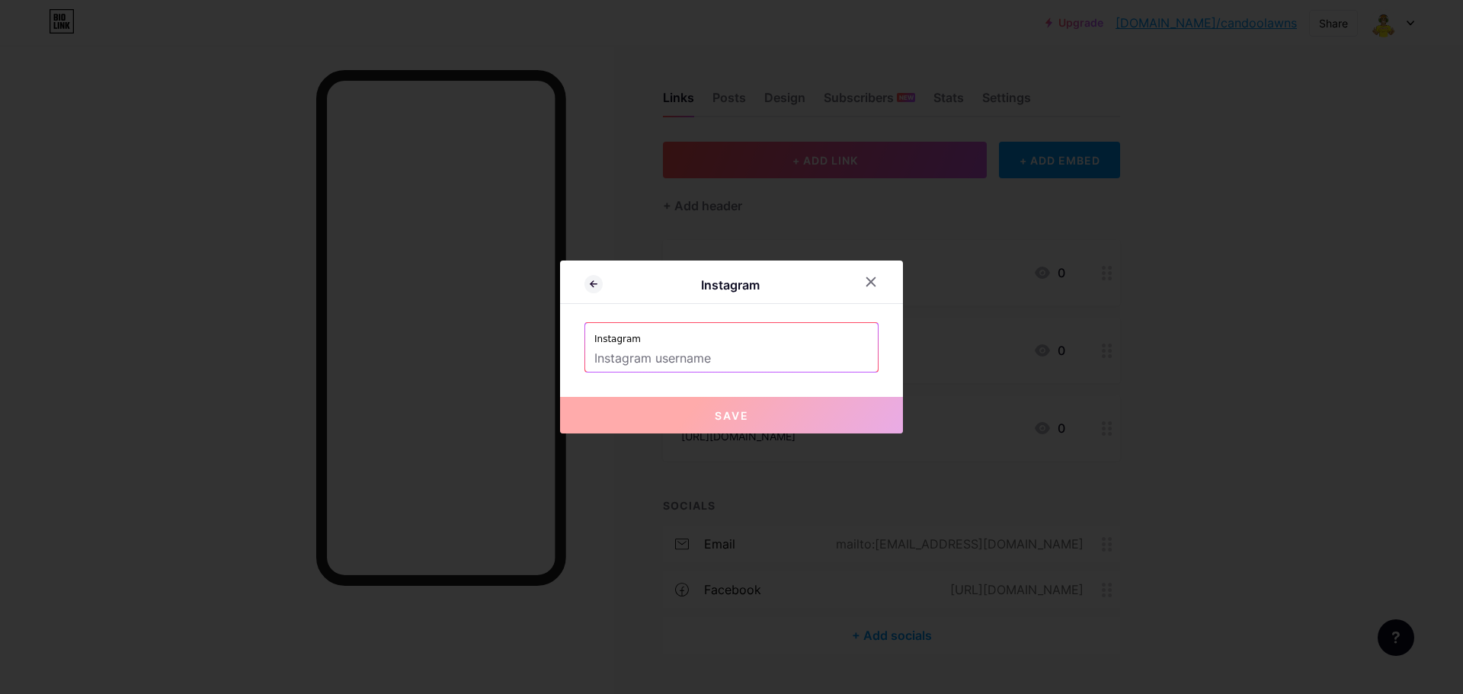
click at [669, 357] on input "text" at bounding box center [731, 359] width 274 height 26
paste input "[URL][DOMAIN_NAME]"
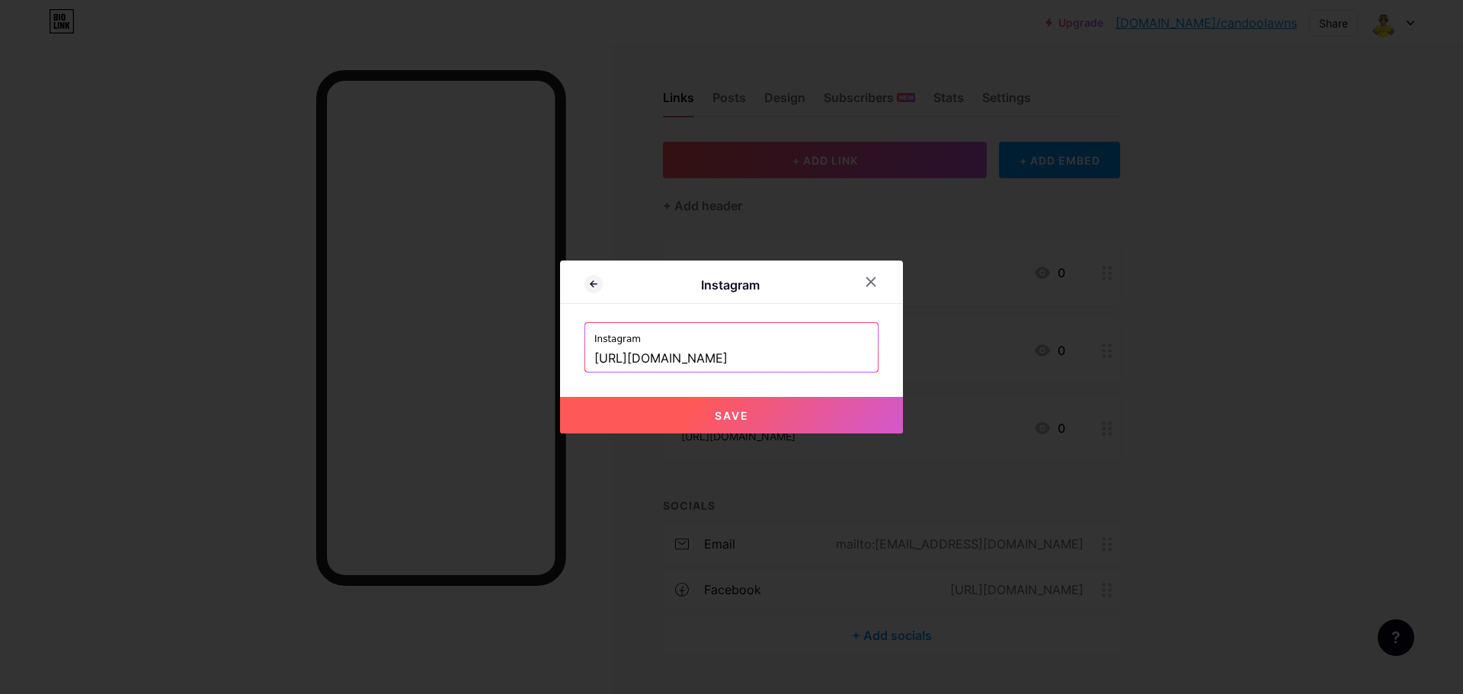
type input "[URL][DOMAIN_NAME]"
click at [661, 419] on button "Save" at bounding box center [731, 415] width 343 height 37
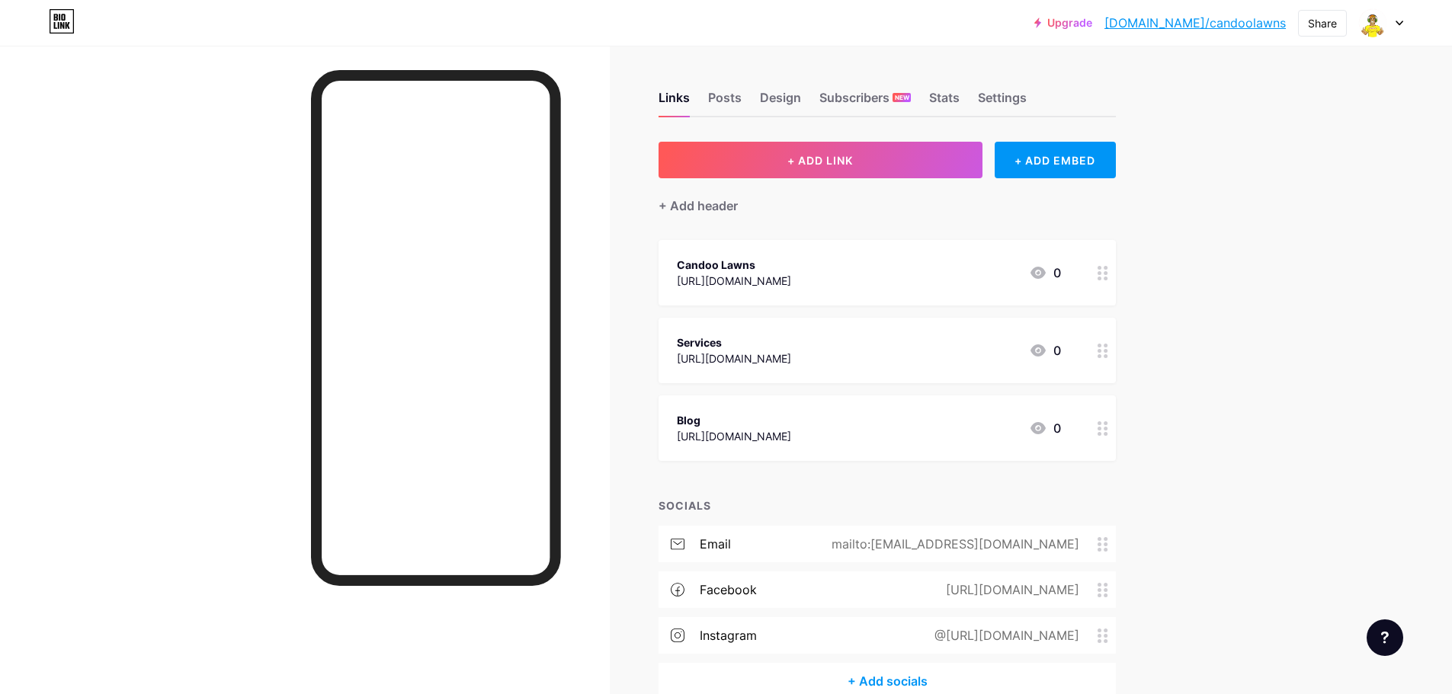
click at [1251, 25] on link "[DOMAIN_NAME]/candoolawns" at bounding box center [1194, 23] width 181 height 18
